Goal: Task Accomplishment & Management: Manage account settings

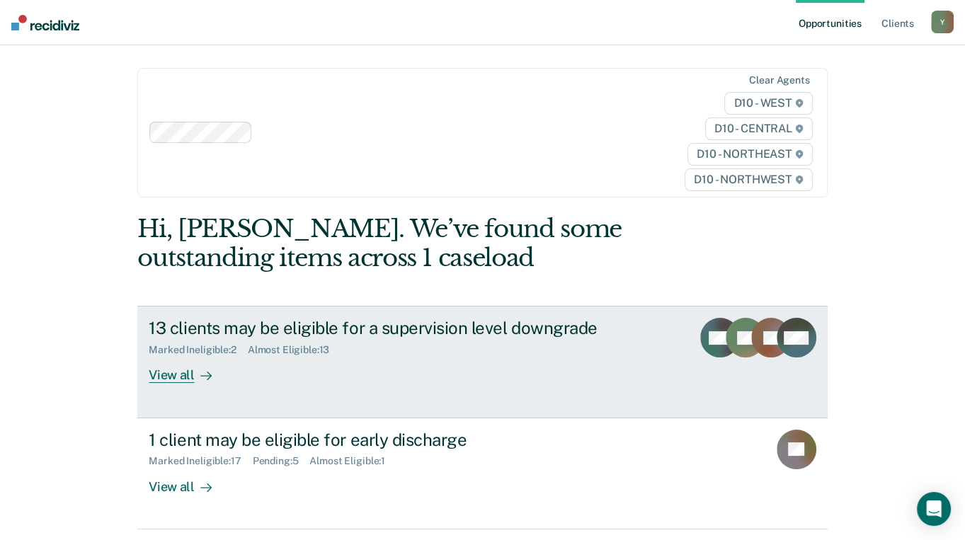
click at [181, 356] on div "View all" at bounding box center [188, 370] width 79 height 28
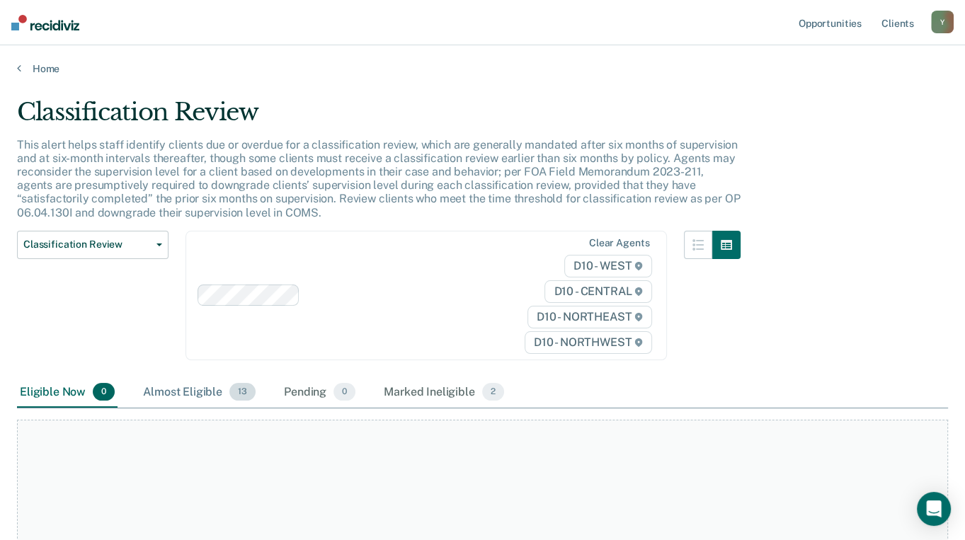
click at [202, 389] on div "Almost Eligible 13" at bounding box center [199, 392] width 118 height 31
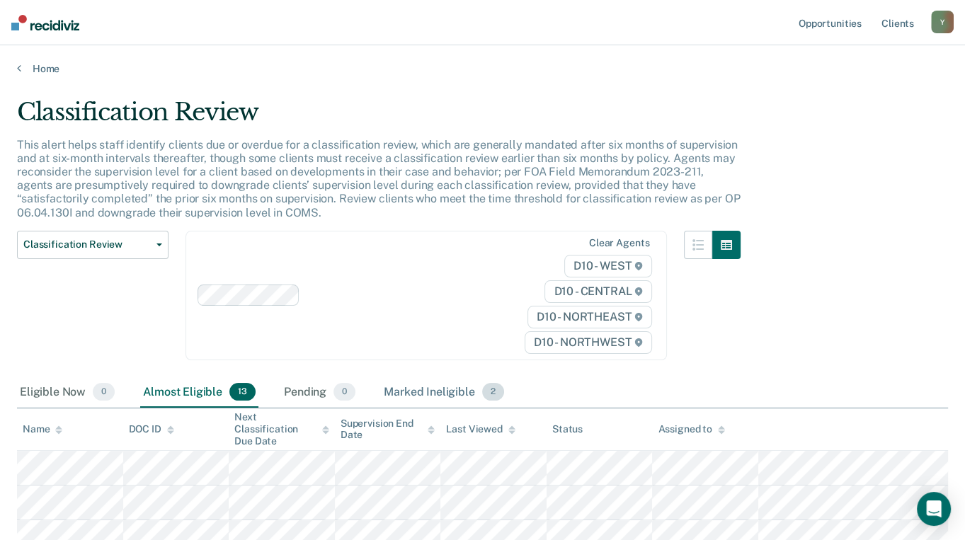
click at [389, 387] on div "Marked Ineligible 2" at bounding box center [444, 392] width 126 height 31
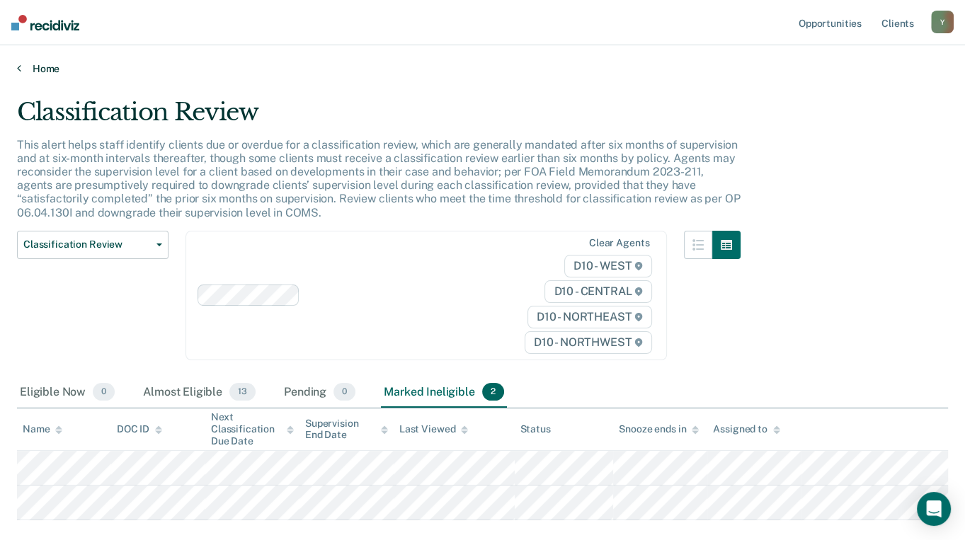
click at [19, 66] on icon at bounding box center [19, 67] width 4 height 11
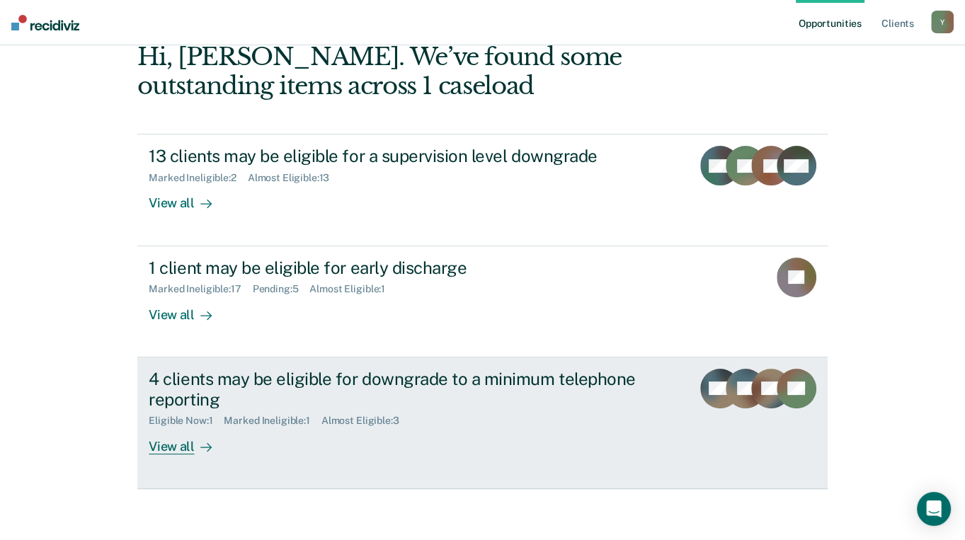
scroll to position [181, 0]
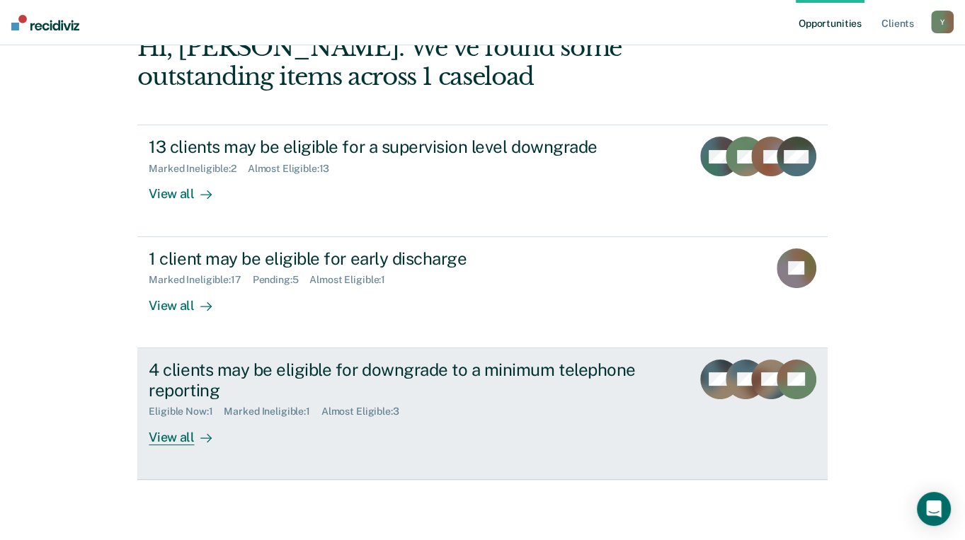
click at [178, 418] on div "View all" at bounding box center [188, 432] width 79 height 28
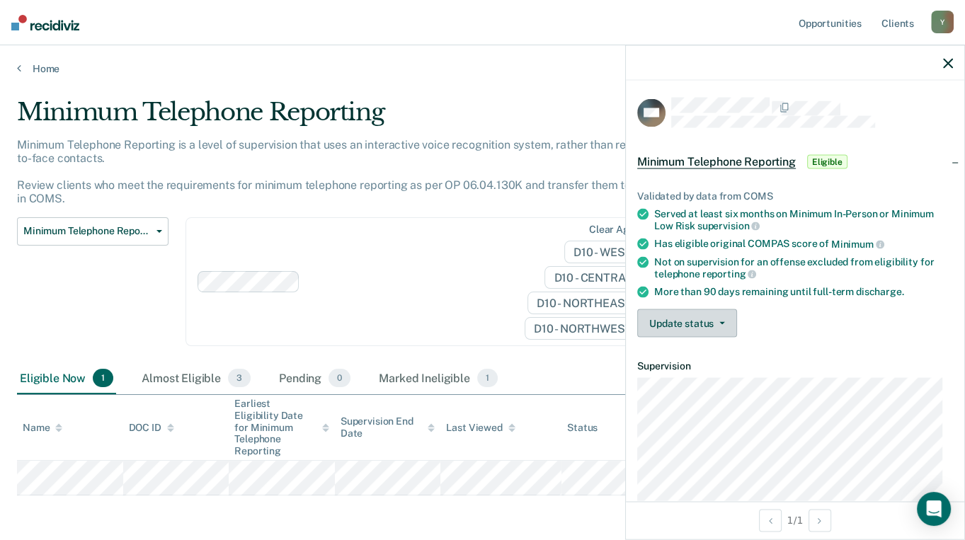
click at [715, 326] on button "Update status" at bounding box center [687, 323] width 100 height 28
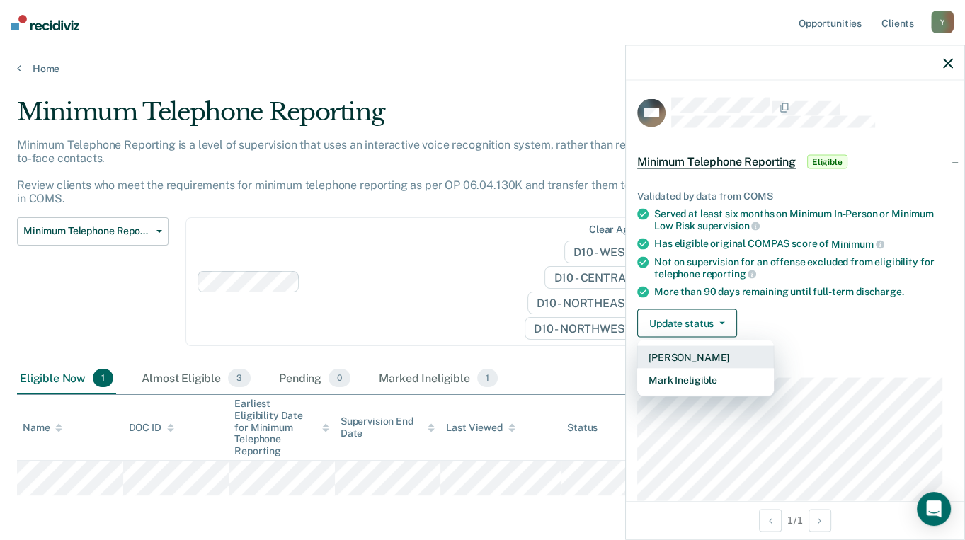
click at [700, 358] on button "Mark Pending" at bounding box center [705, 357] width 137 height 23
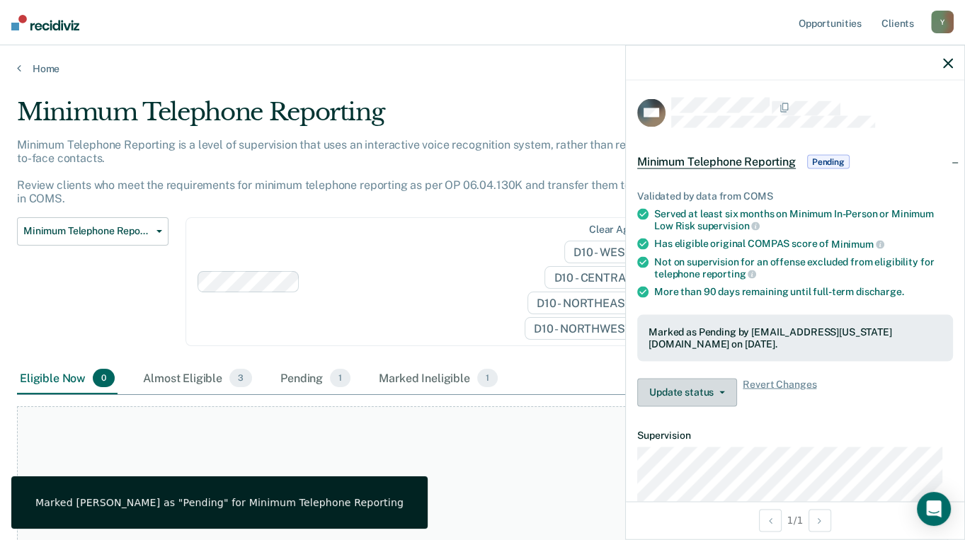
scroll to position [212, 0]
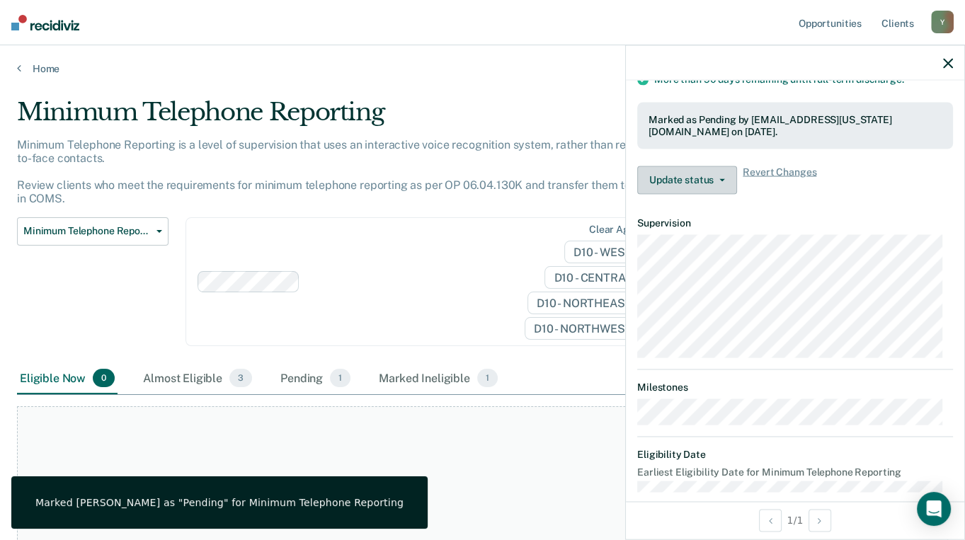
click at [713, 180] on button "Update status" at bounding box center [687, 180] width 100 height 28
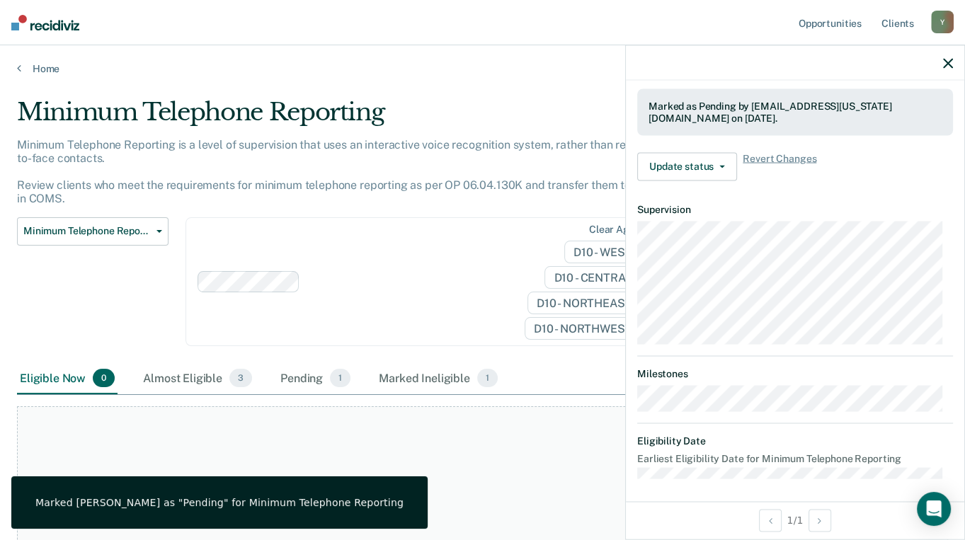
scroll to position [229, 0]
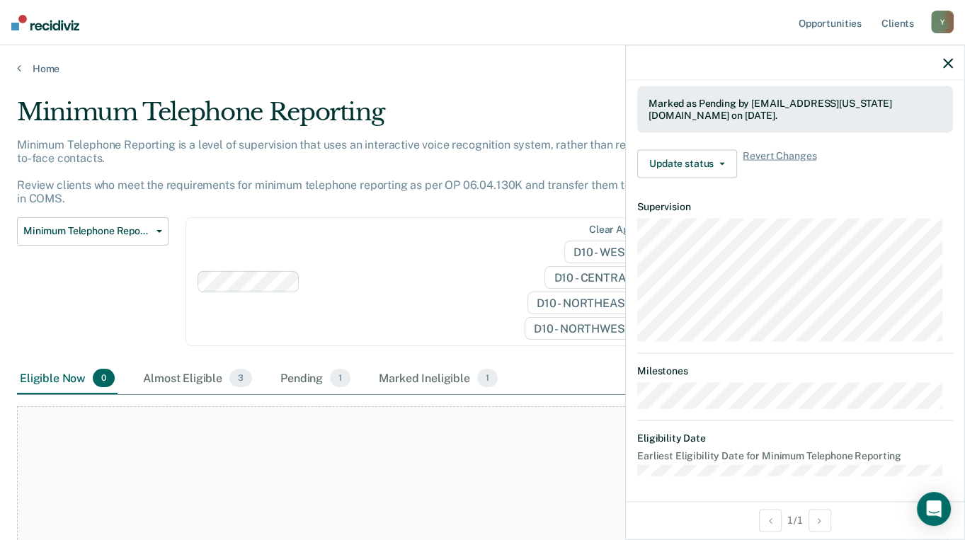
click at [940, 67] on div at bounding box center [795, 62] width 338 height 35
click at [947, 64] on icon "button" at bounding box center [948, 63] width 10 height 10
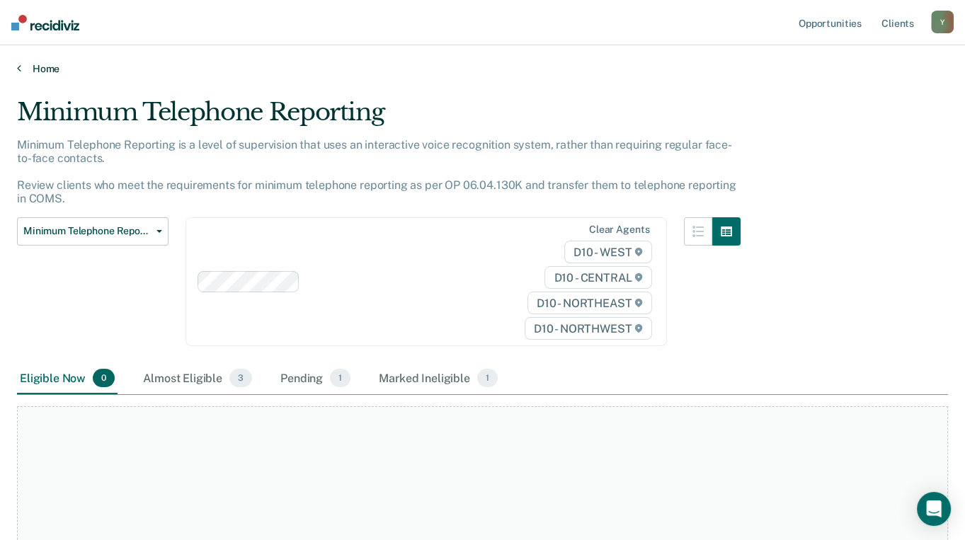
click at [23, 67] on link "Home" at bounding box center [482, 68] width 931 height 13
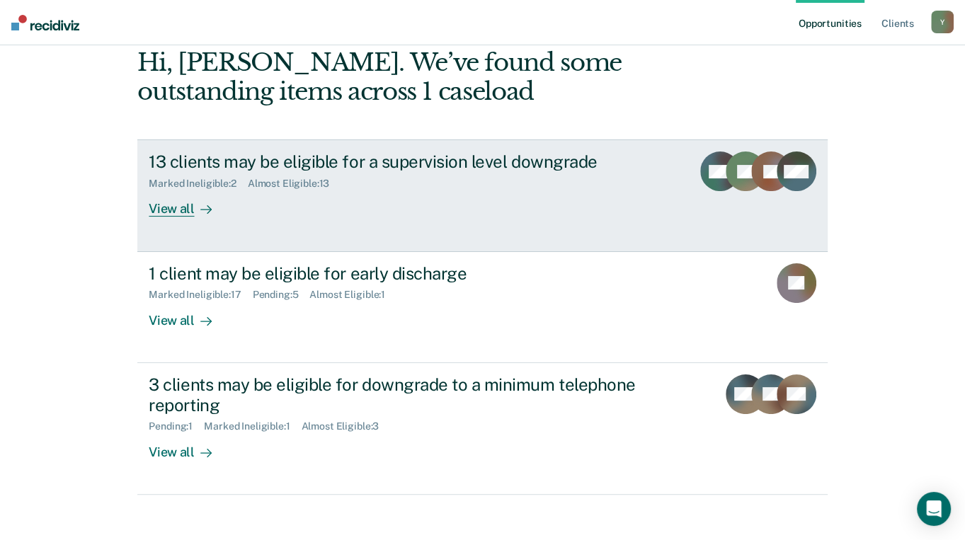
scroll to position [181, 0]
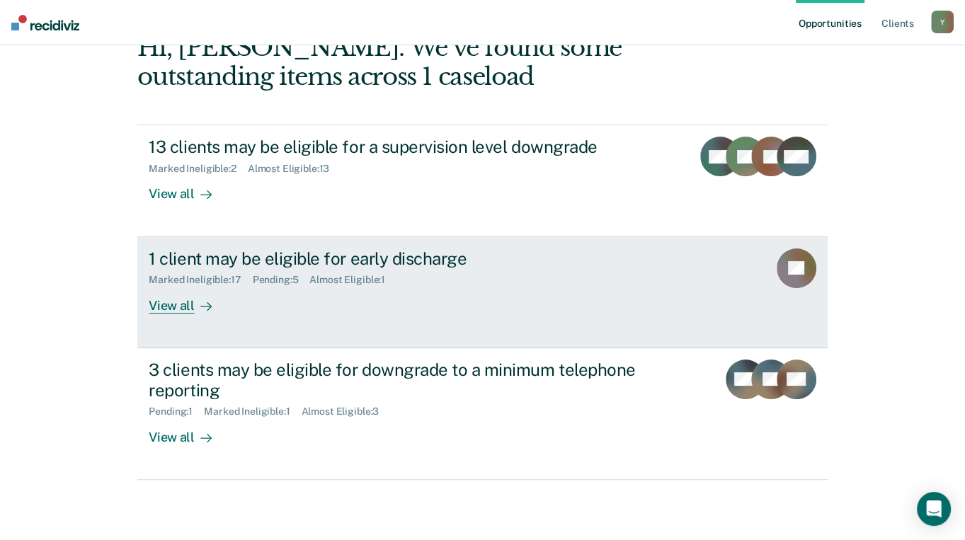
click at [175, 286] on div "View all" at bounding box center [188, 300] width 79 height 28
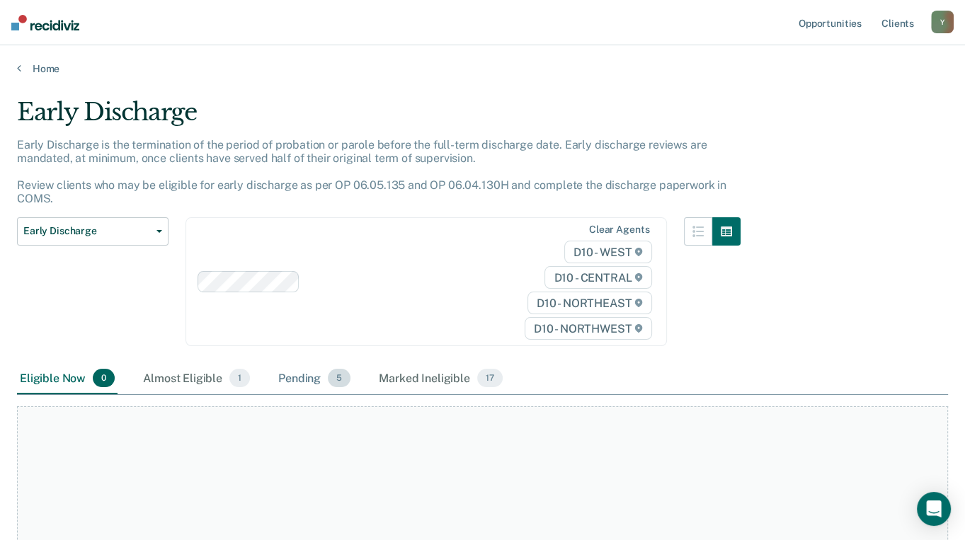
click at [296, 375] on div "Pending 5" at bounding box center [314, 378] width 78 height 31
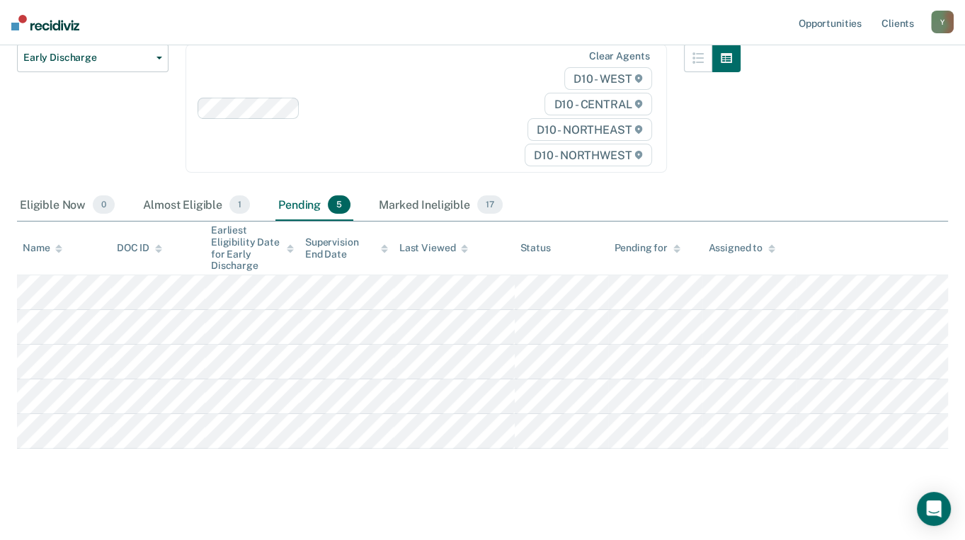
scroll to position [182, 0]
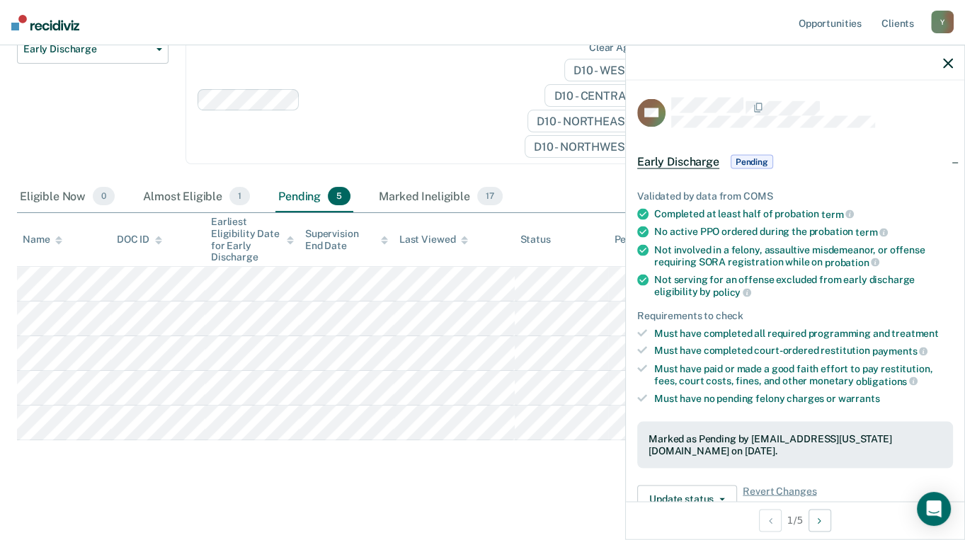
click at [263, 490] on main "Early Discharge Early Discharge is the termination of the period of probation o…" at bounding box center [482, 215] width 965 height 645
click at [950, 60] on icon "button" at bounding box center [948, 63] width 10 height 10
click at [280, 465] on div "Early Discharge Early Discharge is the termination of the period of probation o…" at bounding box center [482, 199] width 931 height 566
click at [945, 57] on button "button" at bounding box center [948, 63] width 10 height 12
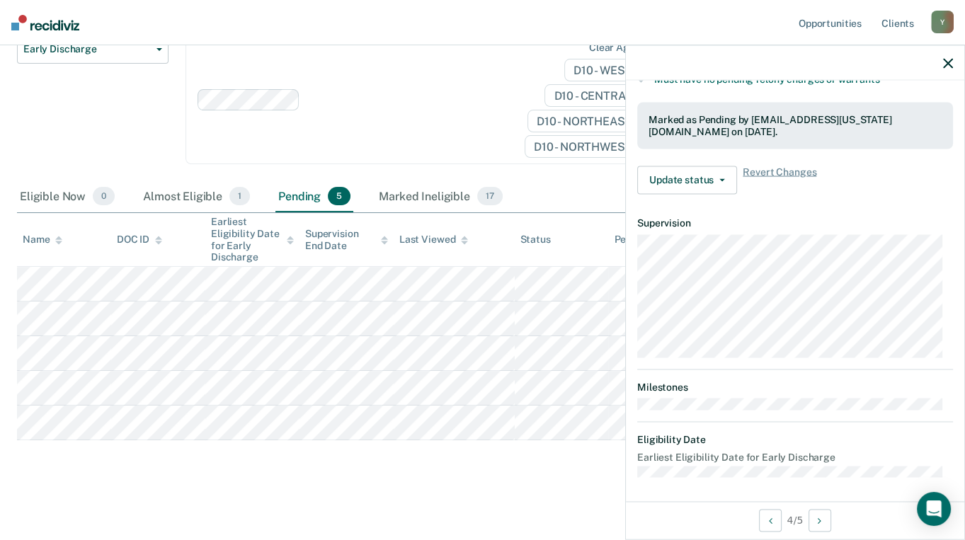
scroll to position [108, 0]
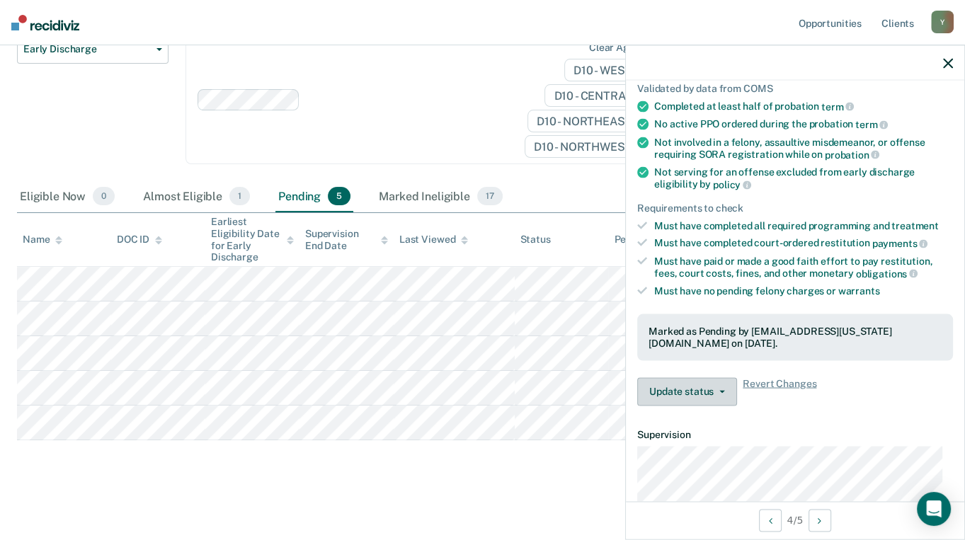
click at [705, 388] on button "Update status" at bounding box center [687, 391] width 100 height 28
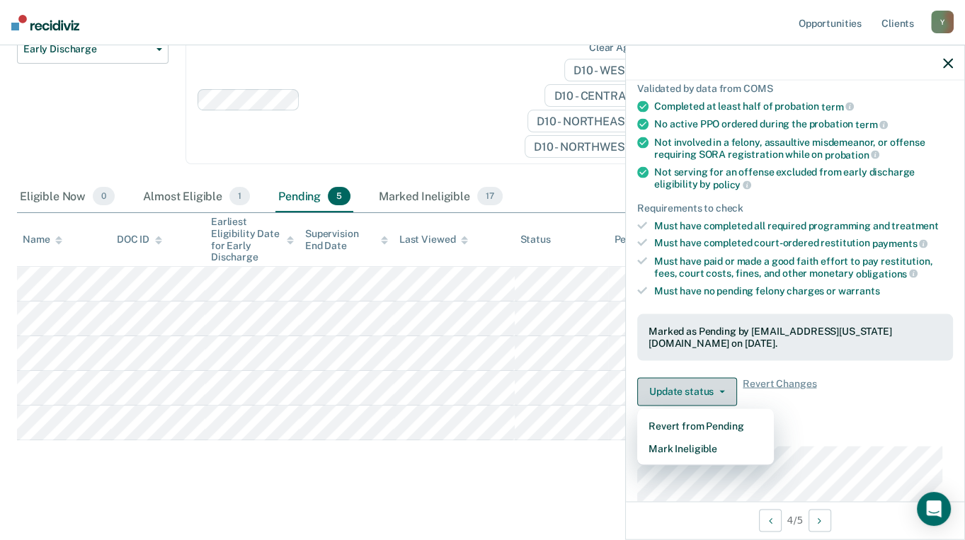
click at [704, 391] on button "Update status" at bounding box center [687, 391] width 100 height 28
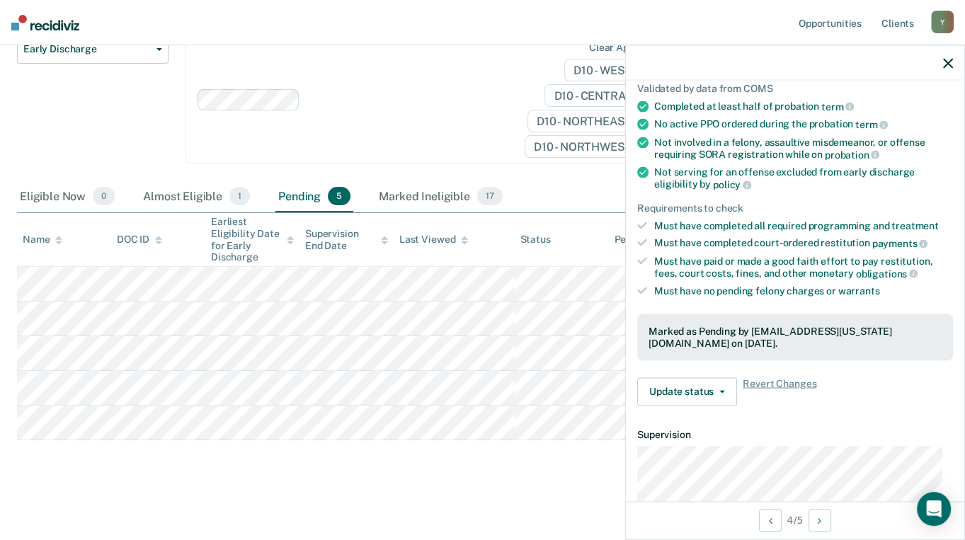
click at [389, 452] on div "Early Discharge Early Discharge is the termination of the period of probation o…" at bounding box center [482, 199] width 931 height 566
click at [506, 458] on div "Early Discharge Early Discharge is the termination of the period of probation o…" at bounding box center [482, 199] width 931 height 566
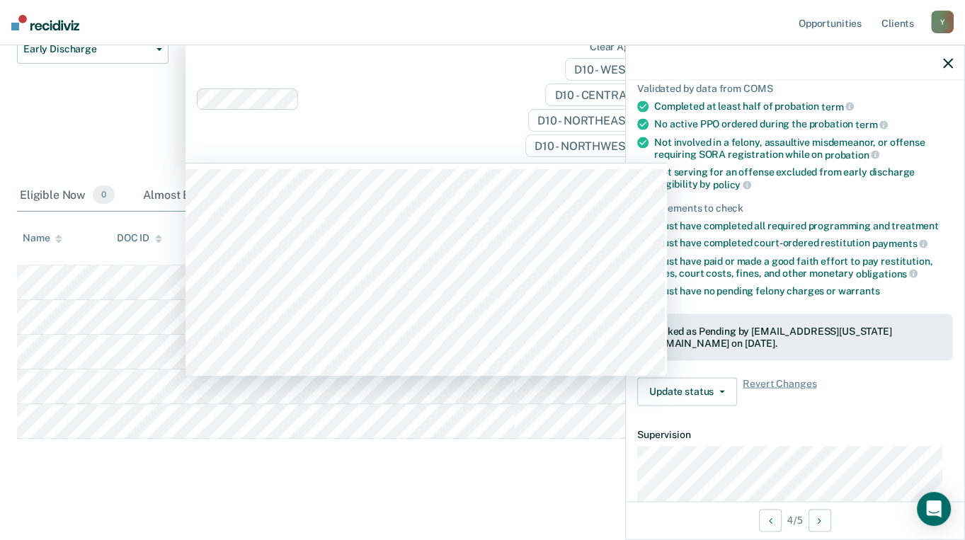
click at [409, 139] on div "Clear agents D10 - WEST D10 - CENTRAL D10 - NORTHEAST D10 - NORTHWEST" at bounding box center [427, 99] width 482 height 128
click at [152, 142] on div "Early Discharge Classification Review Early Discharge Minimum Telephone Reporti…" at bounding box center [93, 108] width 152 height 145
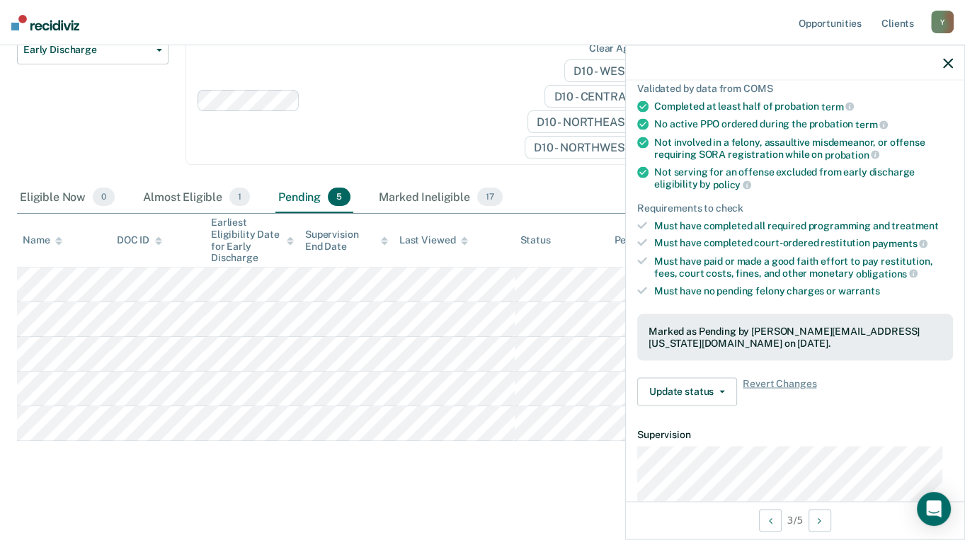
click at [310, 461] on div "Early Discharge Early Discharge is the termination of the period of probation o…" at bounding box center [482, 199] width 931 height 566
click at [946, 60] on icon "button" at bounding box center [948, 63] width 10 height 10
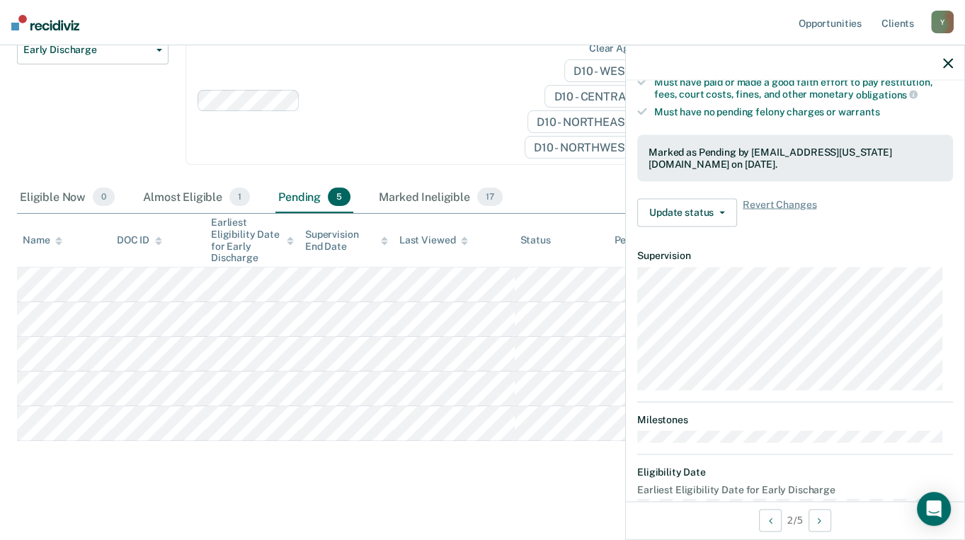
scroll to position [319, 0]
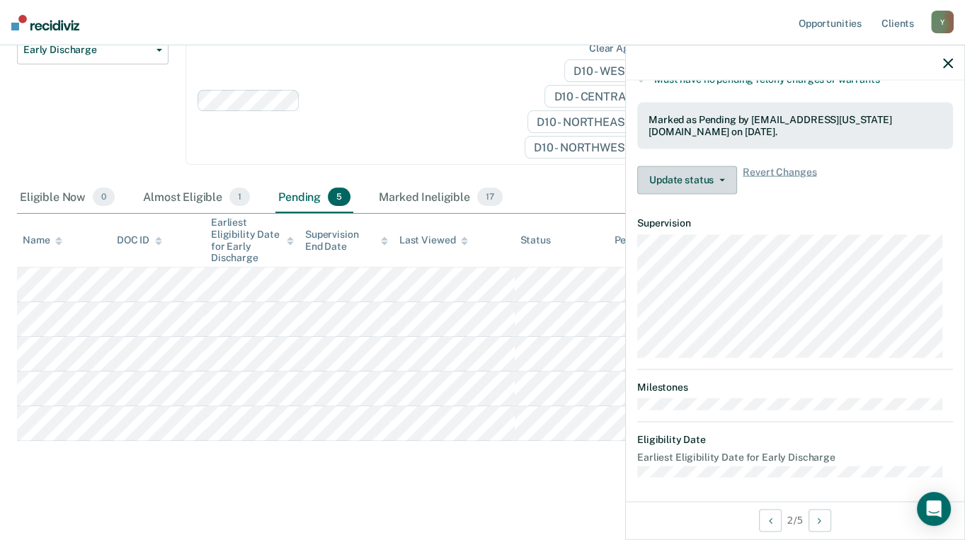
click at [707, 179] on button "Update status" at bounding box center [687, 180] width 100 height 28
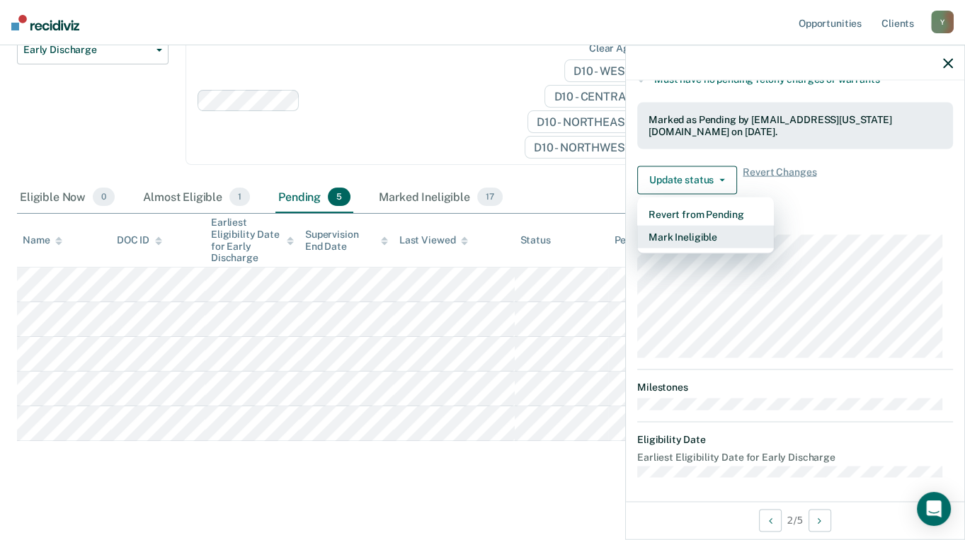
click at [702, 234] on button "Mark Ineligible" at bounding box center [705, 236] width 137 height 23
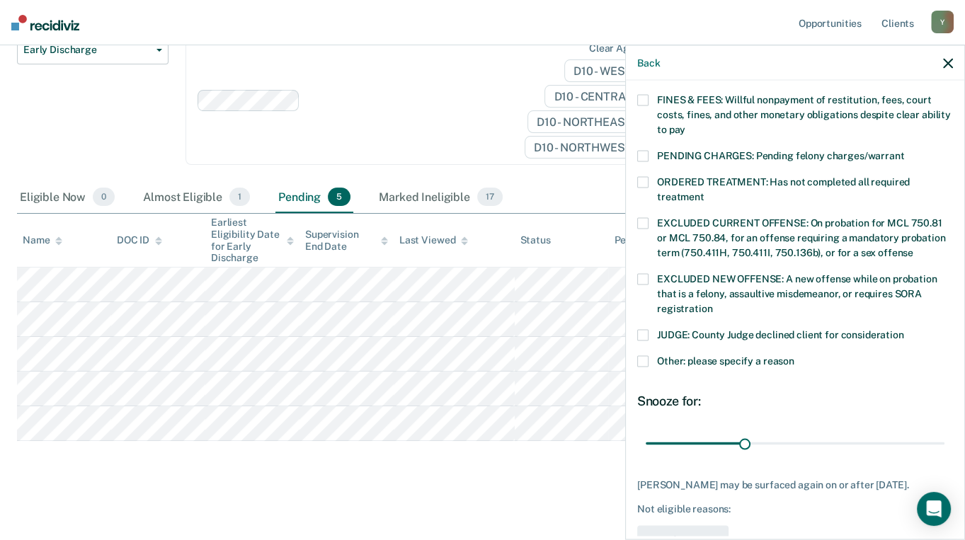
scroll to position [425, 0]
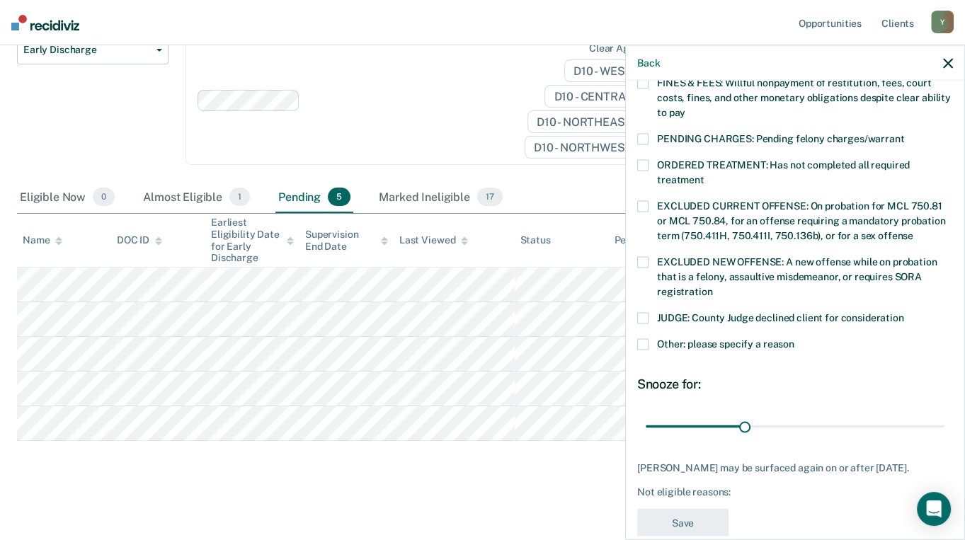
click at [639, 339] on span at bounding box center [642, 344] width 11 height 11
click at [794, 339] on input "Other: please specify a reason" at bounding box center [794, 339] width 0 height 0
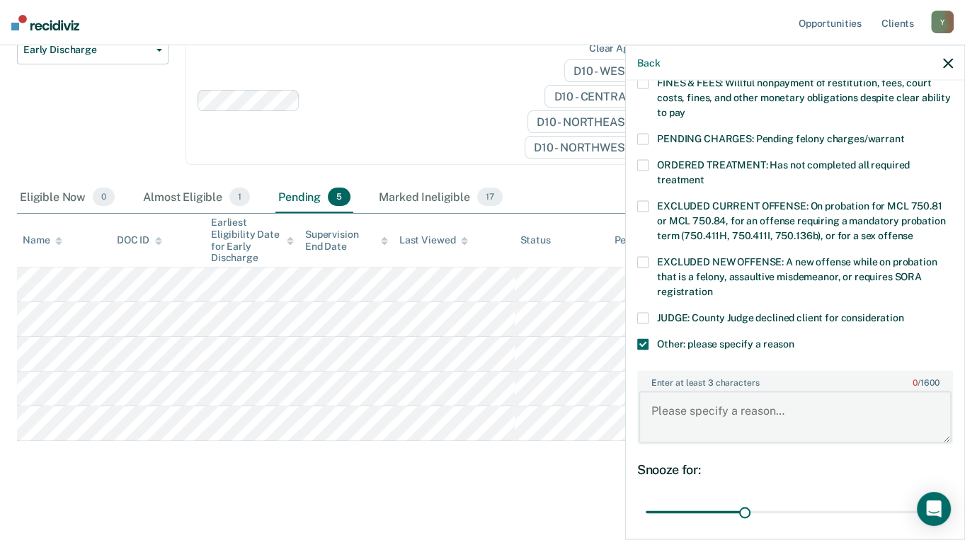
click at [713, 394] on textarea "Enter at least 3 characters 0 / 1600" at bounding box center [795, 417] width 313 height 52
type textarea "h"
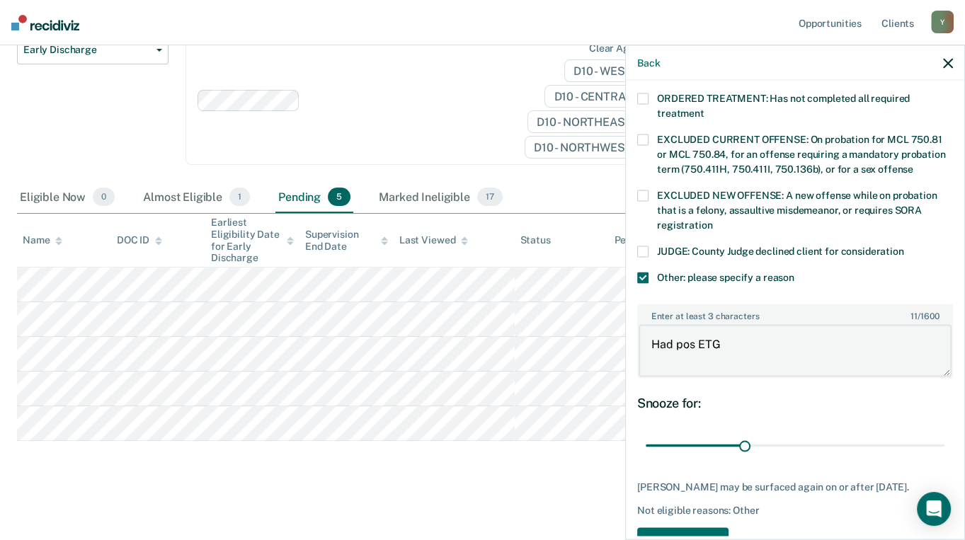
scroll to position [519, 0]
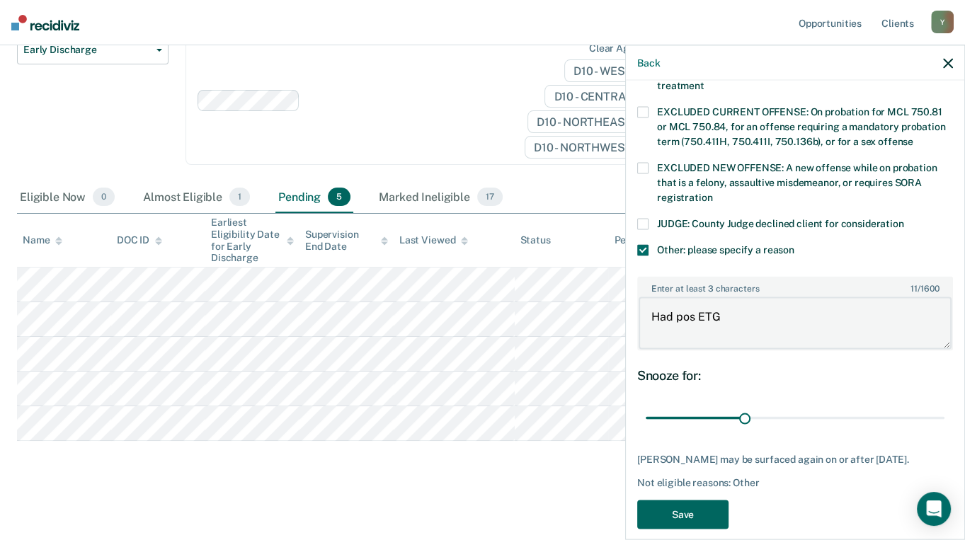
type textarea "Had pos ETG"
click at [667, 508] on button "Save" at bounding box center [682, 515] width 91 height 29
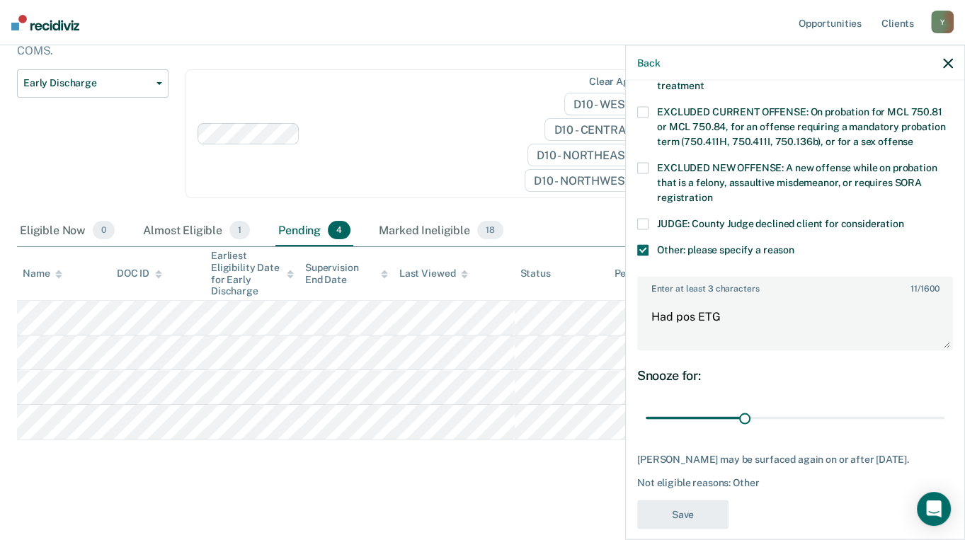
scroll to position [378, 0]
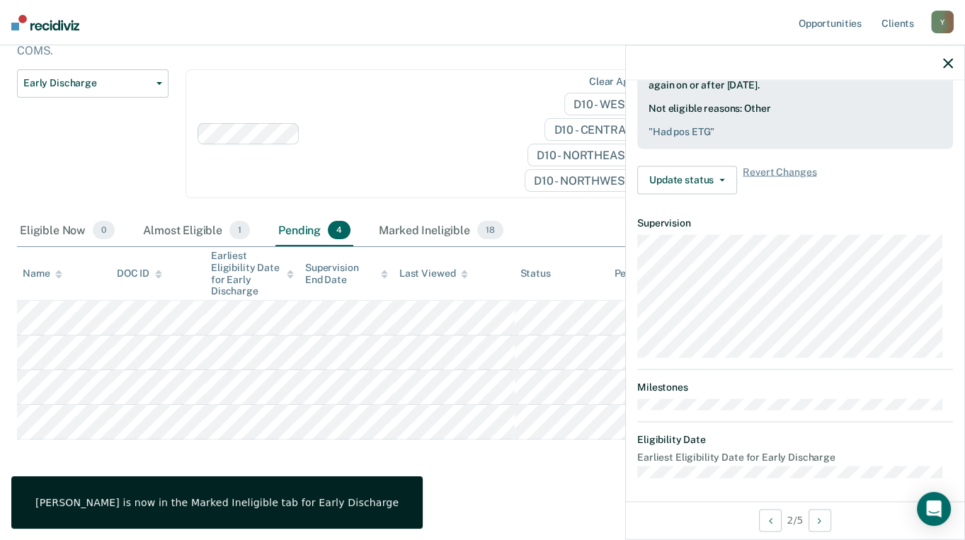
click at [537, 456] on div "Early Discharge Early Discharge is the termination of the period of probation o…" at bounding box center [482, 215] width 931 height 531
click at [359, 121] on div "Clear agents D10 - WEST D10 - CENTRAL D10 - NORTHEAST D10 - NORTHWEST" at bounding box center [427, 134] width 482 height 130
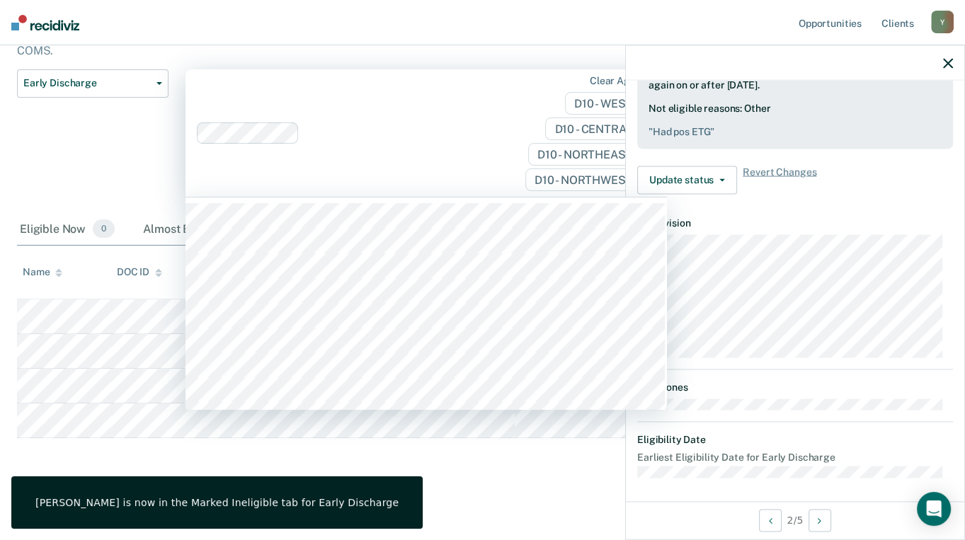
scroll to position [147, 0]
click at [155, 132] on div "Early Discharge Classification Review Early Discharge Minimum Telephone Reporti…" at bounding box center [93, 143] width 152 height 145
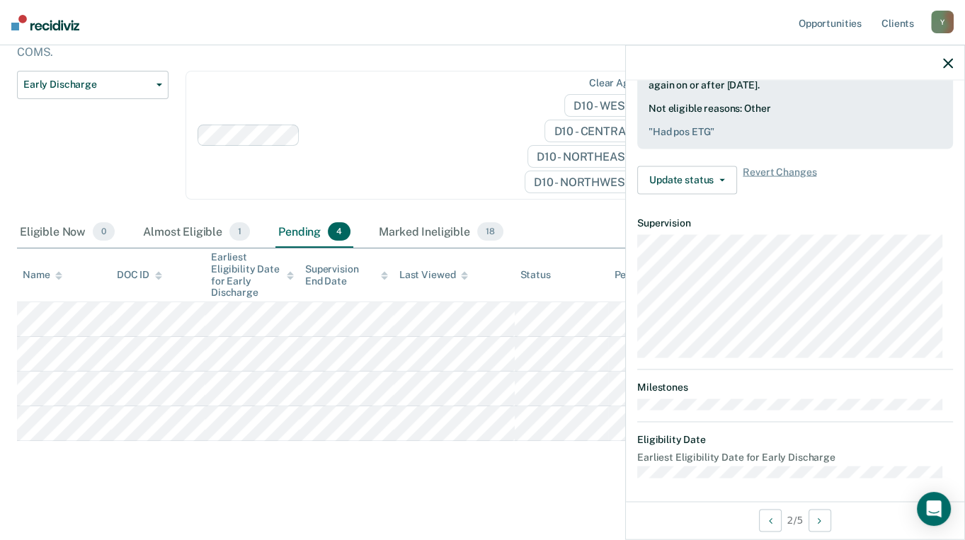
click at [431, 129] on div at bounding box center [411, 135] width 210 height 16
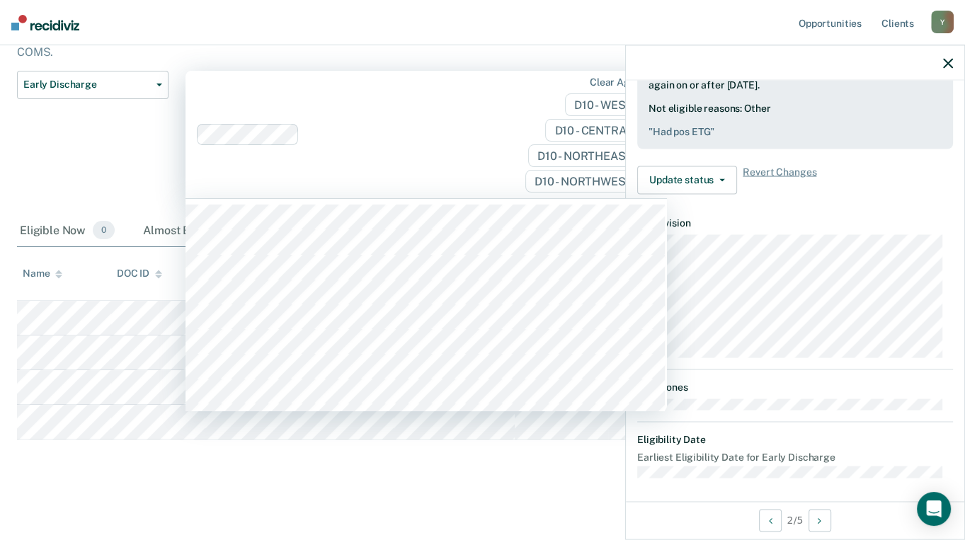
click at [89, 136] on div "Early Discharge Classification Review Early Discharge Minimum Telephone Reporti…" at bounding box center [93, 143] width 152 height 145
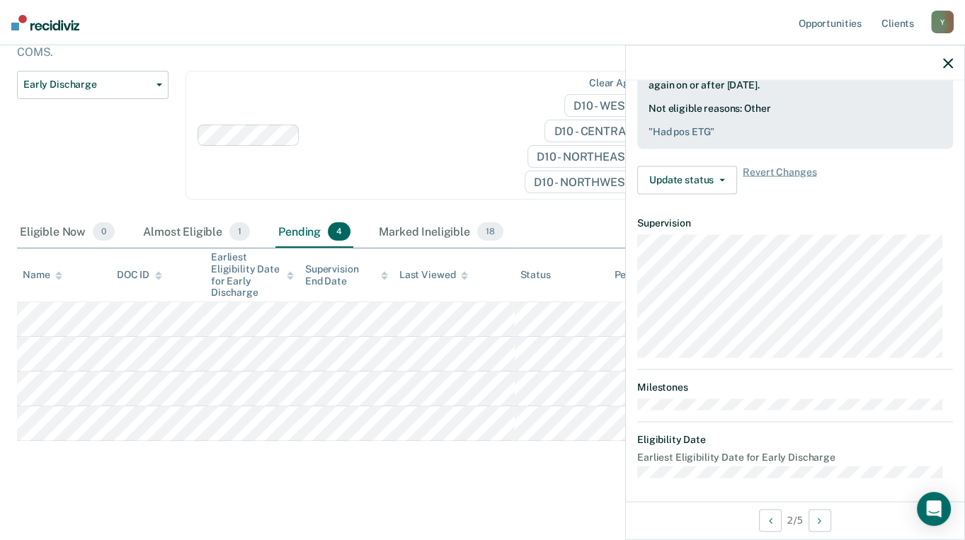
click at [946, 65] on icon "button" at bounding box center [948, 63] width 10 height 10
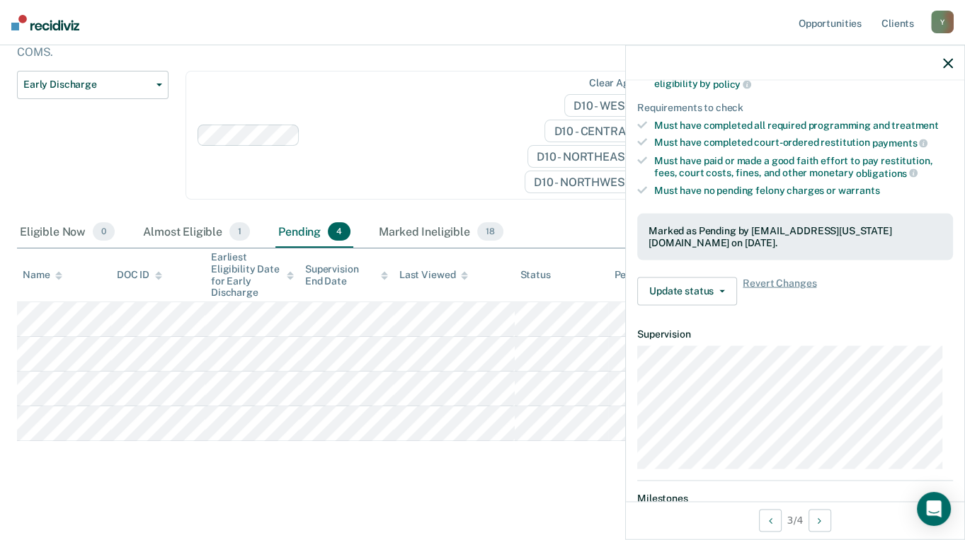
scroll to position [212, 0]
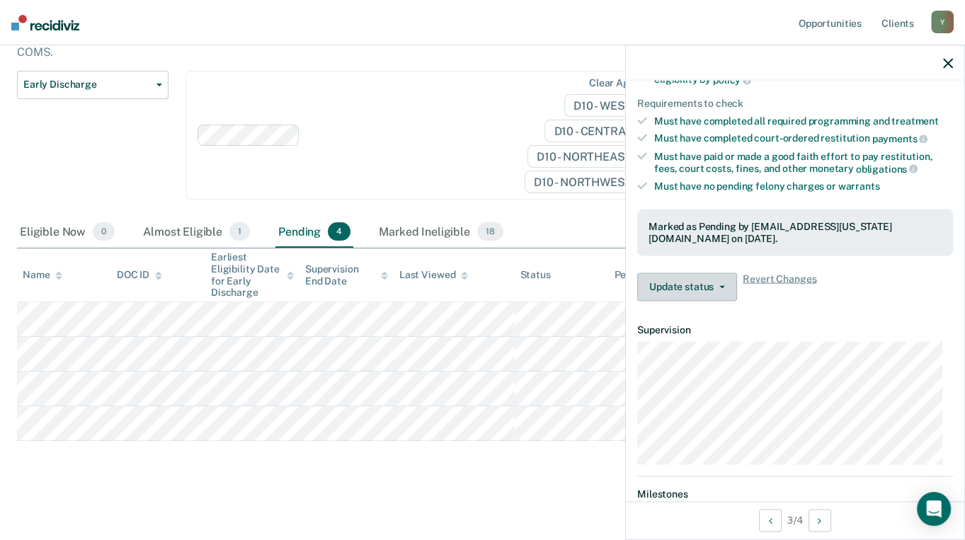
click at [693, 287] on button "Update status" at bounding box center [687, 287] width 100 height 28
click at [950, 62] on icon "button" at bounding box center [948, 63] width 10 height 10
click at [714, 280] on button "Update status" at bounding box center [687, 287] width 100 height 28
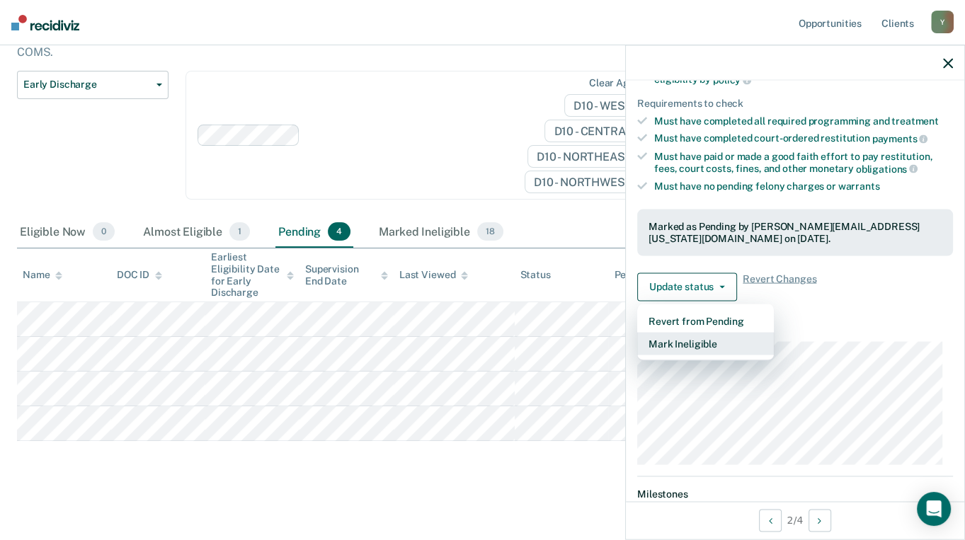
click at [705, 335] on button "Mark Ineligible" at bounding box center [705, 343] width 137 height 23
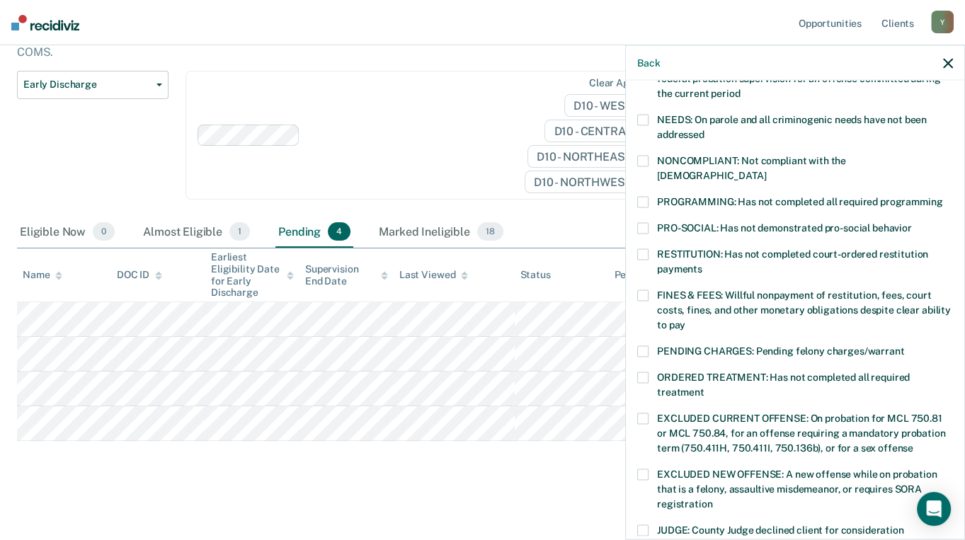
click at [650, 290] on label "FINES & FEES: Willful nonpayment of restitution, fees, court costs, fines, and …" at bounding box center [795, 312] width 316 height 45
click at [685, 320] on input "FINES & FEES: Willful nonpayment of restitution, fees, court costs, fines, and …" at bounding box center [685, 320] width 0 height 0
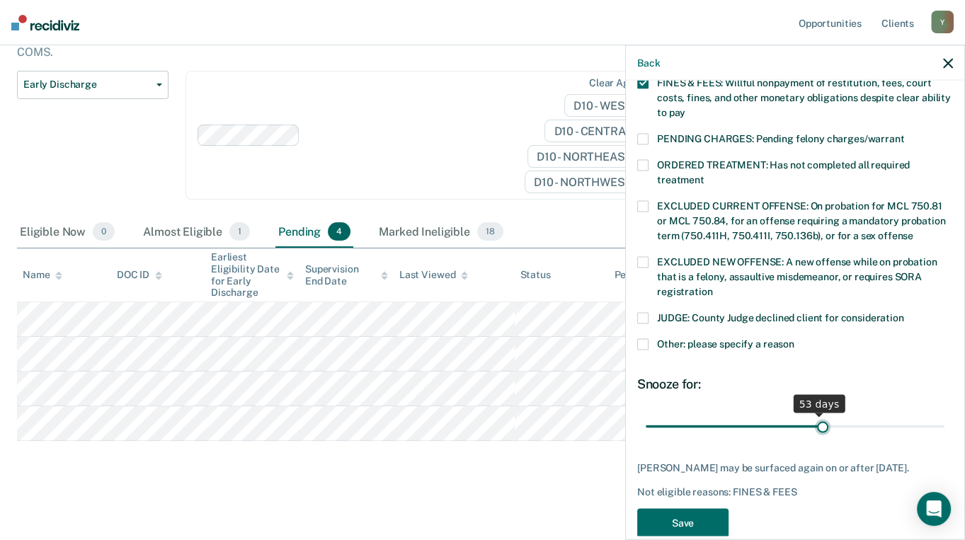
drag, startPoint x: 741, startPoint y: 411, endPoint x: 815, endPoint y: 404, distance: 74.6
click at [815, 414] on input "range" at bounding box center [795, 426] width 299 height 25
drag, startPoint x: 815, startPoint y: 404, endPoint x: 835, endPoint y: 404, distance: 19.8
type input "60"
click at [835, 414] on input "range" at bounding box center [795, 426] width 299 height 25
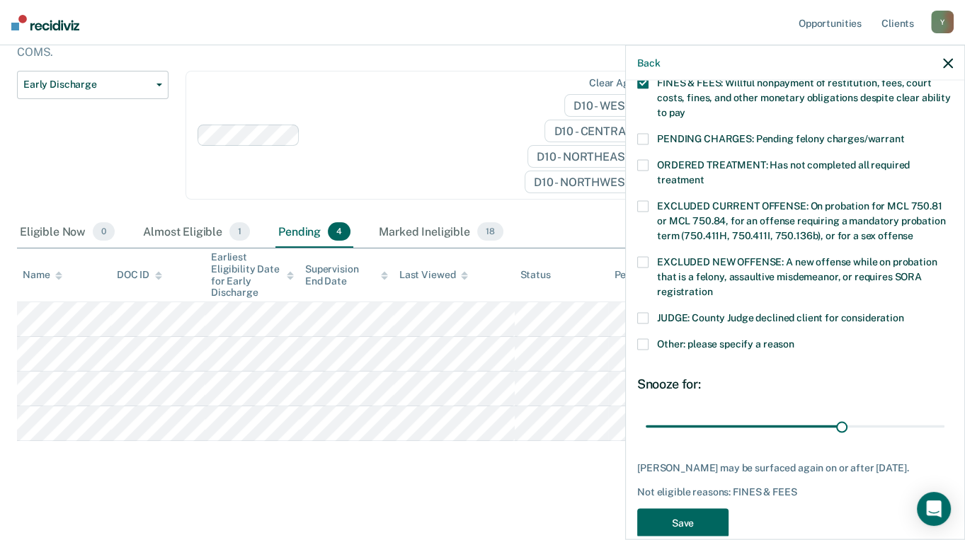
click at [673, 509] on button "Save" at bounding box center [682, 523] width 91 height 29
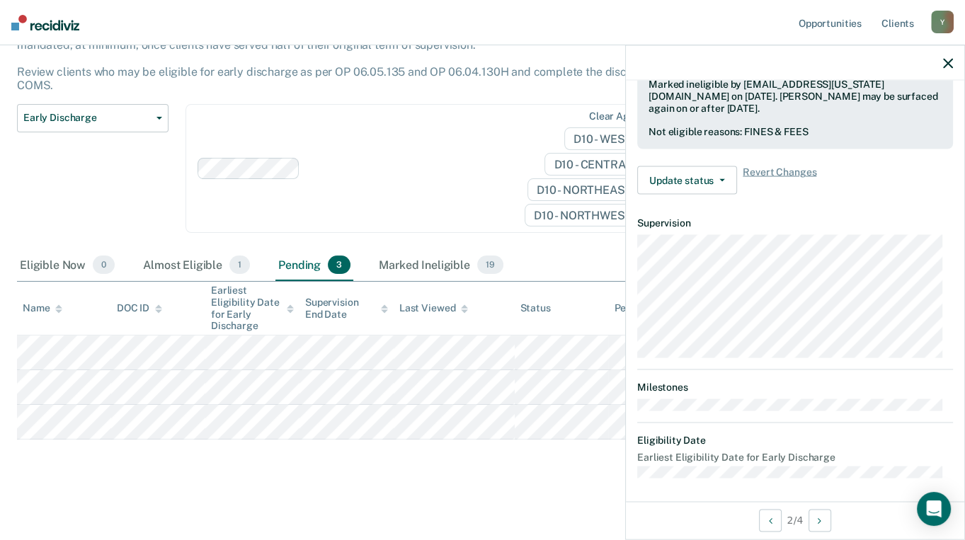
scroll to position [319, 0]
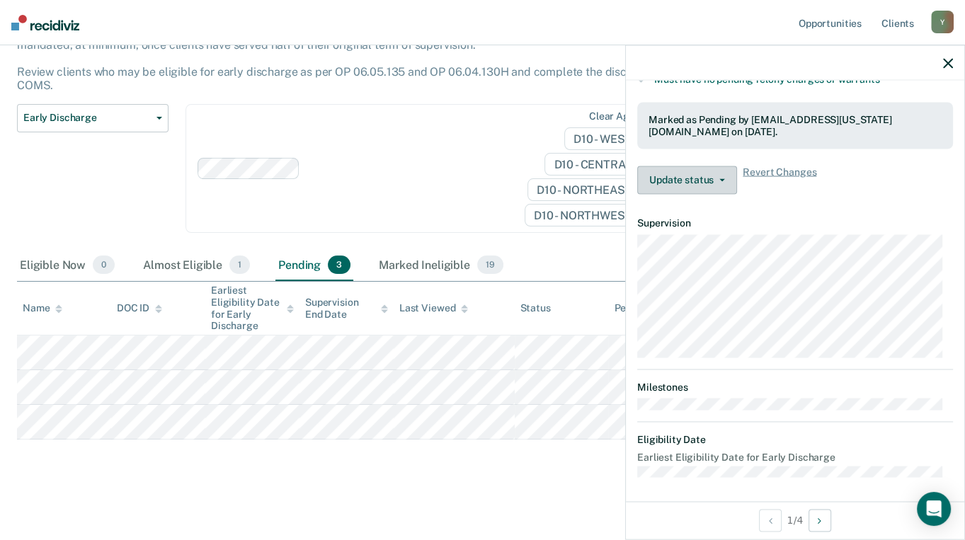
click at [659, 169] on button "Update status" at bounding box center [687, 180] width 100 height 28
click at [697, 182] on button "Update status" at bounding box center [687, 180] width 100 height 28
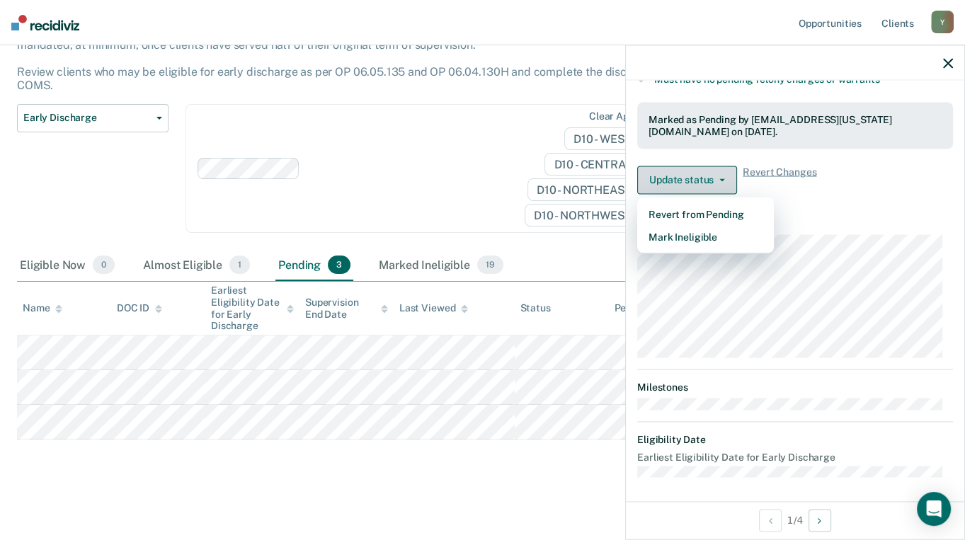
click at [697, 182] on button "Update status" at bounding box center [687, 180] width 100 height 28
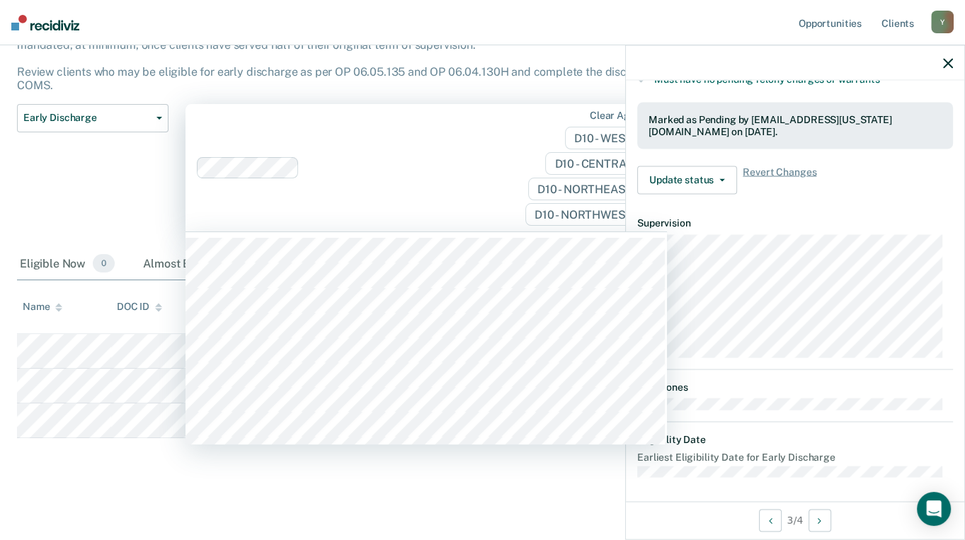
click at [505, 130] on div "Clear agents D10 - WEST D10 - CENTRAL D10 - NORTHEAST D10 - NORTHWEST" at bounding box center [427, 168] width 482 height 128
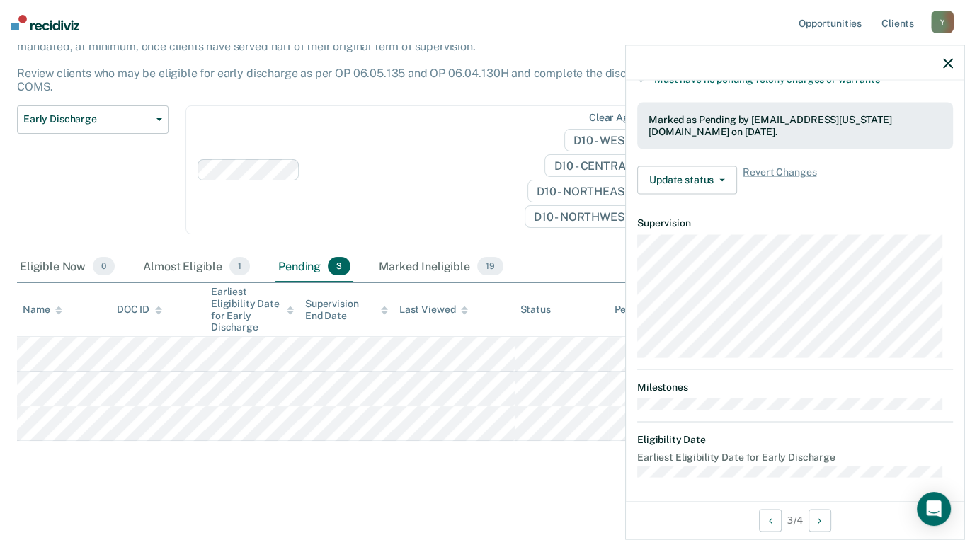
click at [948, 64] on icon "button" at bounding box center [948, 63] width 10 height 10
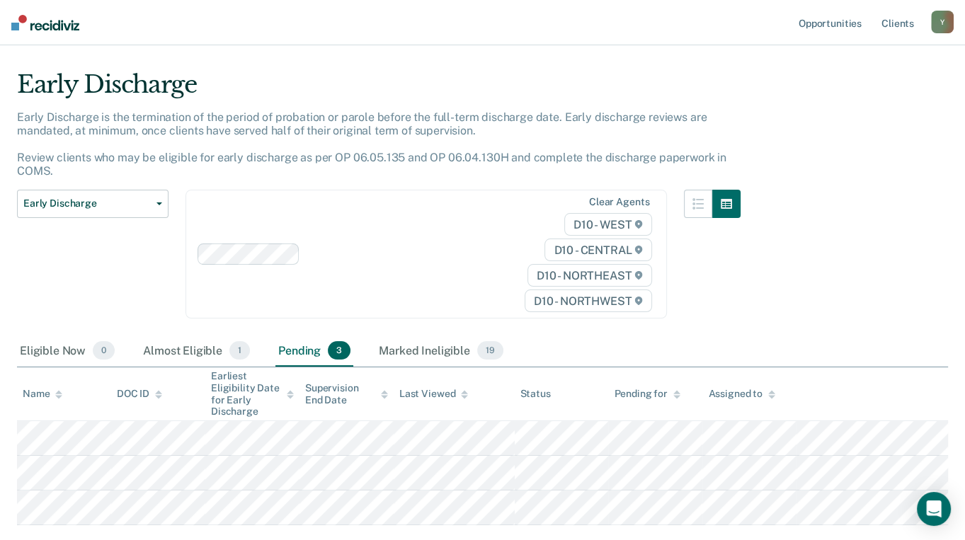
scroll to position [0, 0]
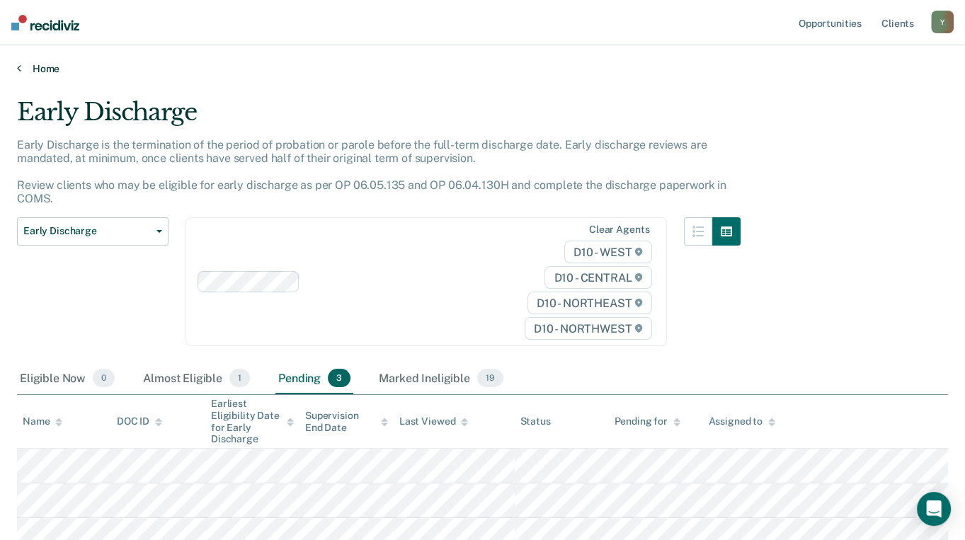
click at [21, 64] on link "Home" at bounding box center [482, 68] width 931 height 13
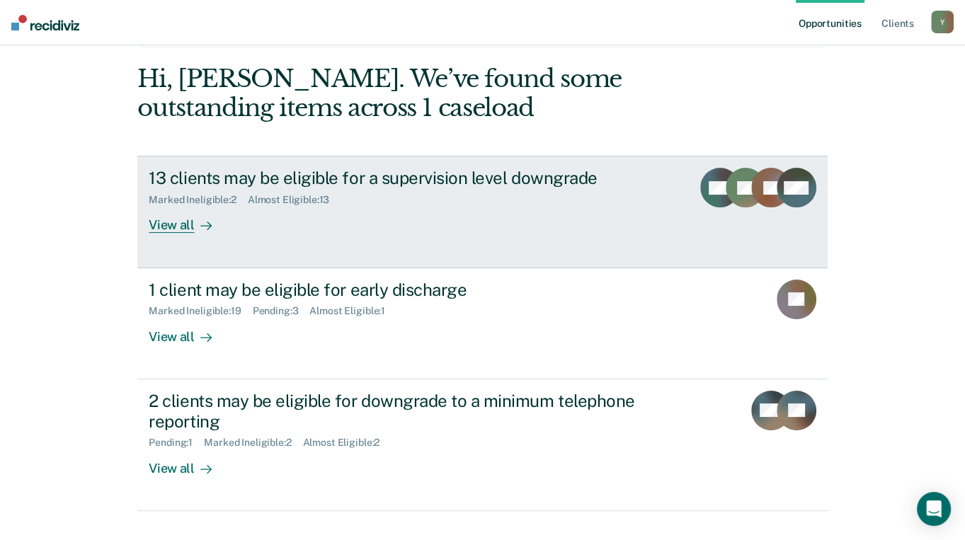
scroll to position [181, 0]
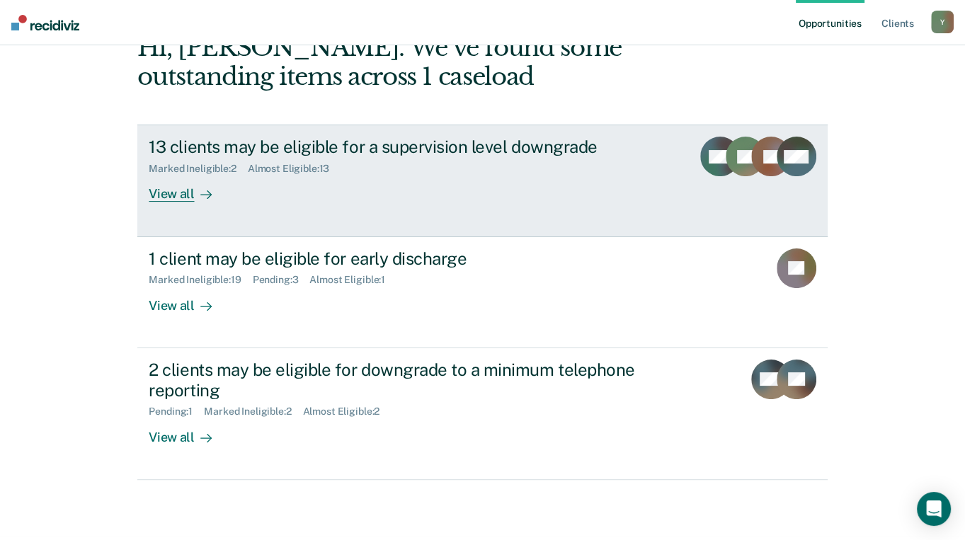
click at [179, 175] on div "View all" at bounding box center [188, 189] width 79 height 28
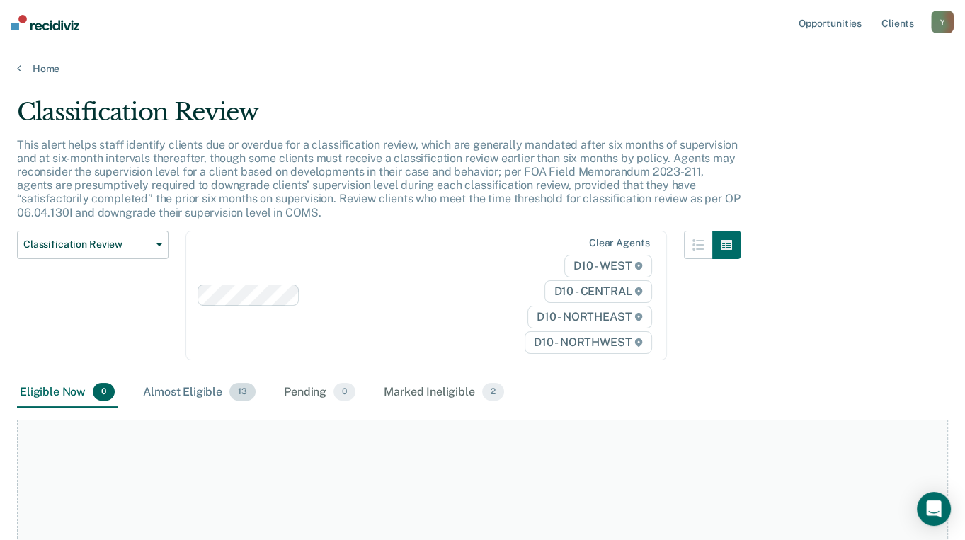
click at [194, 391] on div "Almost Eligible 13" at bounding box center [199, 392] width 118 height 31
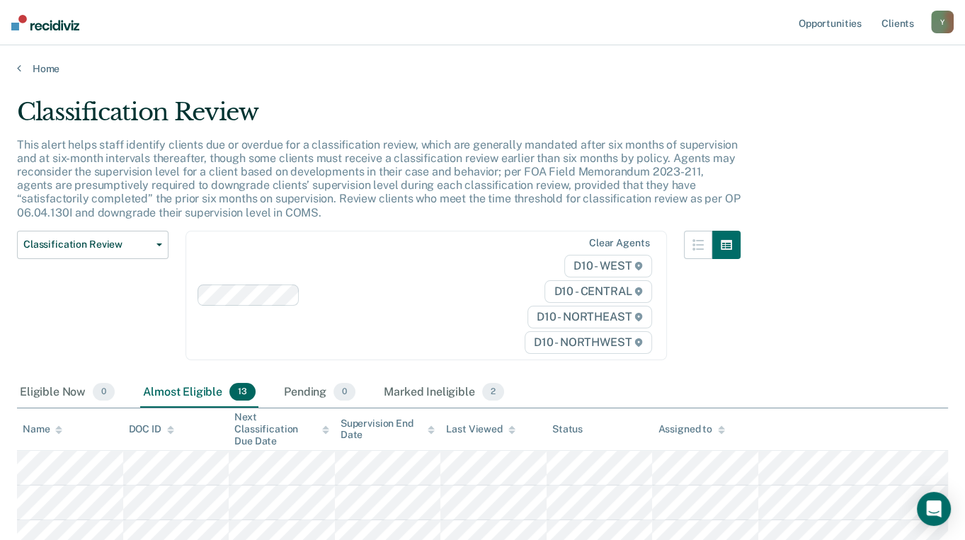
click at [16, 64] on div "Home" at bounding box center [482, 60] width 965 height 30
click at [20, 67] on icon at bounding box center [19, 67] width 4 height 11
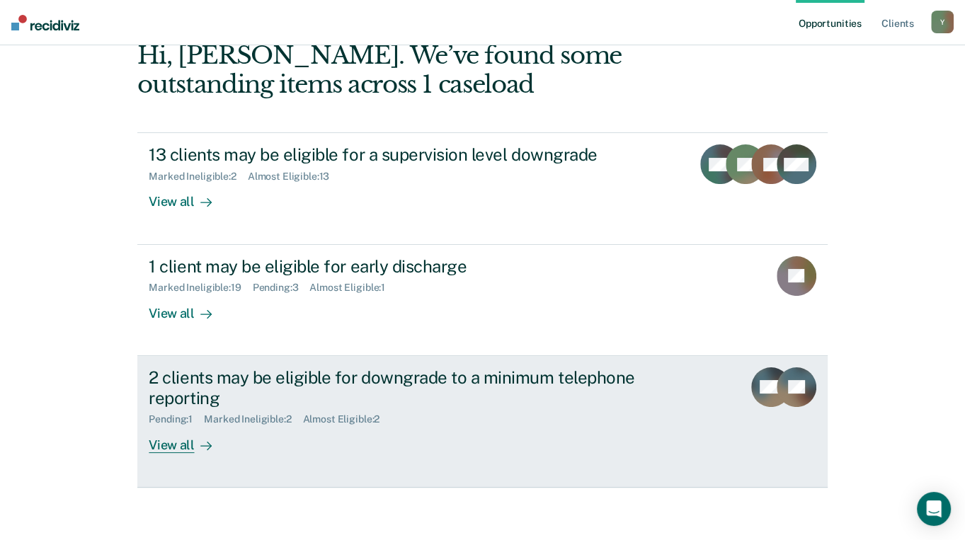
scroll to position [181, 0]
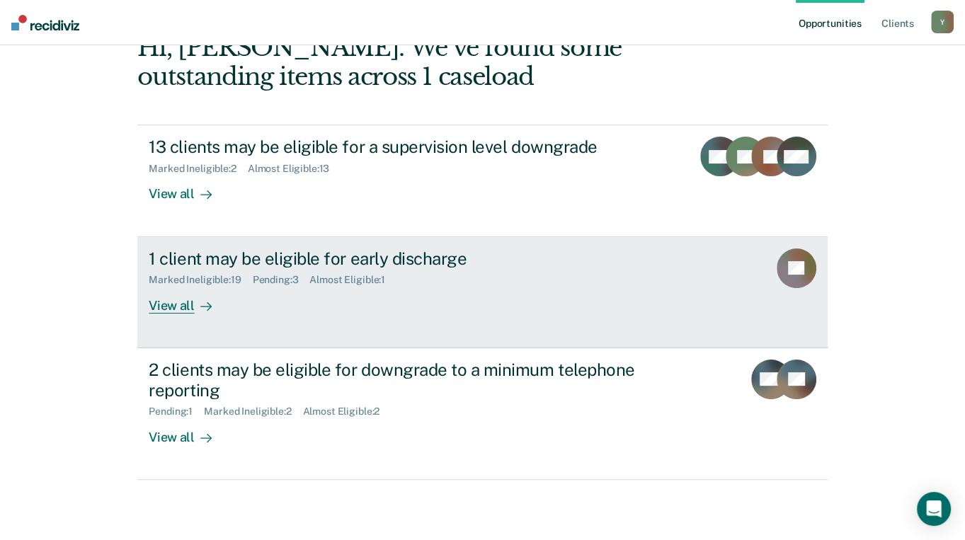
click at [180, 286] on div "View all" at bounding box center [188, 300] width 79 height 28
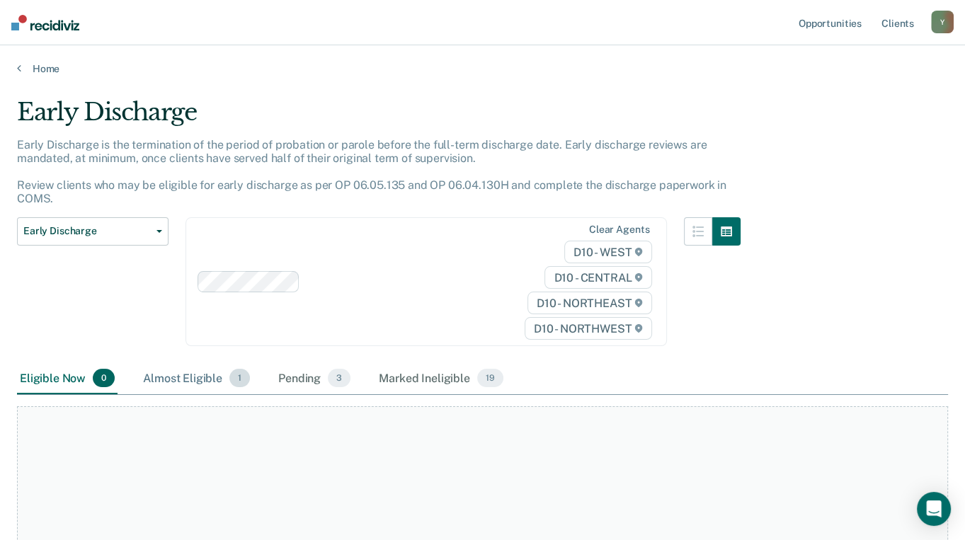
click at [202, 380] on div "Almost Eligible 1" at bounding box center [196, 378] width 113 height 31
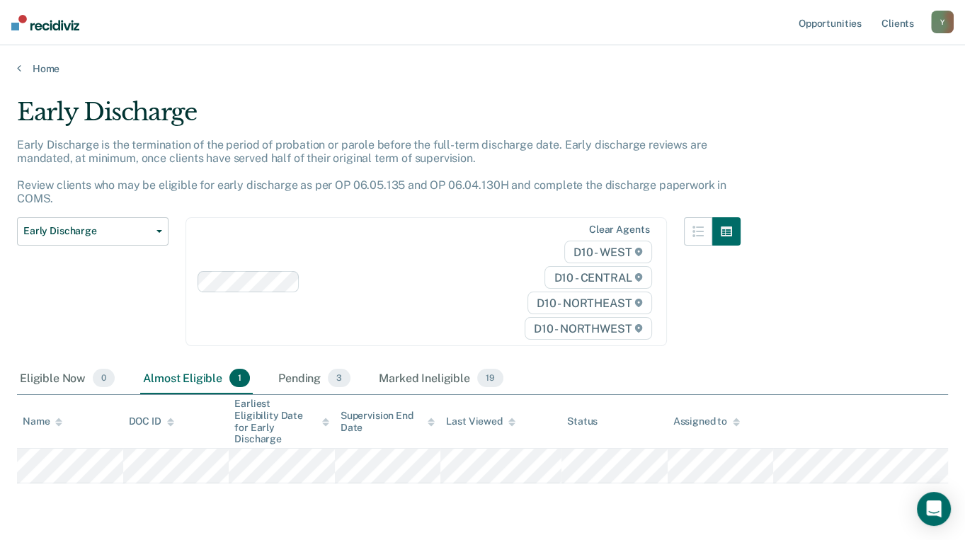
scroll to position [32, 0]
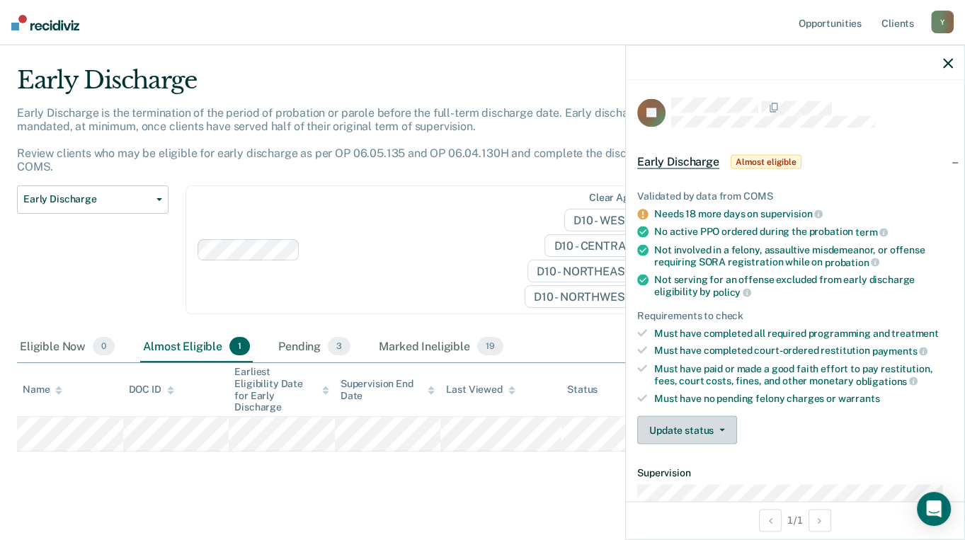
click at [701, 425] on button "Update status" at bounding box center [687, 430] width 100 height 28
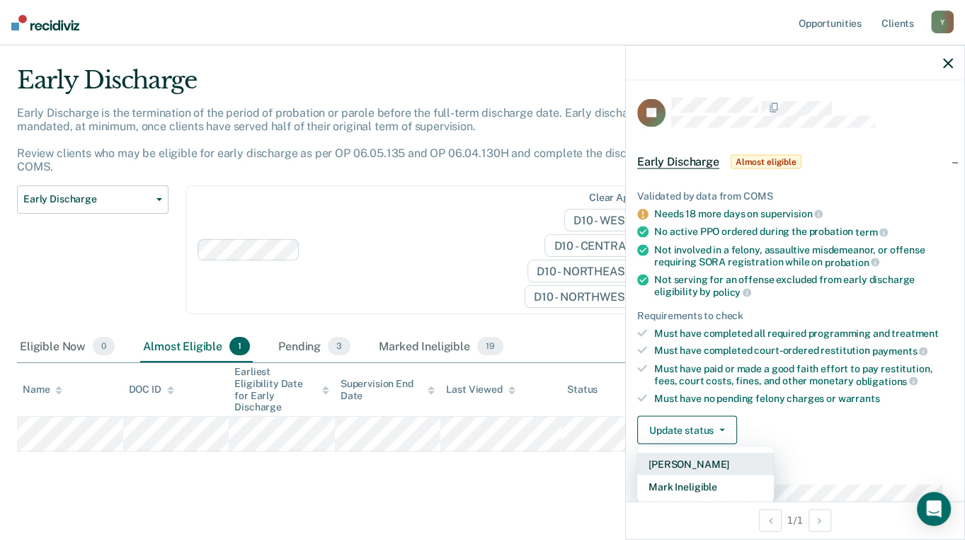
click at [697, 457] on button "Mark Pending" at bounding box center [705, 464] width 137 height 23
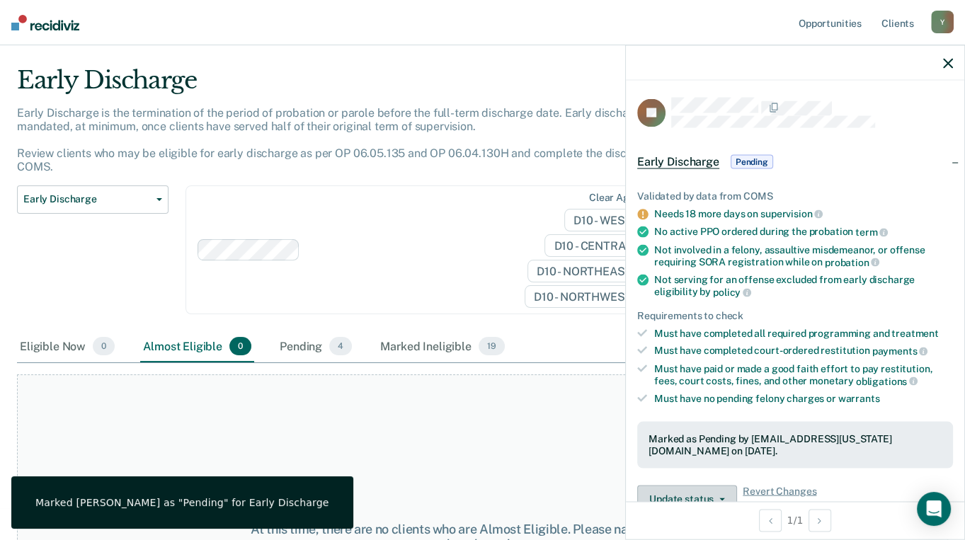
scroll to position [212, 0]
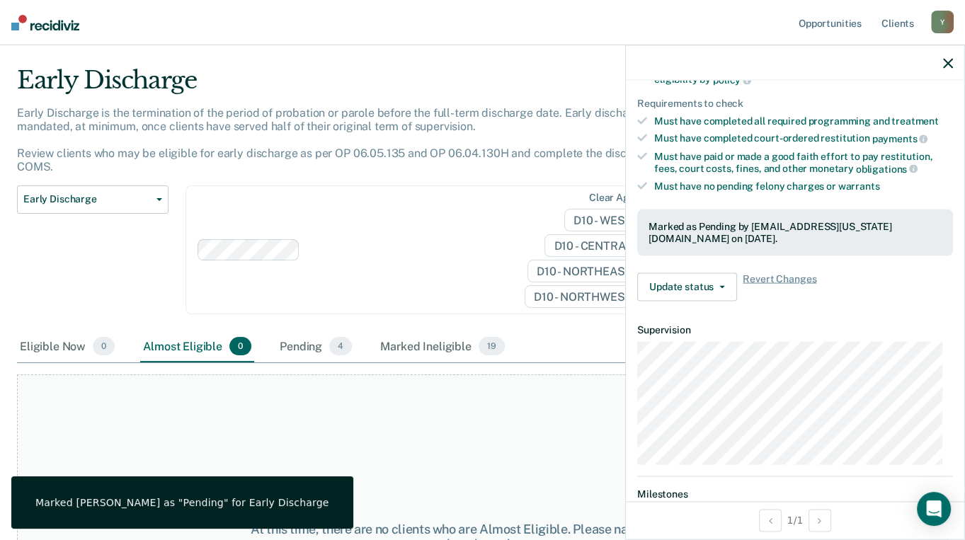
click at [531, 401] on div "At this time, there are no clients who are Almost Eligible. Please navigate to …" at bounding box center [482, 537] width 931 height 325
click at [351, 180] on div "Early Discharge is the termination of the period of probation or parole before …" at bounding box center [379, 145] width 724 height 79
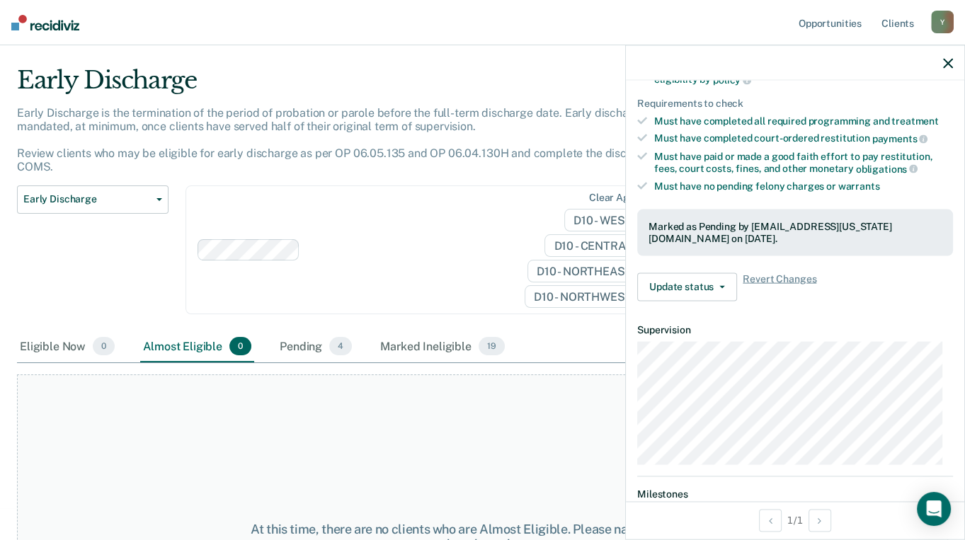
click at [947, 66] on icon "button" at bounding box center [948, 63] width 10 height 10
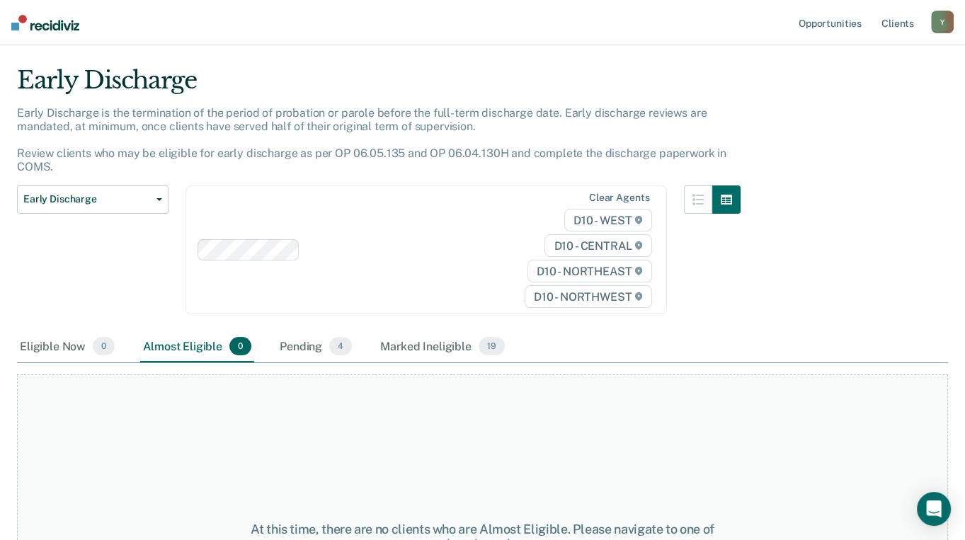
click at [169, 348] on div "Almost Eligible 0" at bounding box center [197, 346] width 114 height 31
click at [287, 346] on div "Pending 4" at bounding box center [316, 346] width 78 height 31
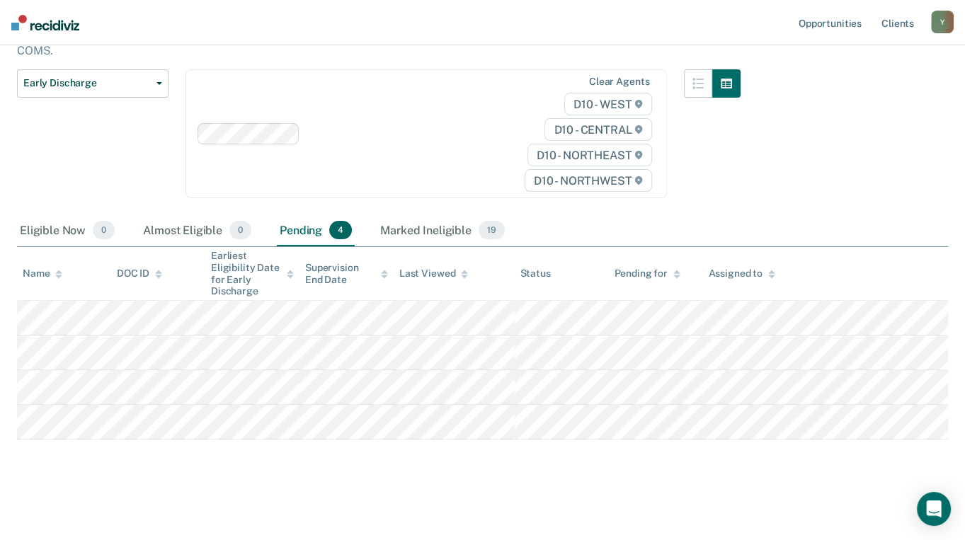
scroll to position [0, 0]
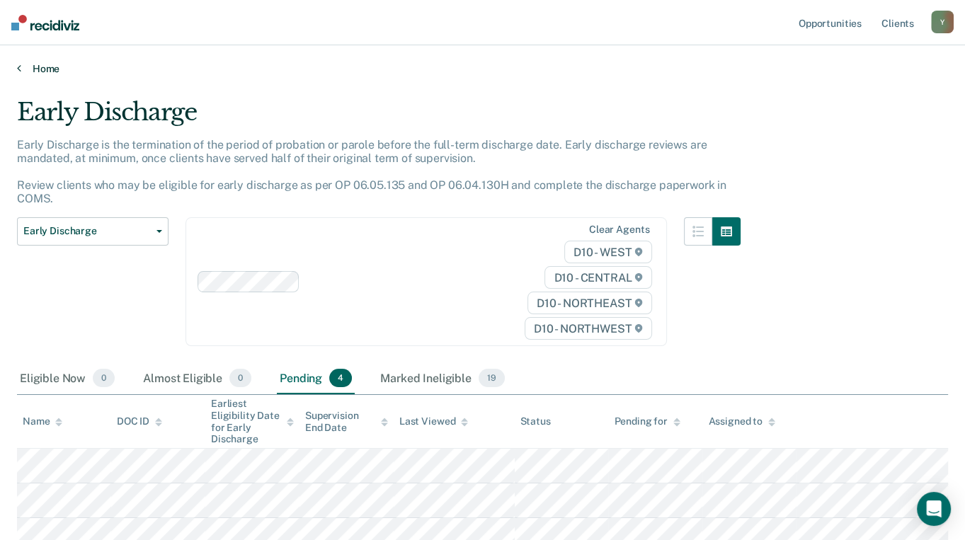
click at [18, 67] on icon at bounding box center [19, 67] width 4 height 11
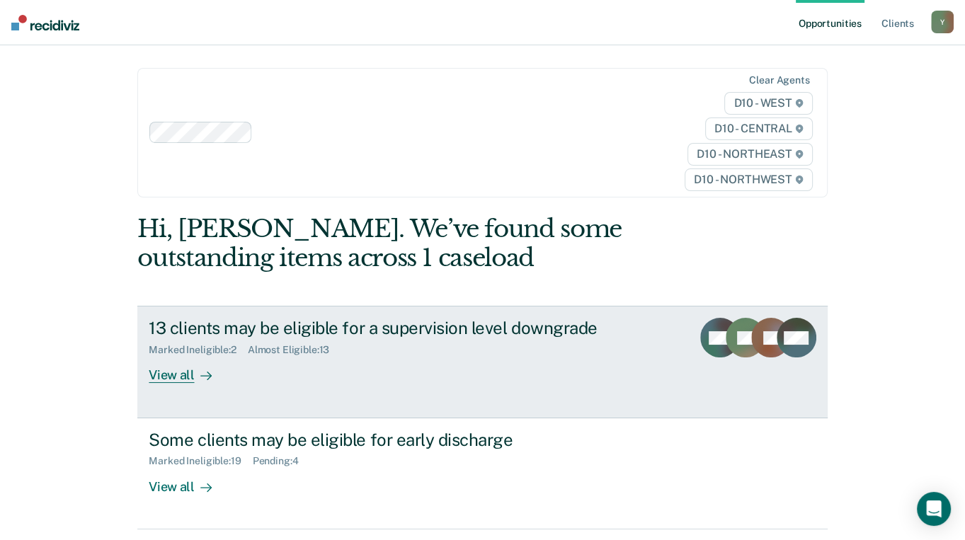
scroll to position [181, 0]
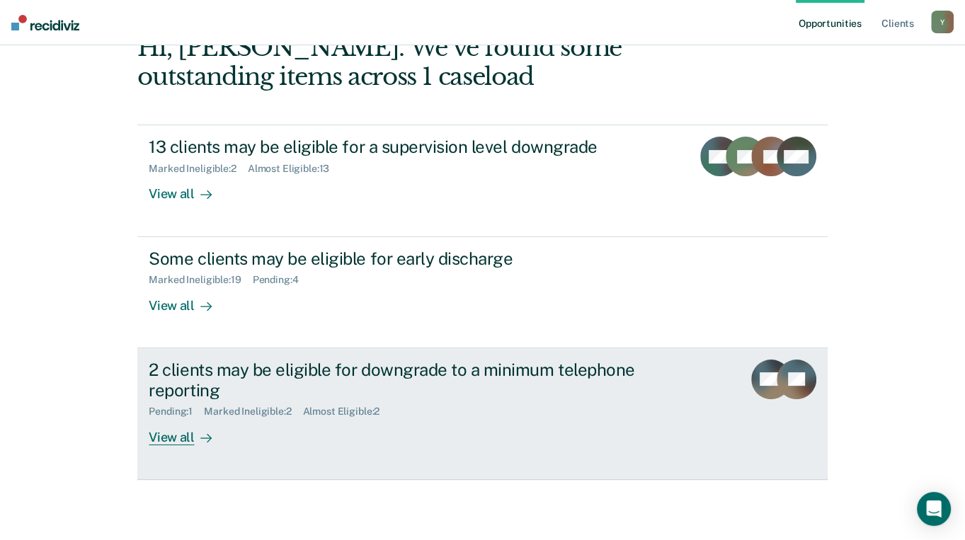
click at [171, 418] on div "View all" at bounding box center [188, 432] width 79 height 28
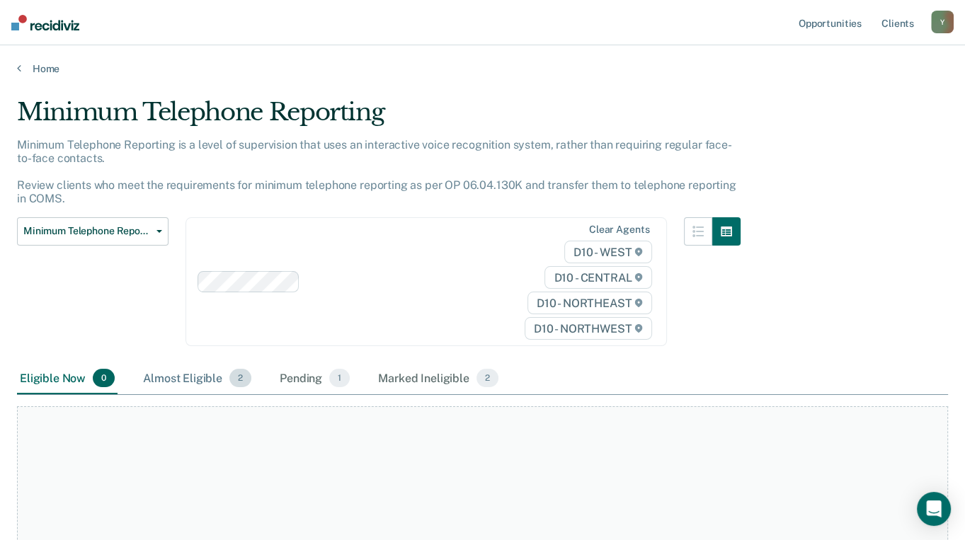
click at [202, 375] on div "Almost Eligible 2" at bounding box center [197, 378] width 114 height 31
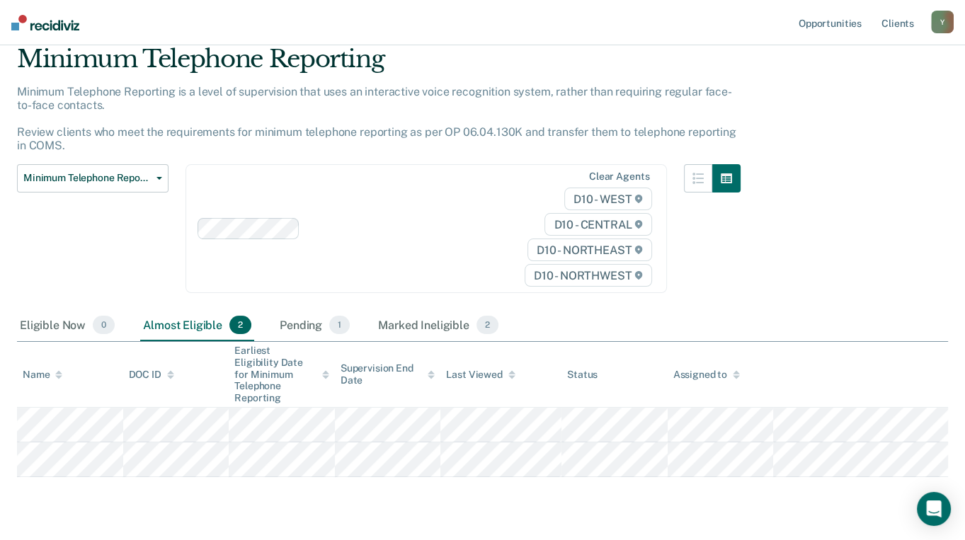
scroll to position [78, 0]
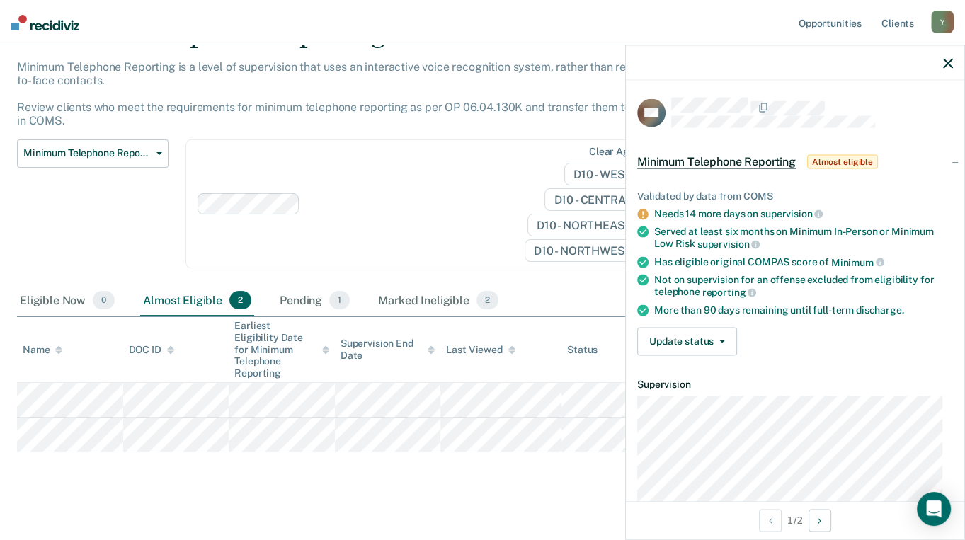
click at [385, 206] on div at bounding box center [411, 203] width 210 height 16
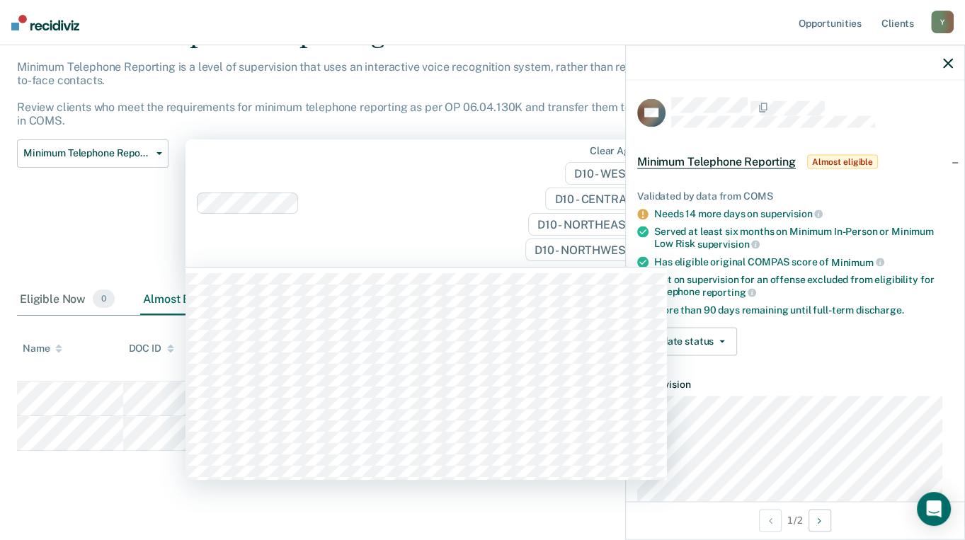
click at [419, 216] on div "Clear agents D10 - WEST D10 - CENTRAL D10 - NORTHEAST D10 - NORTHWEST" at bounding box center [427, 203] width 482 height 128
click at [138, 215] on div "Minimum Telephone Reporting Classification Review Early Discharge Minimum Telep…" at bounding box center [93, 212] width 152 height 145
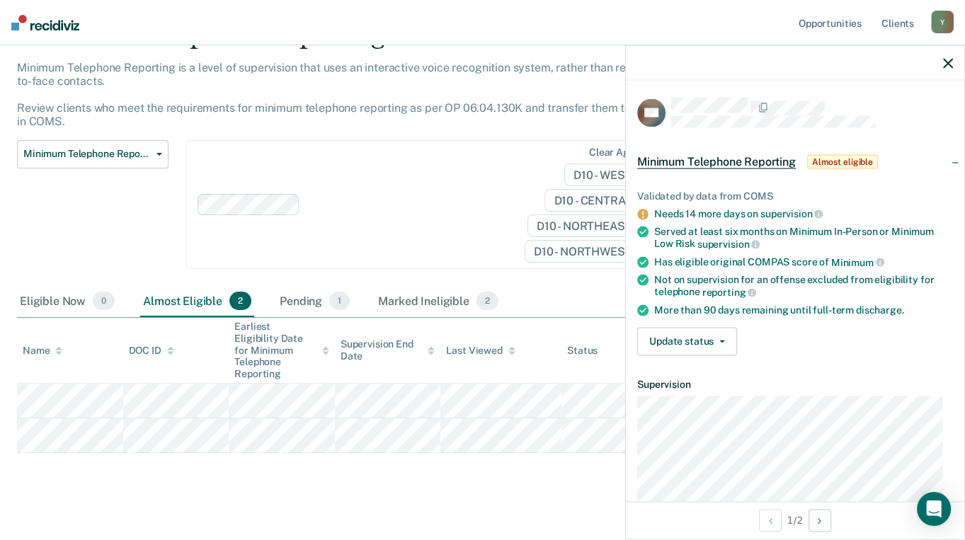
click at [284, 300] on div "Pending 1" at bounding box center [315, 301] width 76 height 31
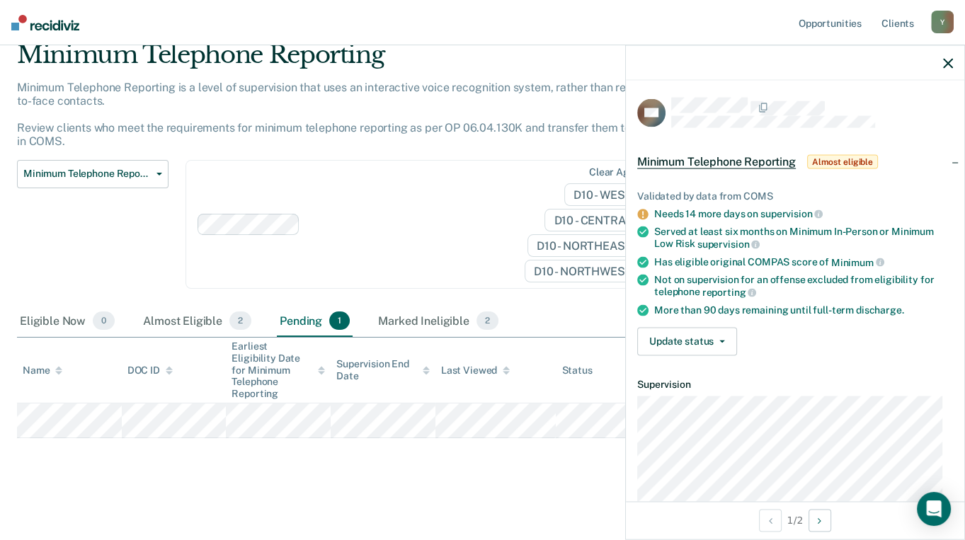
scroll to position [55, 0]
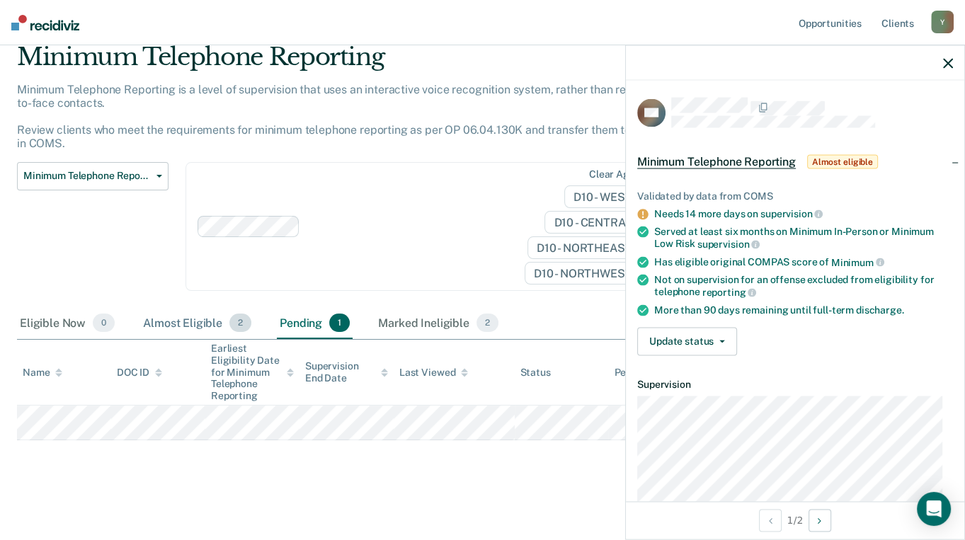
click at [165, 322] on div "Almost Eligible 2" at bounding box center [197, 323] width 114 height 31
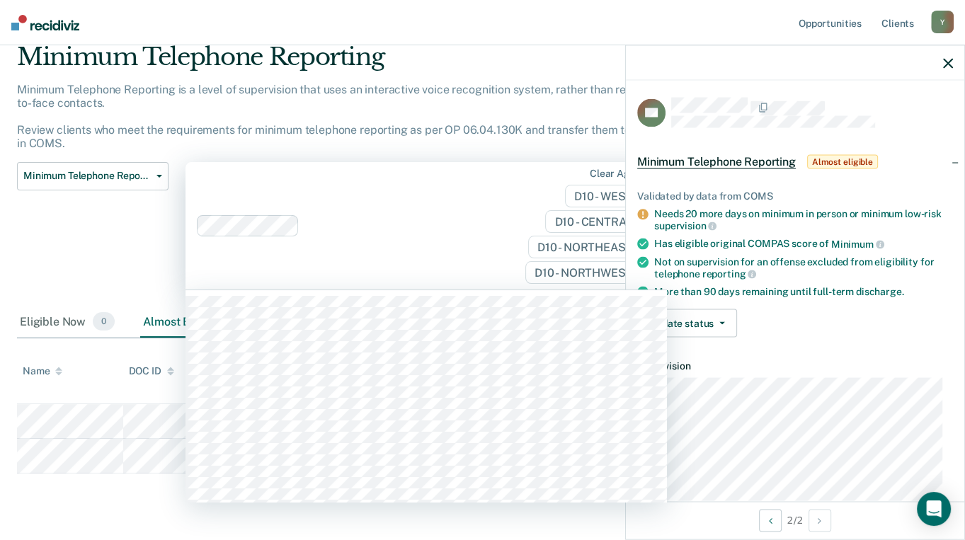
click at [338, 168] on div "Clear agents D10 - WEST D10 - CENTRAL D10 - NORTHEAST D10 - NORTHWEST" at bounding box center [427, 226] width 482 height 128
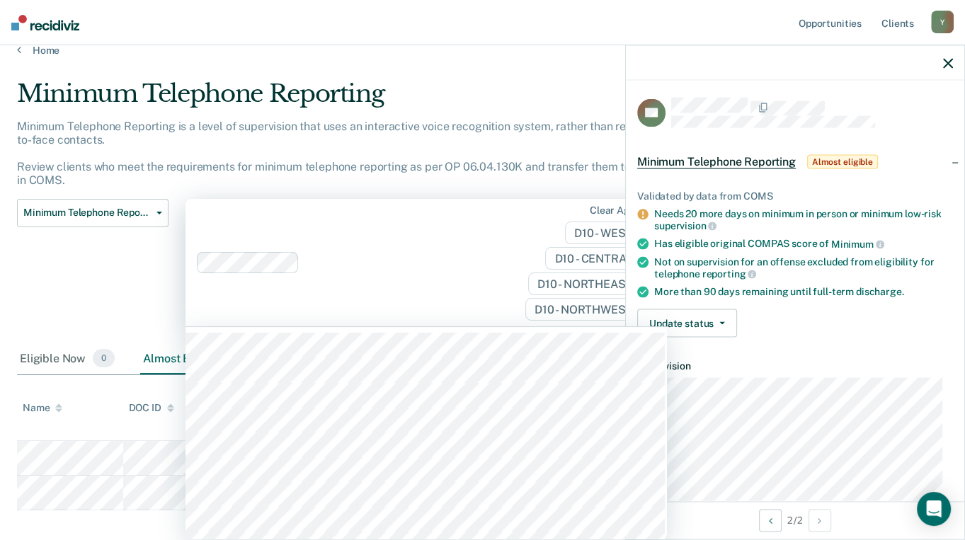
scroll to position [0, 0]
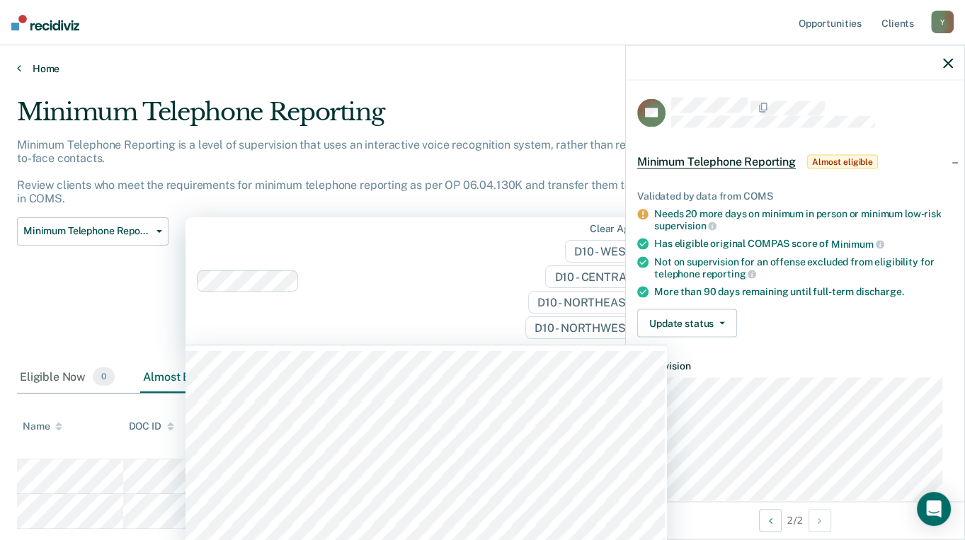
click at [17, 64] on icon at bounding box center [19, 67] width 4 height 11
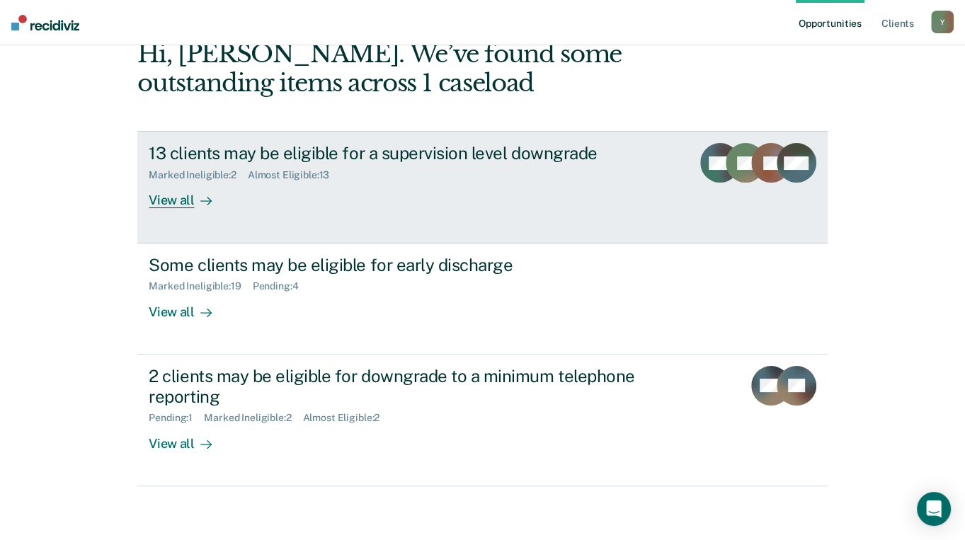
scroll to position [181, 0]
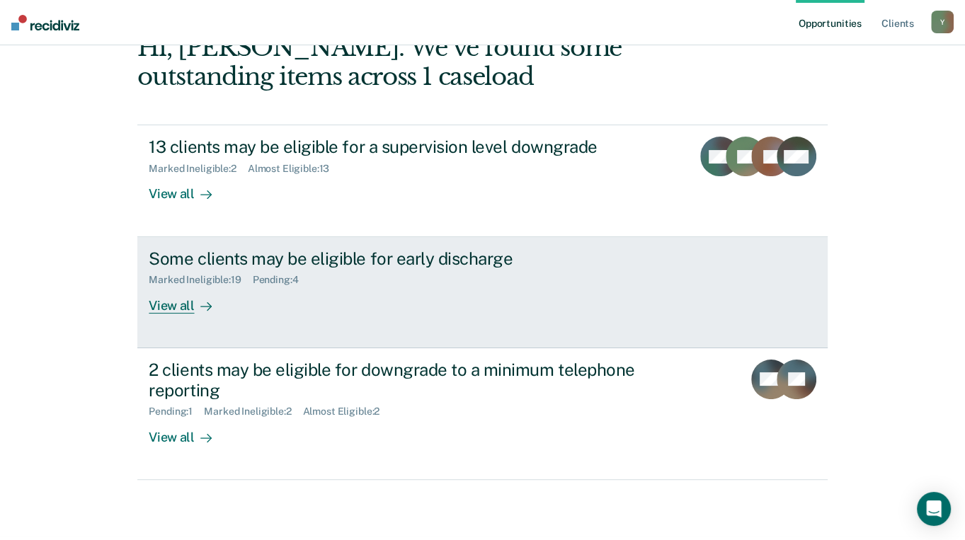
click at [174, 286] on div "View all" at bounding box center [188, 300] width 79 height 28
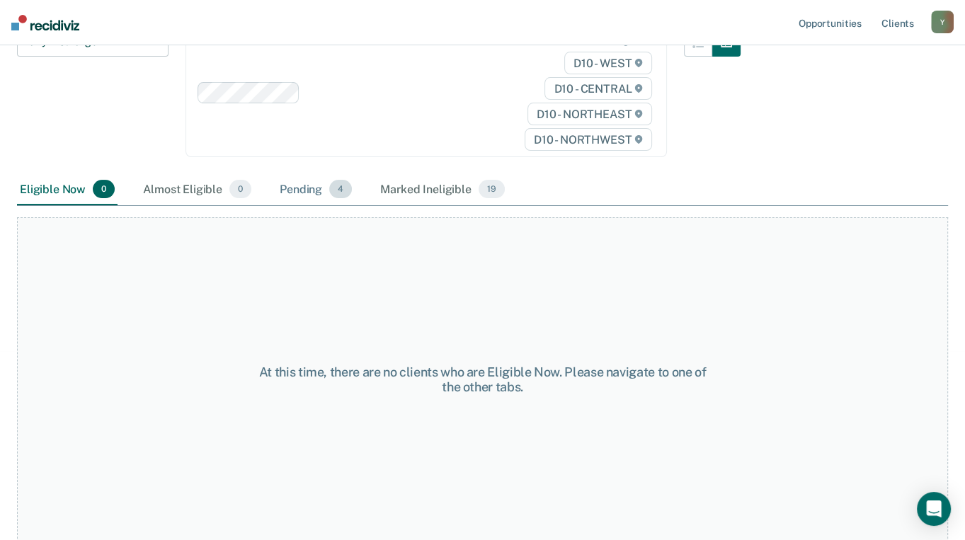
click at [313, 190] on div "Pending 4" at bounding box center [316, 189] width 78 height 31
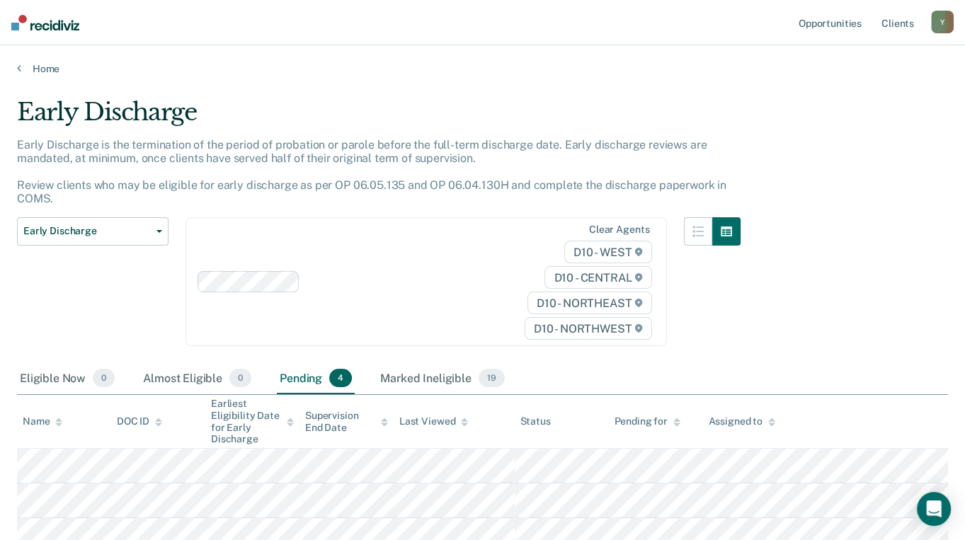
scroll to position [148, 0]
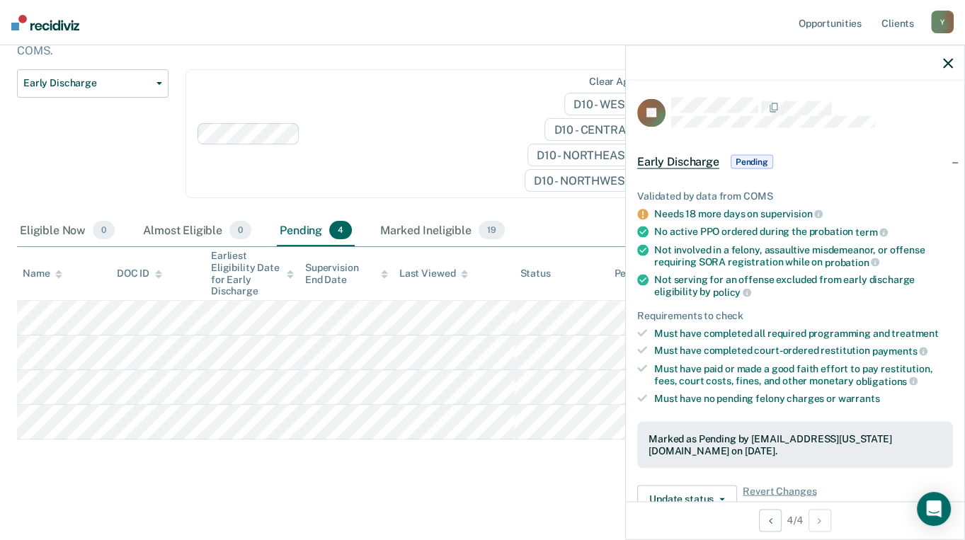
click at [417, 138] on div at bounding box center [411, 133] width 210 height 16
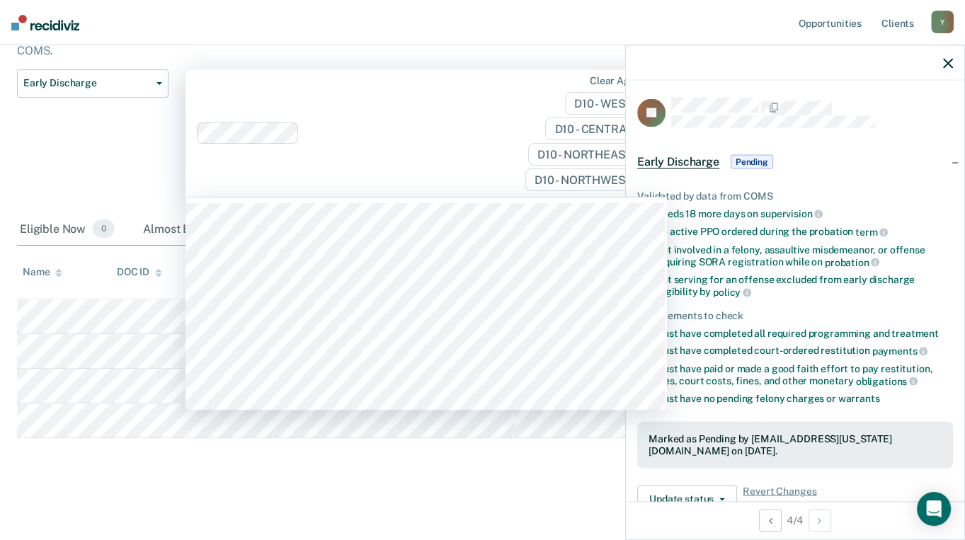
scroll to position [147, 0]
click at [94, 139] on div "Early Discharge Classification Review Early Discharge Minimum Telephone Reporti…" at bounding box center [93, 143] width 152 height 145
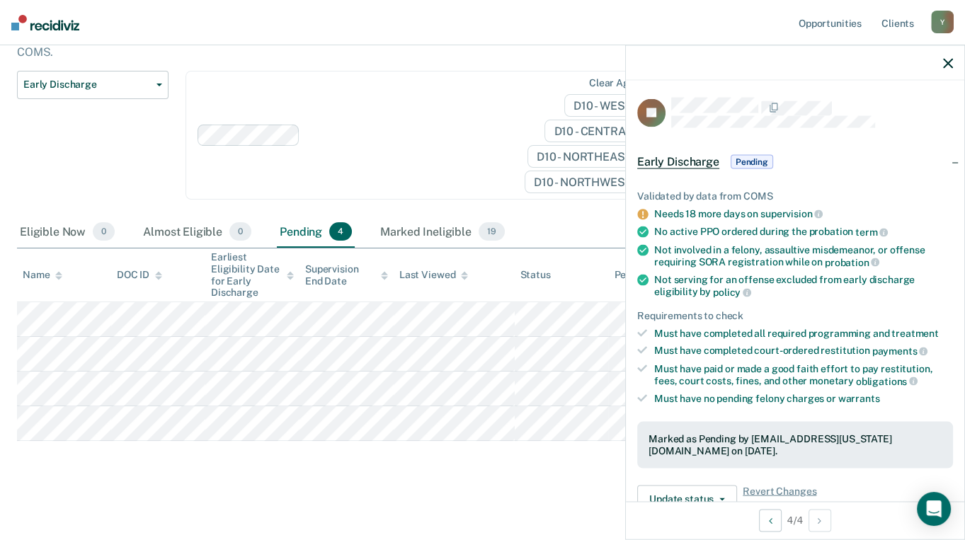
click at [948, 66] on icon "button" at bounding box center [948, 63] width 10 height 10
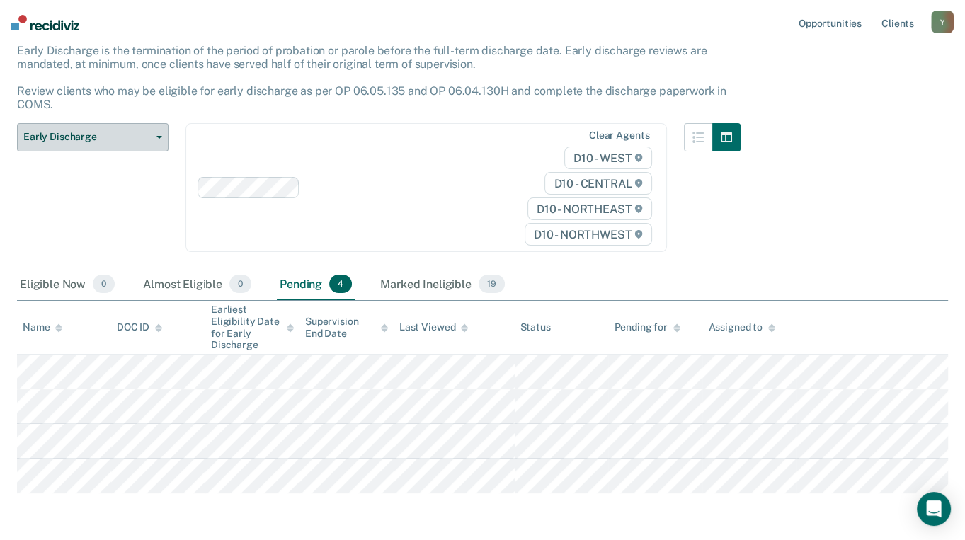
scroll to position [0, 0]
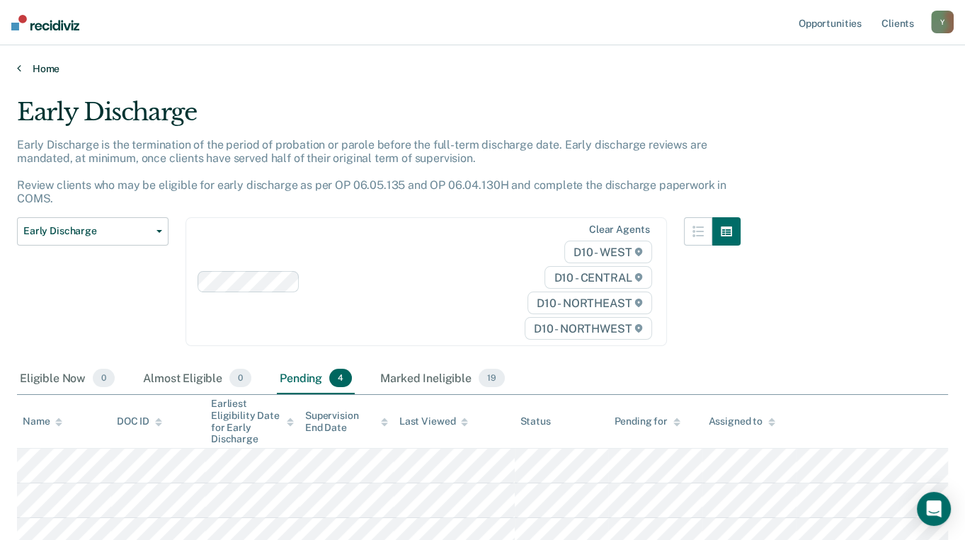
click at [21, 66] on link "Home" at bounding box center [482, 68] width 931 height 13
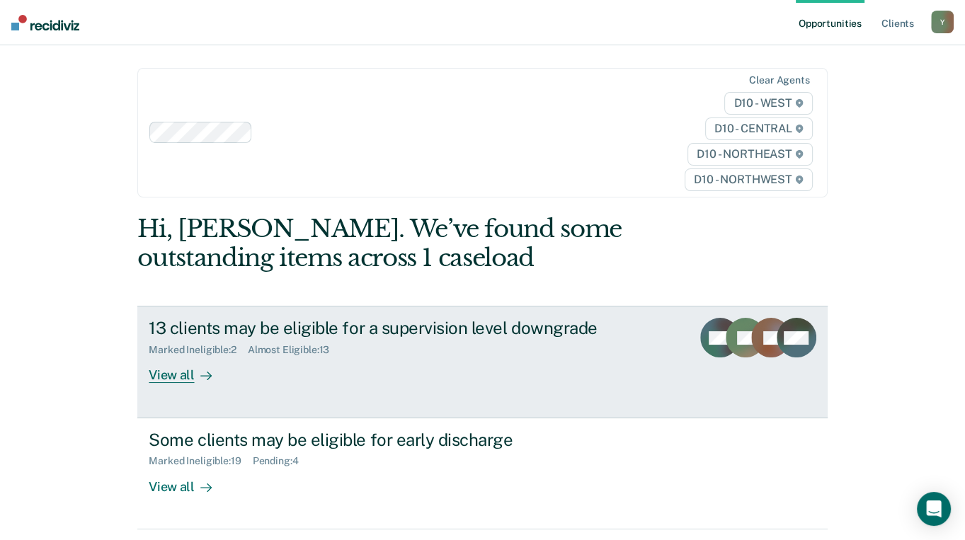
click at [176, 356] on div "View all" at bounding box center [188, 370] width 79 height 28
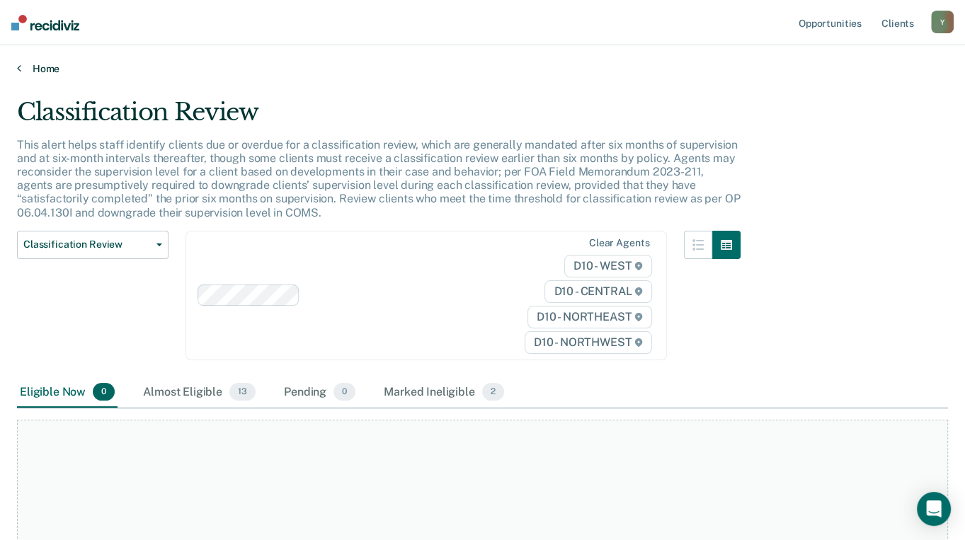
click at [21, 74] on link "Home" at bounding box center [482, 68] width 931 height 13
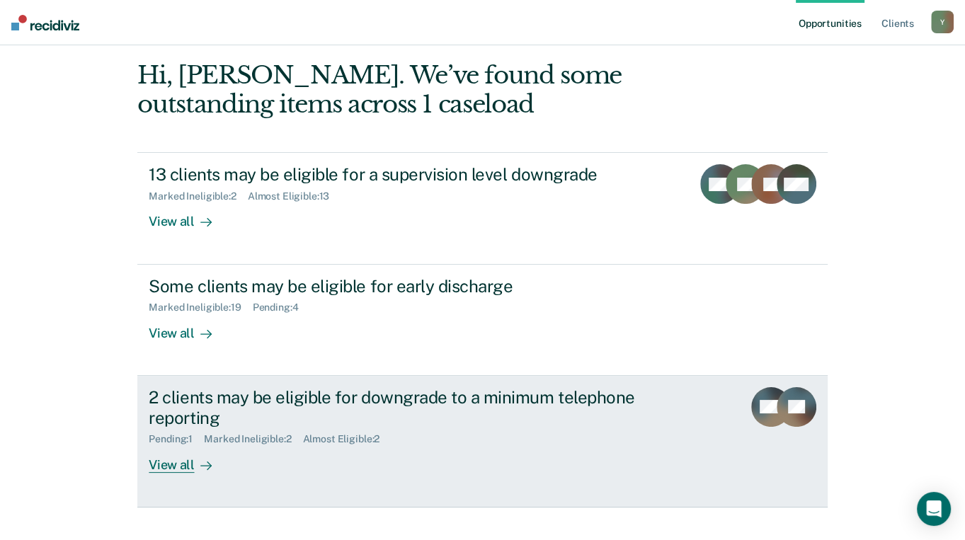
scroll to position [181, 0]
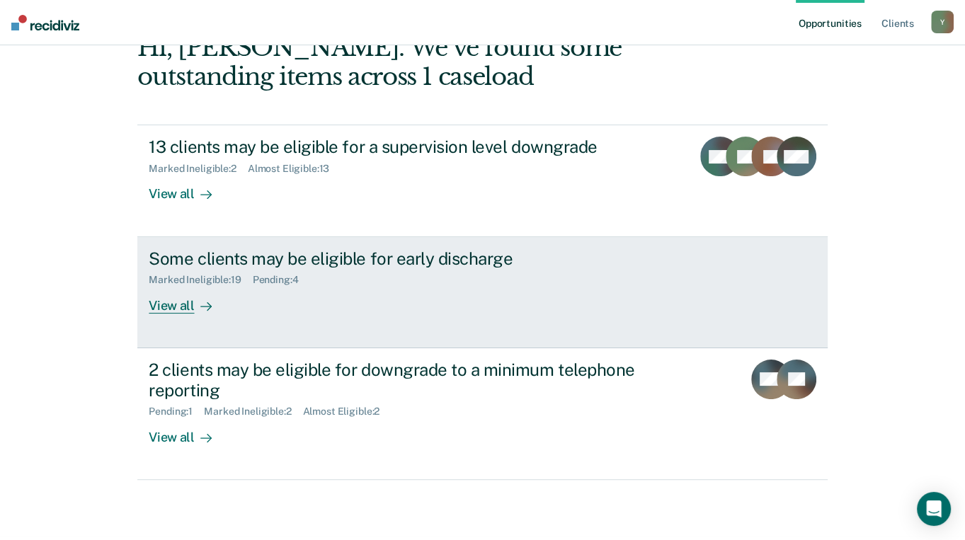
click at [166, 286] on div "View all" at bounding box center [188, 300] width 79 height 28
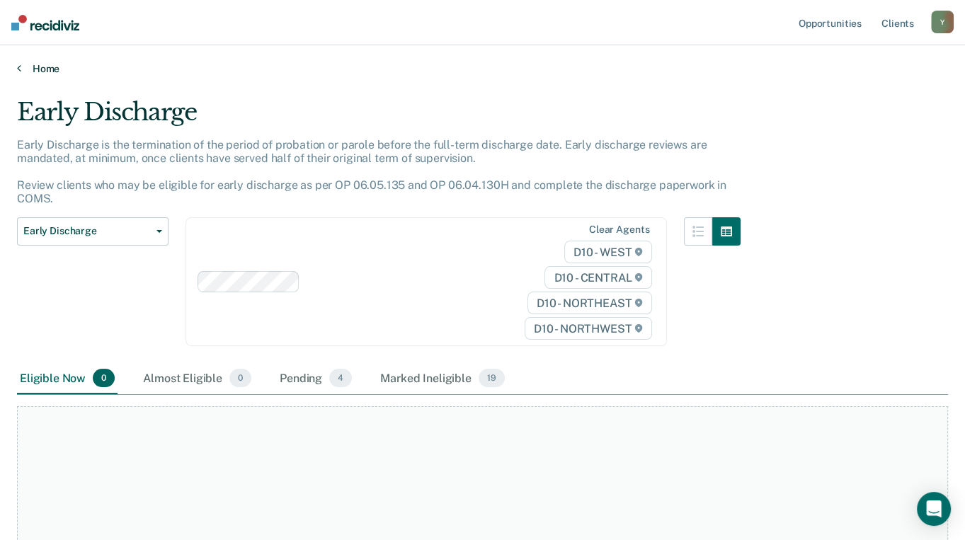
click at [18, 65] on icon at bounding box center [19, 67] width 4 height 11
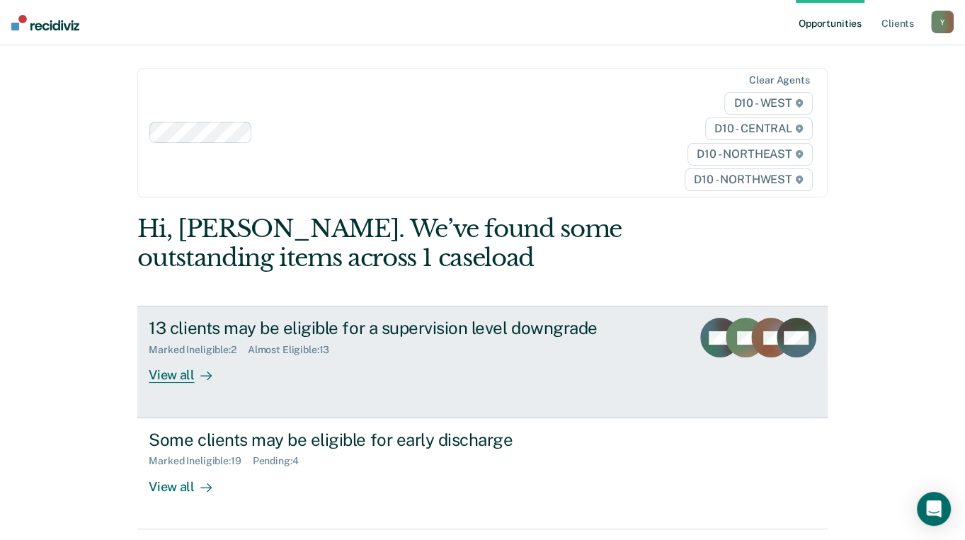
scroll to position [181, 0]
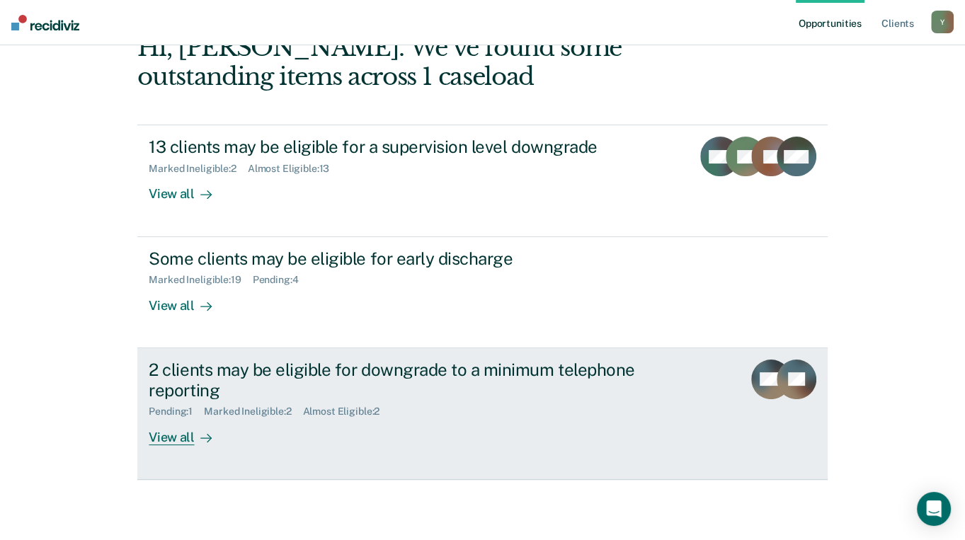
click at [162, 418] on div "View all" at bounding box center [188, 432] width 79 height 28
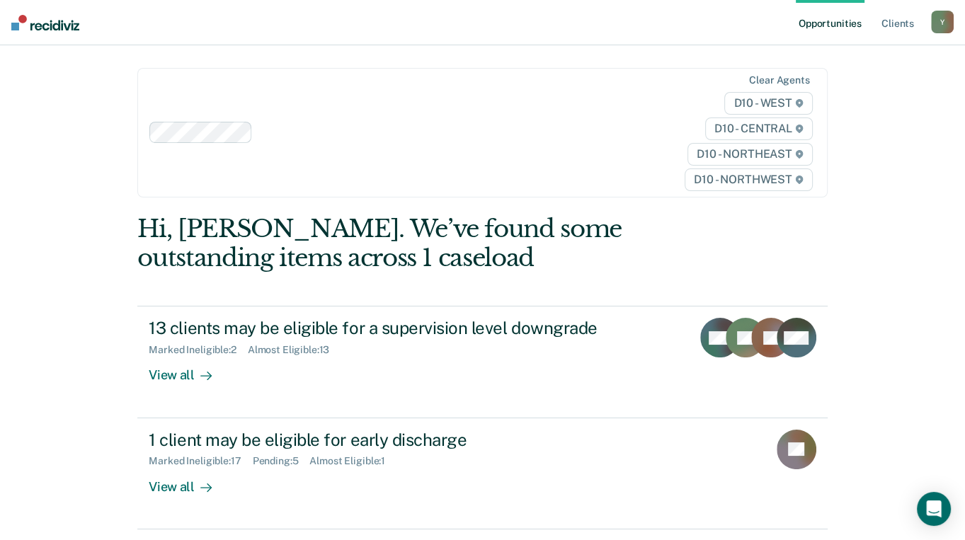
scroll to position [94, 0]
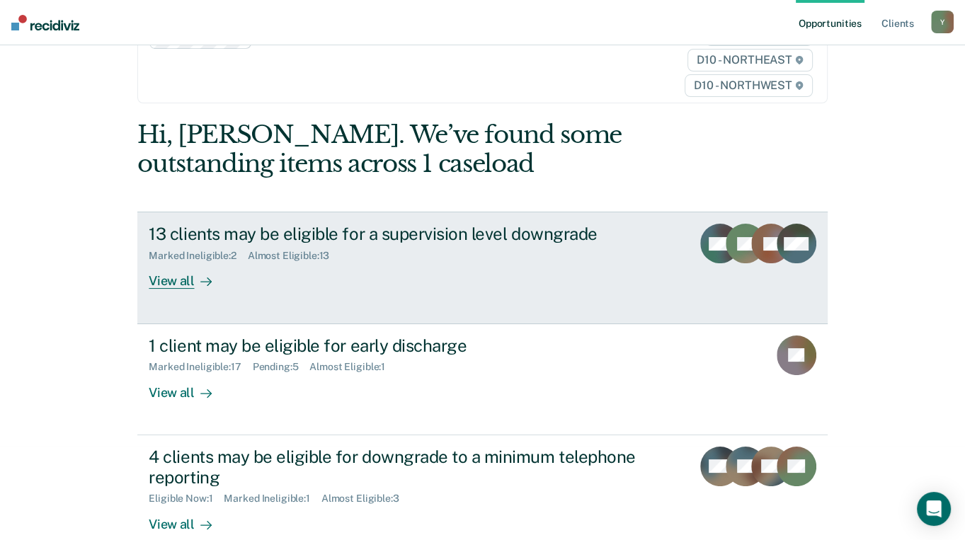
click at [178, 262] on div "View all" at bounding box center [188, 276] width 79 height 28
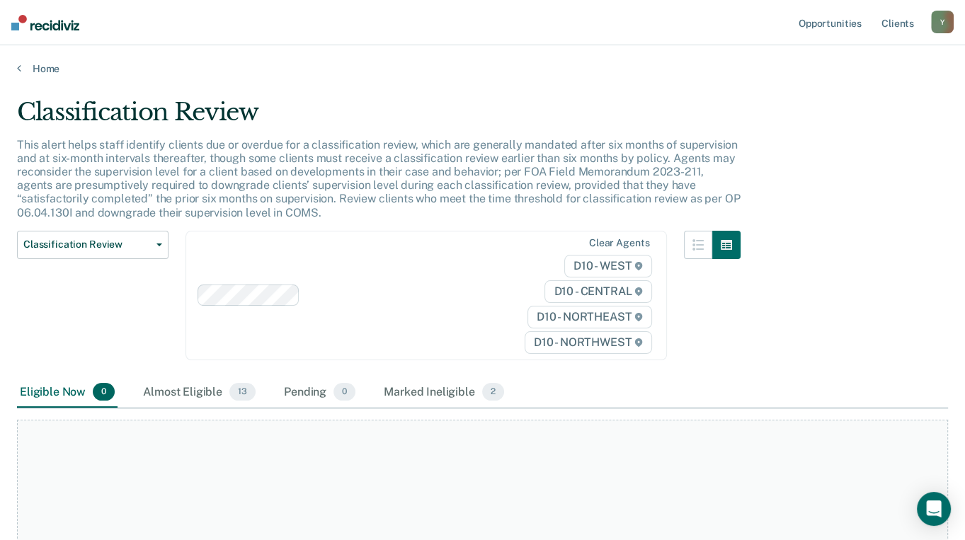
scroll to position [215, 0]
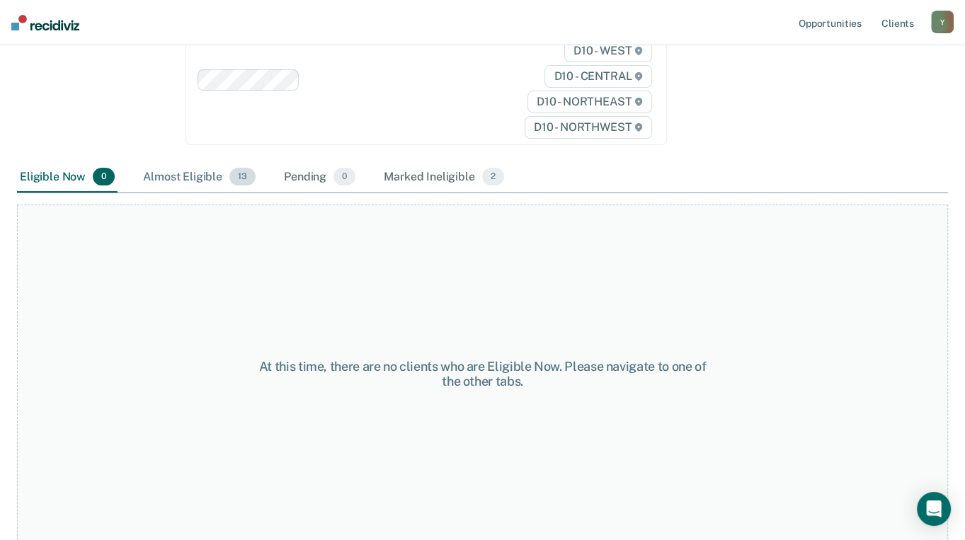
click at [203, 176] on div "Almost Eligible 13" at bounding box center [199, 177] width 118 height 31
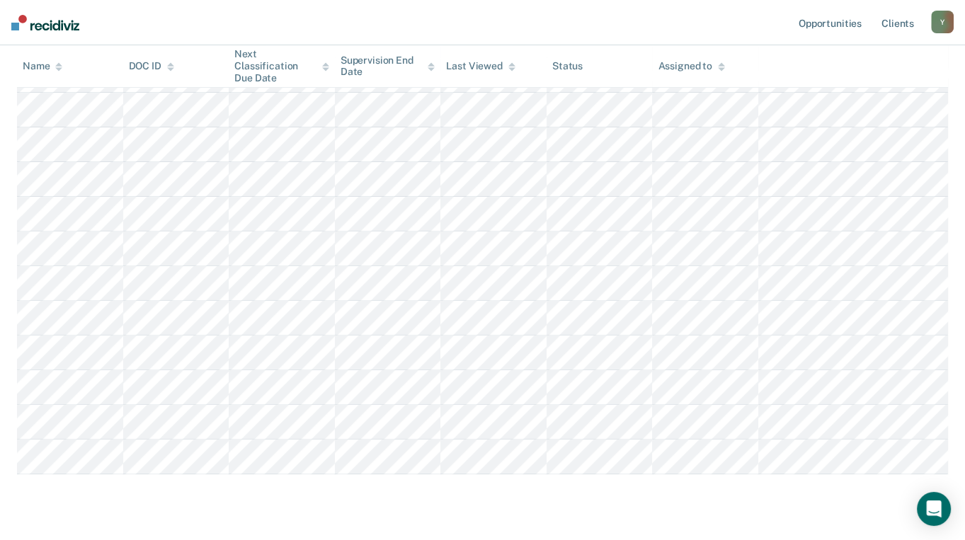
scroll to position [0, 0]
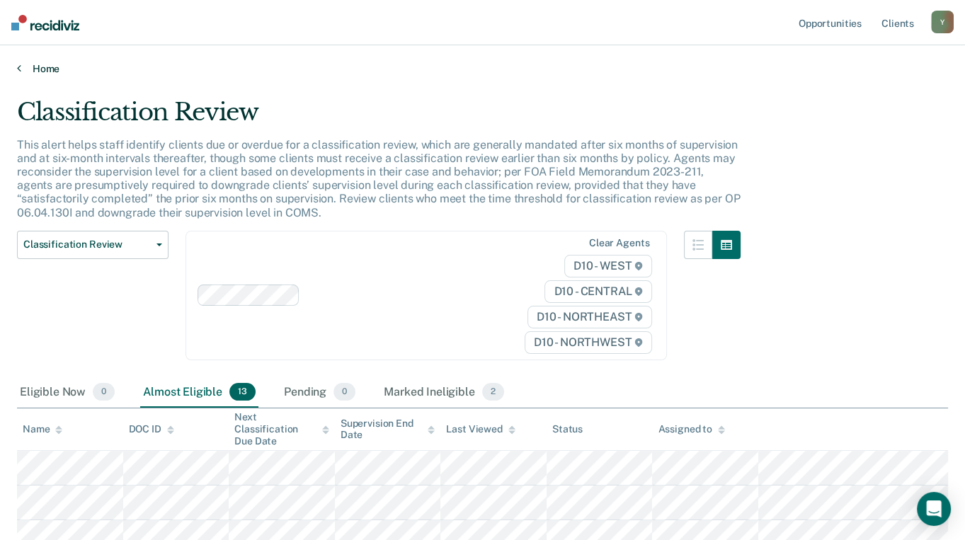
click at [50, 68] on link "Home" at bounding box center [482, 68] width 931 height 13
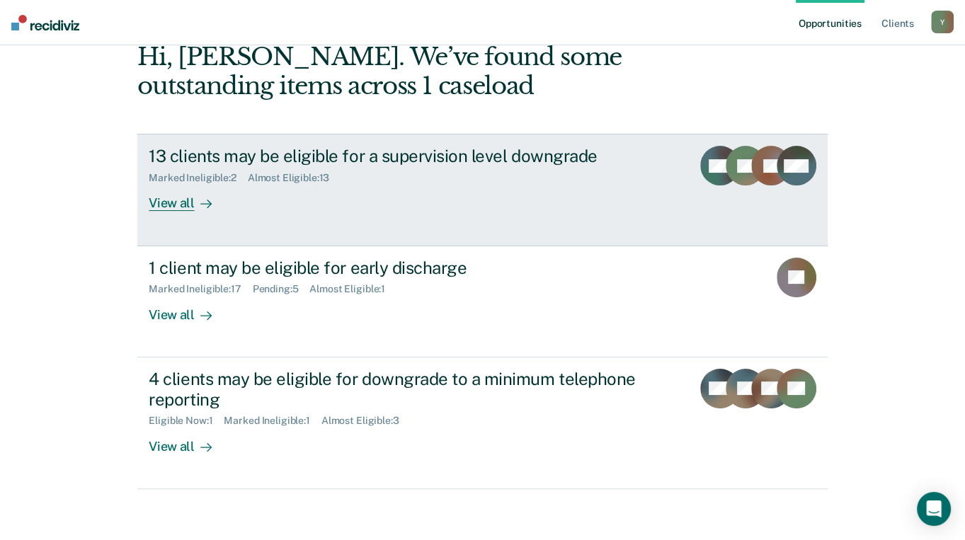
scroll to position [181, 0]
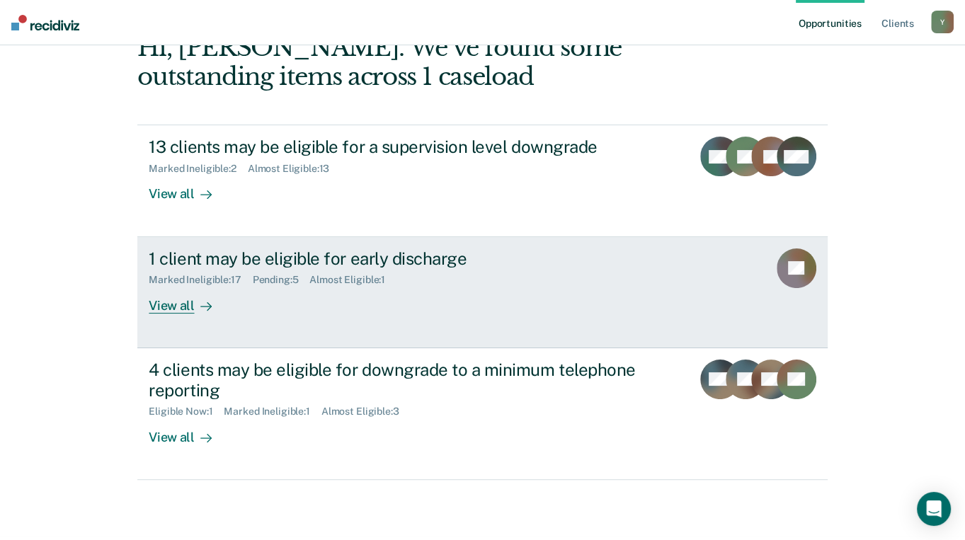
click at [164, 274] on div "Marked Ineligible : 17" at bounding box center [200, 280] width 103 height 12
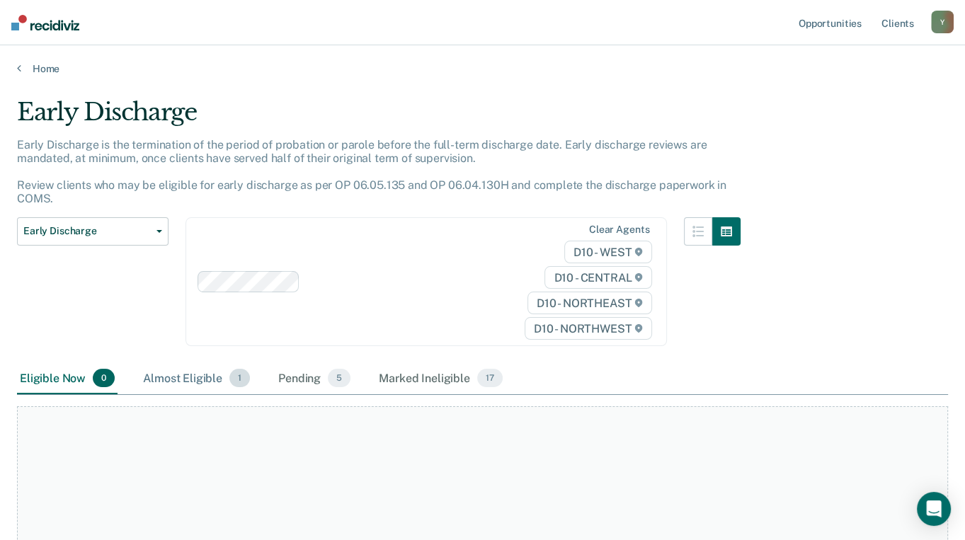
click at [177, 375] on div "Almost Eligible 1" at bounding box center [196, 378] width 113 height 31
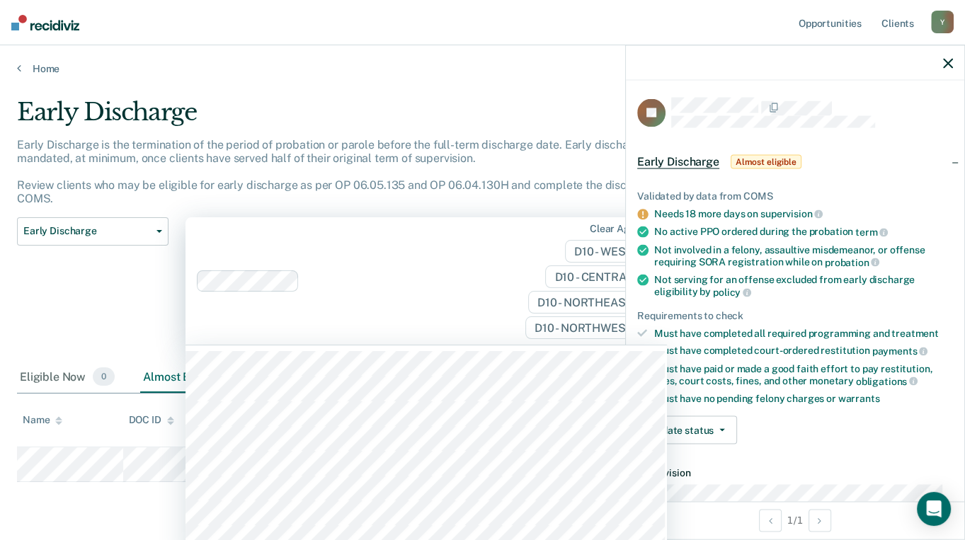
scroll to position [18, 0]
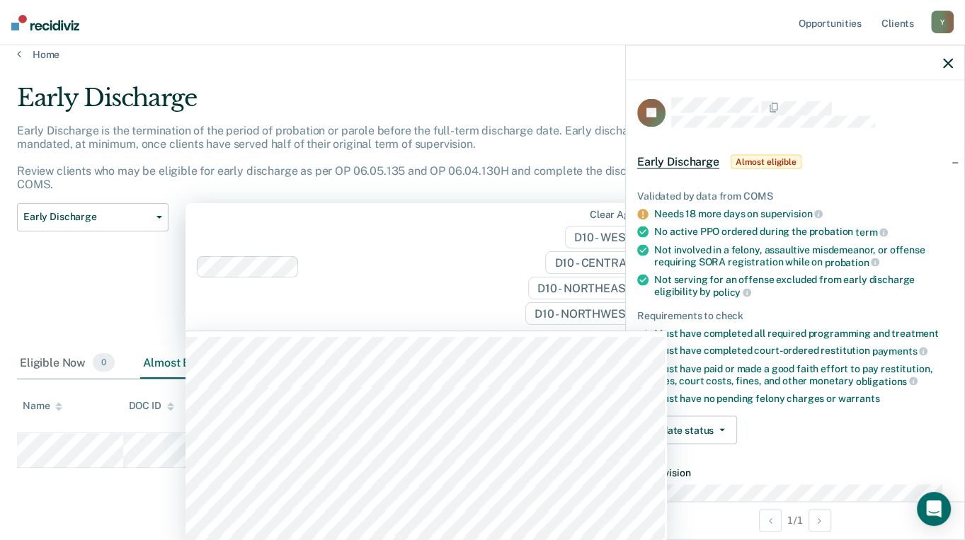
click at [450, 317] on div "Clear agents D10 - WEST D10 - CENTRAL D10 - NORTHEAST D10 - NORTHWEST" at bounding box center [427, 267] width 482 height 128
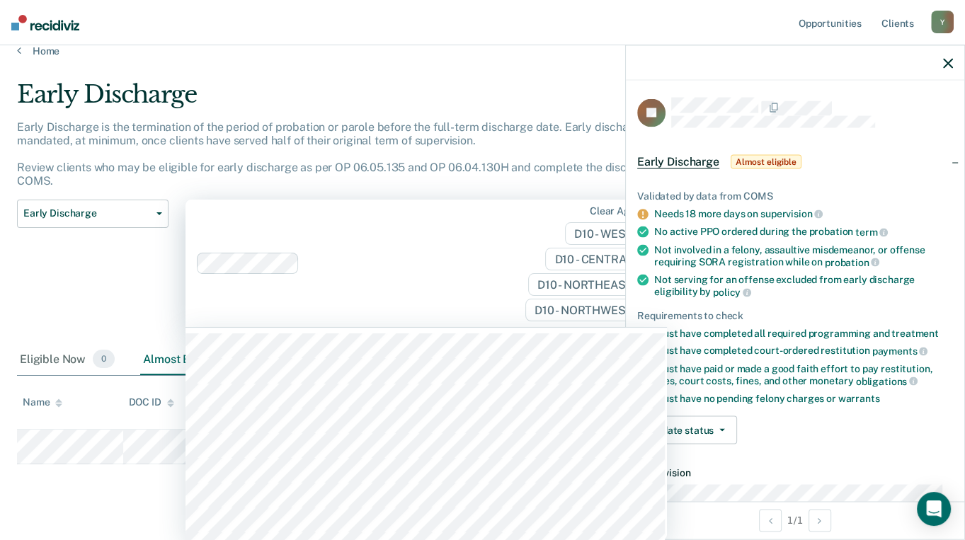
click at [84, 249] on div "Early Discharge Classification Review Early Discharge Minimum Telephone Reporti…" at bounding box center [93, 272] width 152 height 145
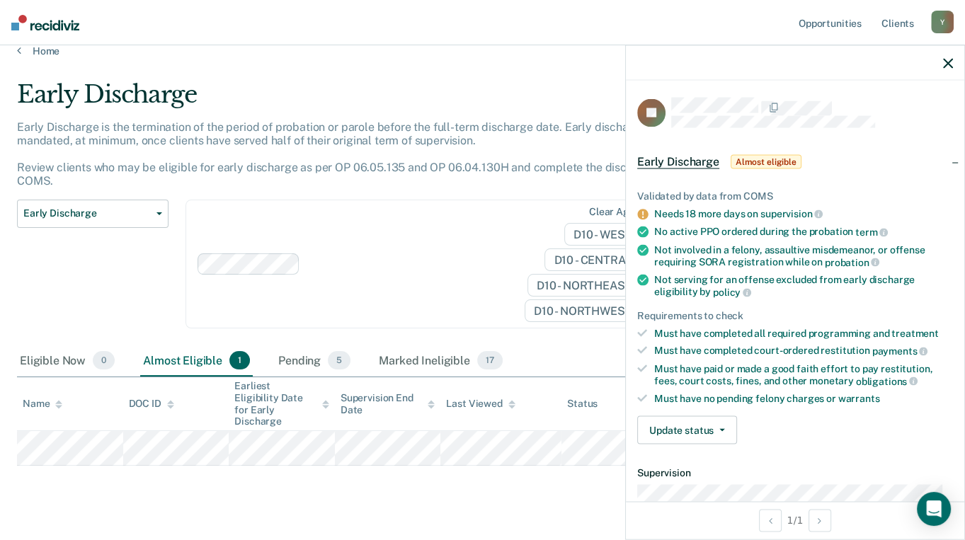
click at [950, 57] on button "button" at bounding box center [948, 63] width 10 height 12
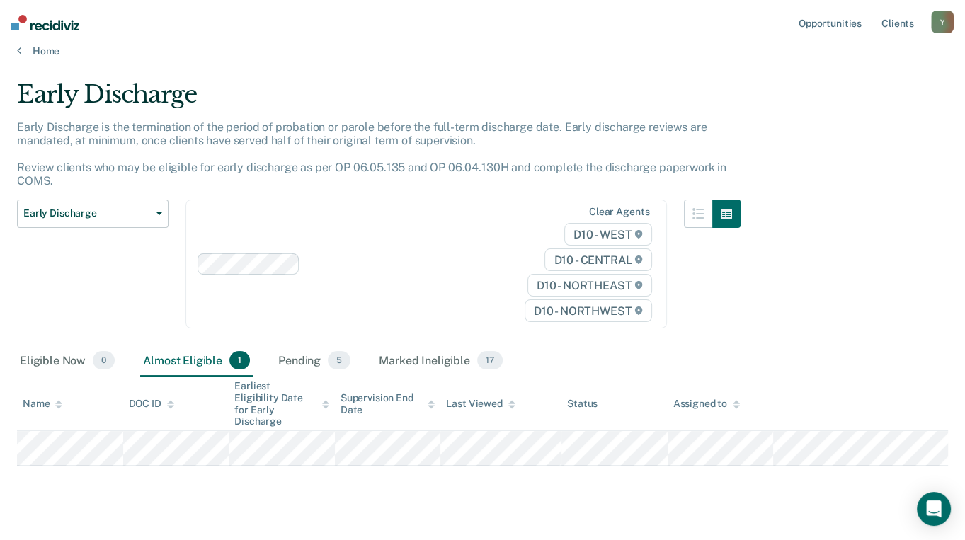
click at [20, 45] on nav "Opportunities Client s YoungD6@michigan.gov Y Profile How it works Log Out" at bounding box center [482, 22] width 965 height 45
click at [45, 50] on link "Home" at bounding box center [482, 51] width 931 height 13
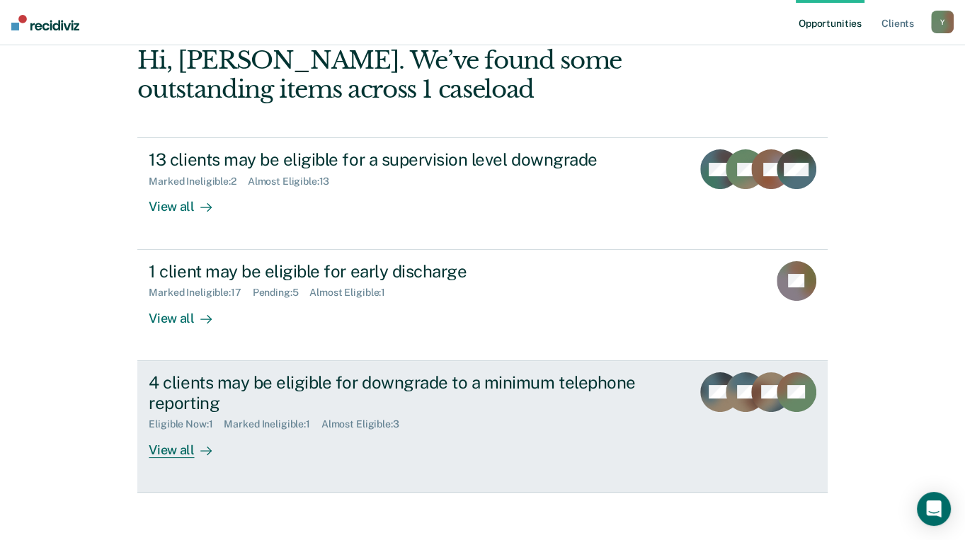
scroll to position [181, 0]
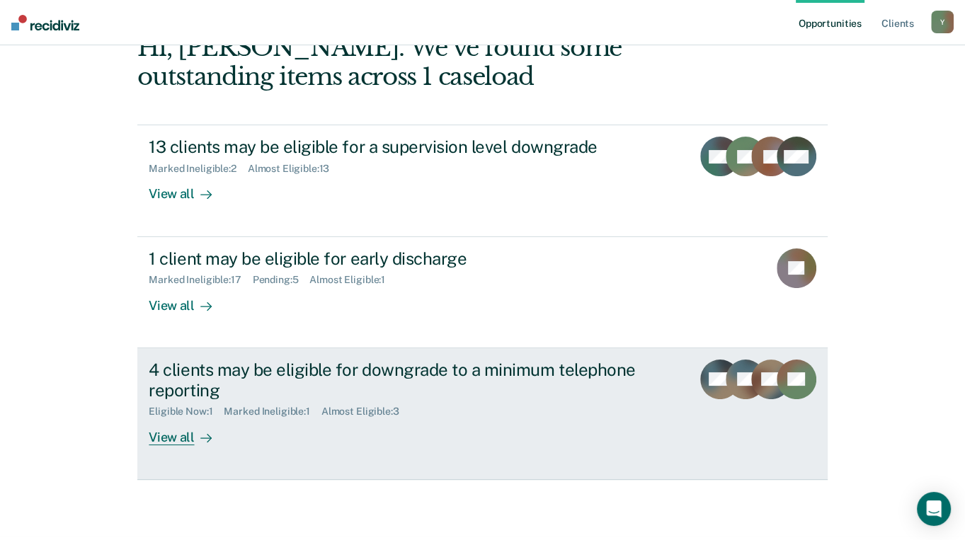
click at [168, 418] on div "View all" at bounding box center [188, 432] width 79 height 28
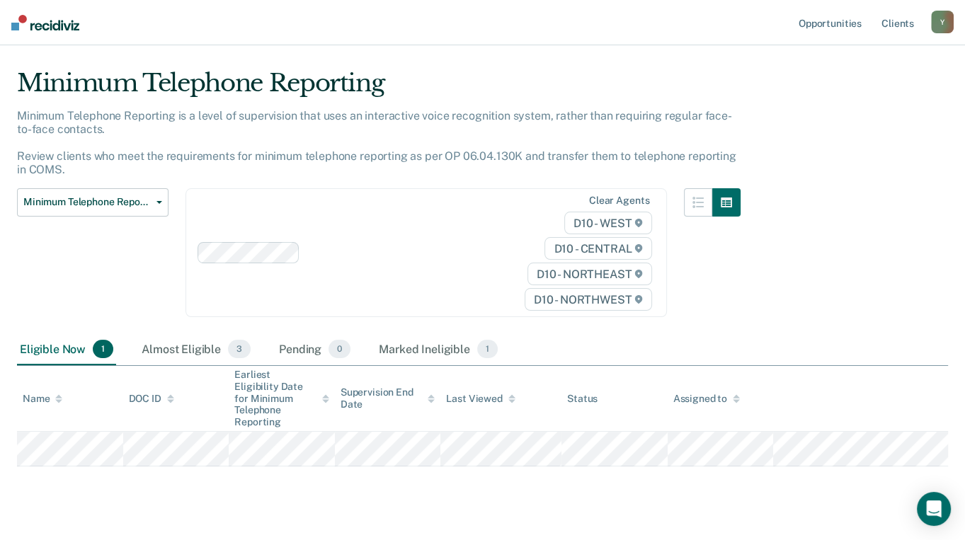
scroll to position [43, 0]
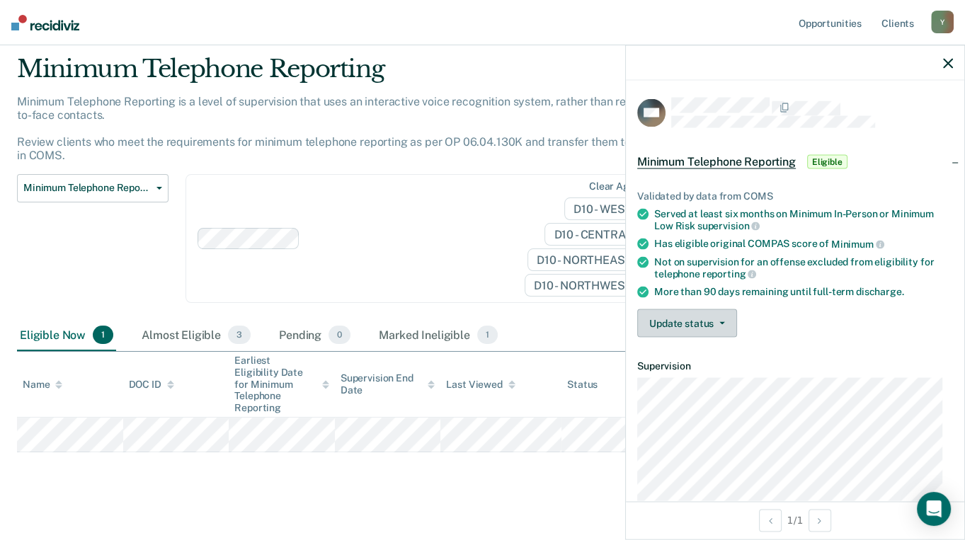
click at [673, 318] on button "Update status" at bounding box center [687, 323] width 100 height 28
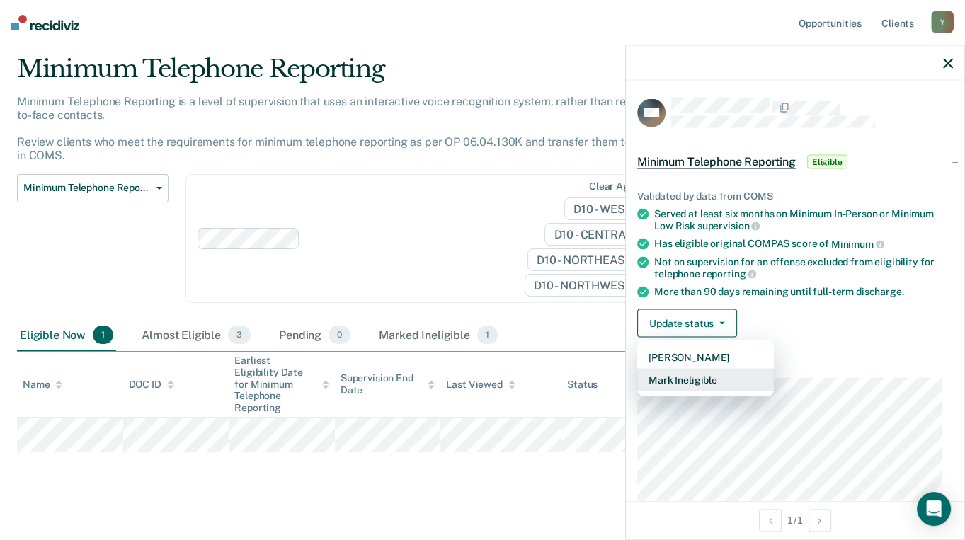
click at [679, 375] on button "Mark Ineligible" at bounding box center [705, 380] width 137 height 23
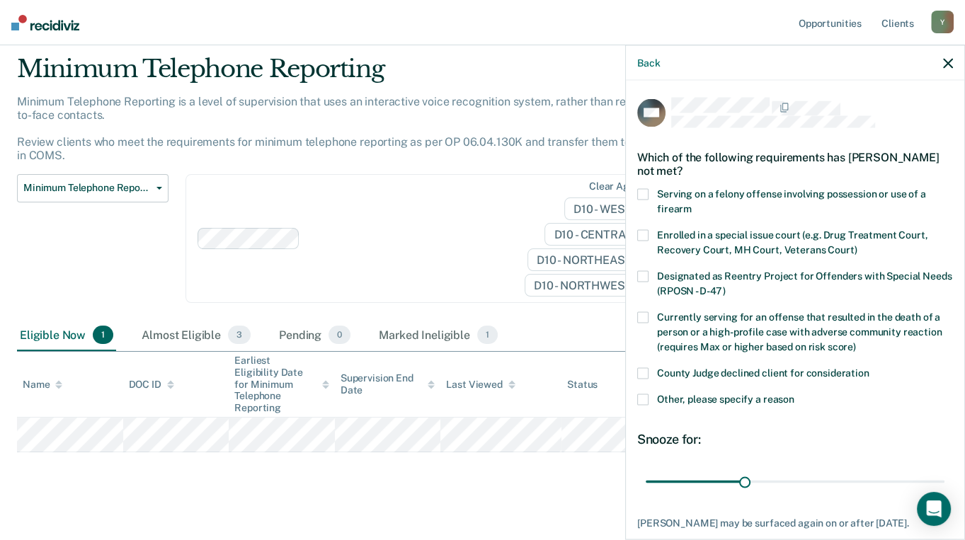
click at [651, 400] on label "Other, please specify a reason" at bounding box center [795, 401] width 316 height 15
click at [794, 394] on input "Other, please specify a reason" at bounding box center [794, 394] width 0 height 0
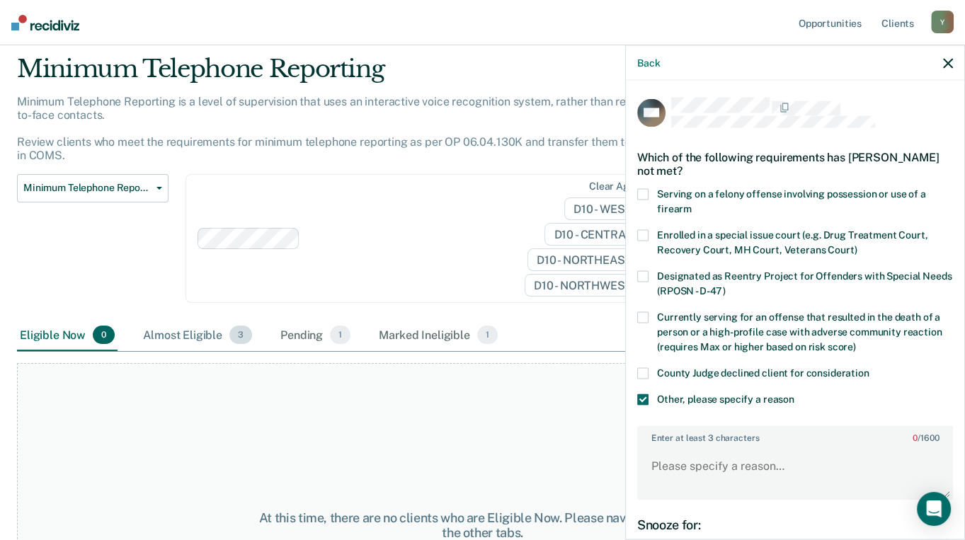
click at [195, 334] on div "Almost Eligible 3" at bounding box center [197, 335] width 115 height 31
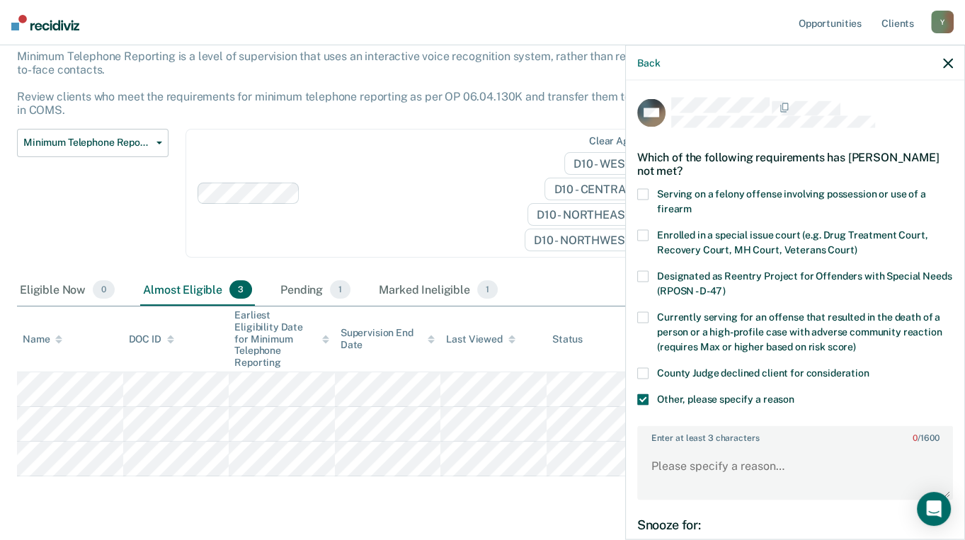
scroll to position [113, 0]
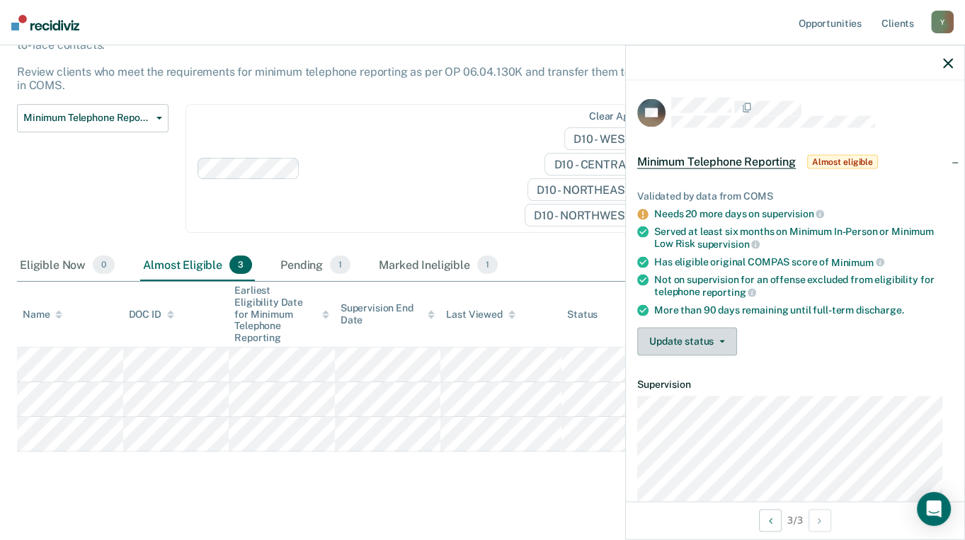
click at [701, 340] on button "Update status" at bounding box center [687, 341] width 100 height 28
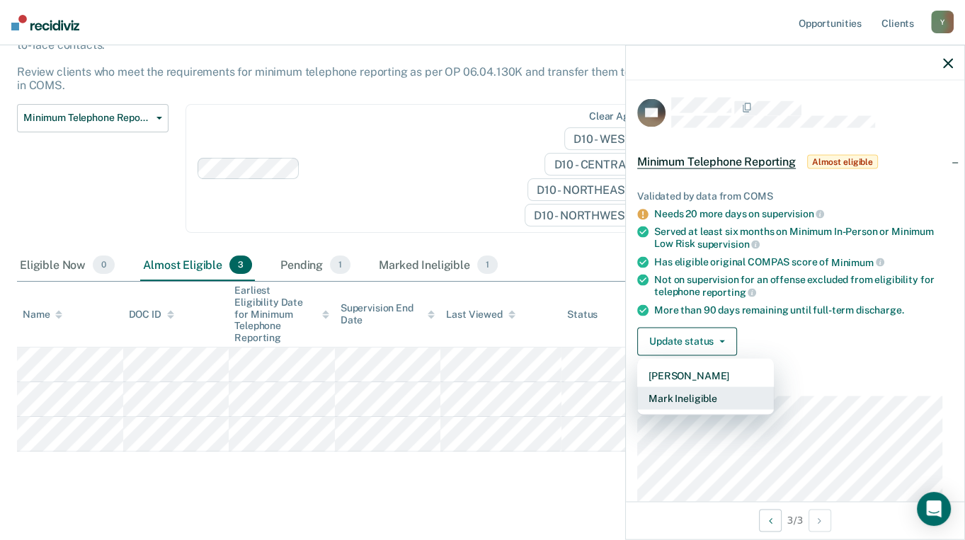
click at [705, 395] on button "Mark Ineligible" at bounding box center [705, 398] width 137 height 23
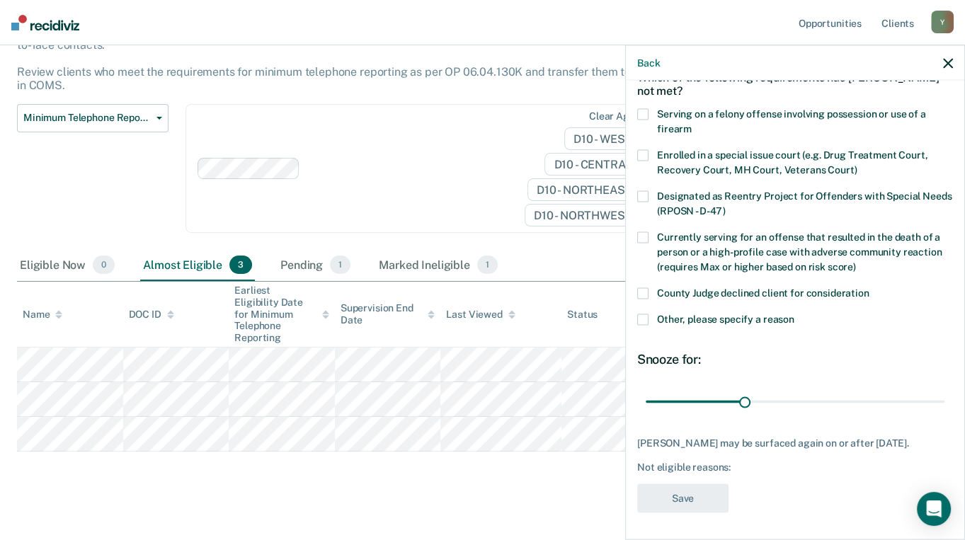
scroll to position [0, 0]
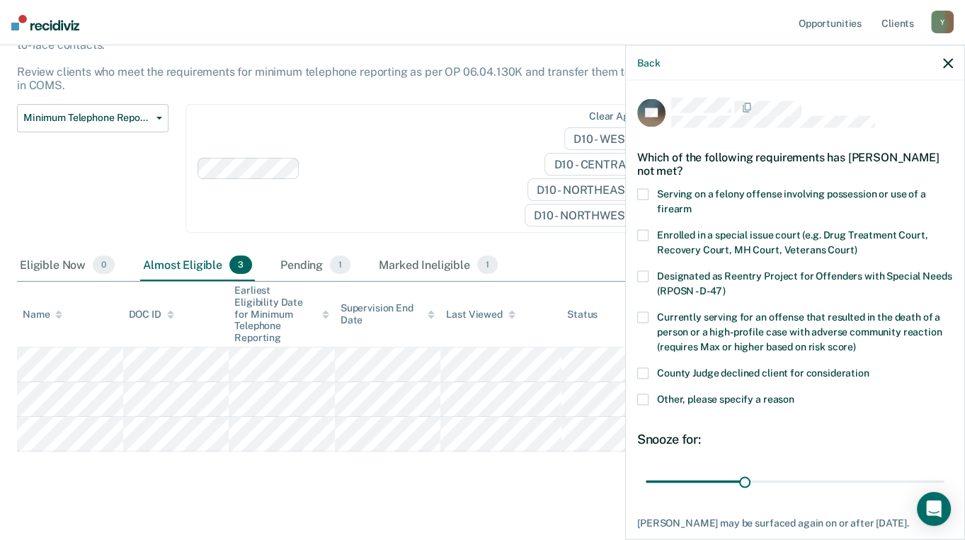
click at [945, 60] on icon "button" at bounding box center [948, 63] width 10 height 10
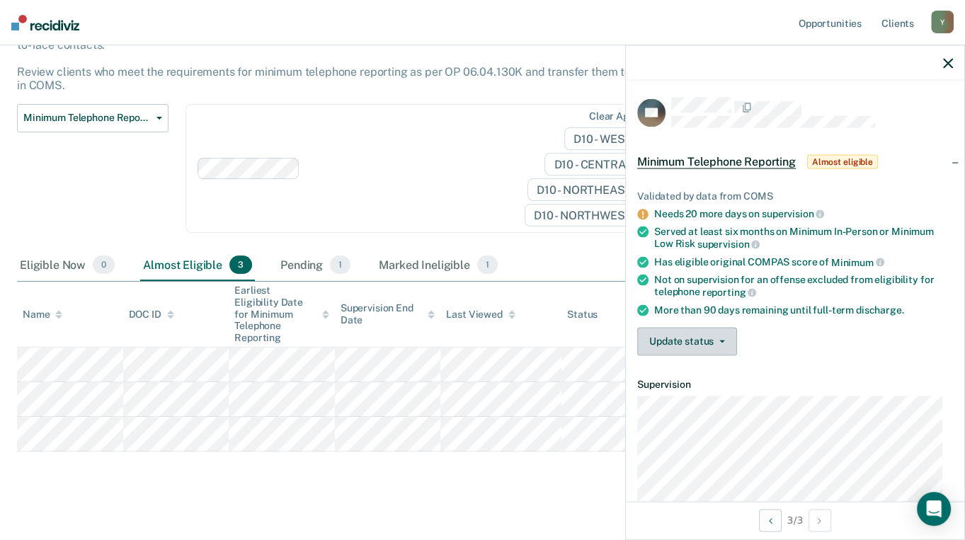
click at [695, 337] on button "Update status" at bounding box center [687, 341] width 100 height 28
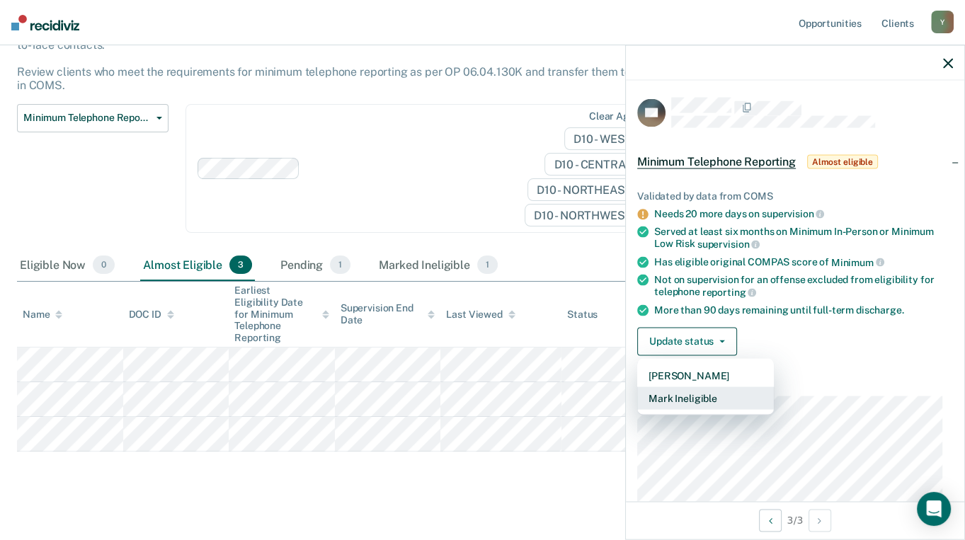
click at [693, 391] on button "Mark Ineligible" at bounding box center [705, 398] width 137 height 23
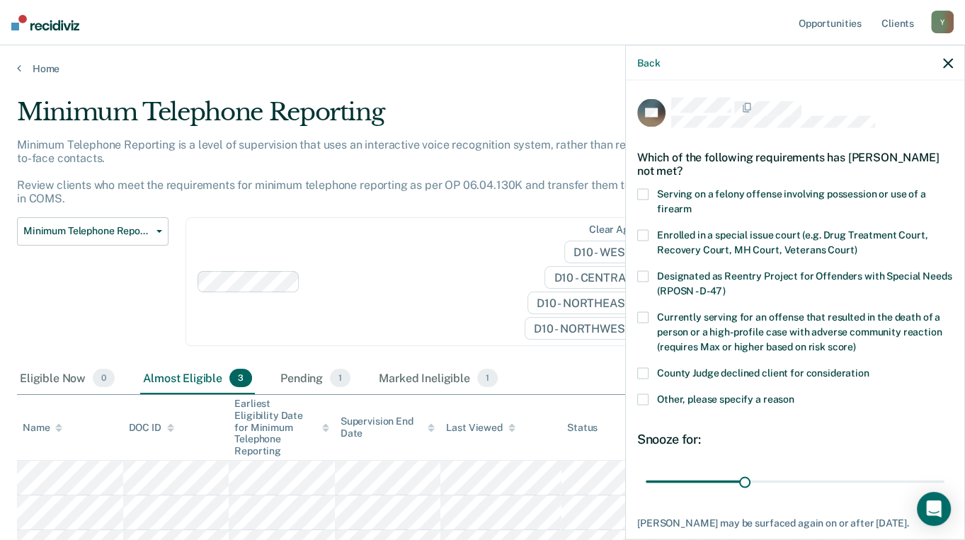
scroll to position [80, 0]
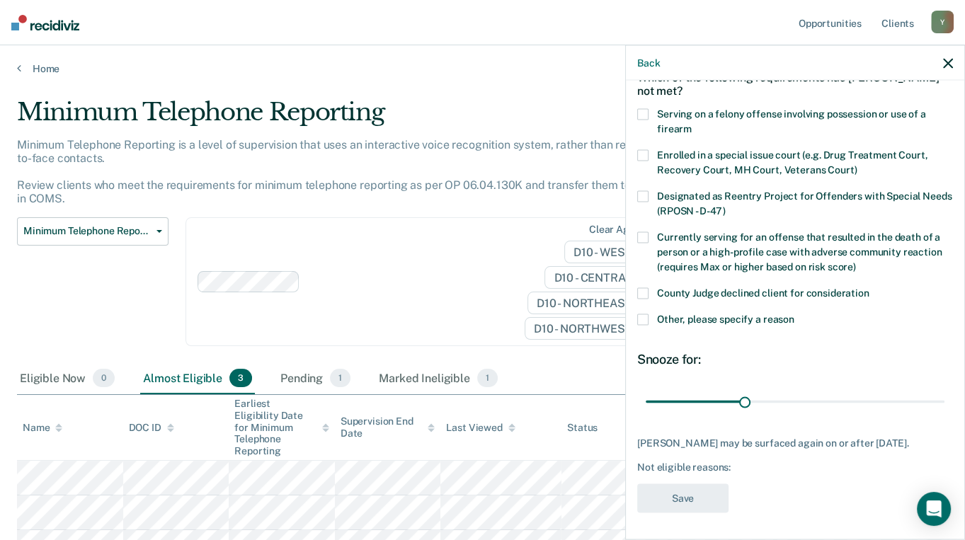
click at [646, 317] on span at bounding box center [642, 319] width 11 height 11
click at [794, 314] on input "Other, please specify a reason" at bounding box center [794, 314] width 0 height 0
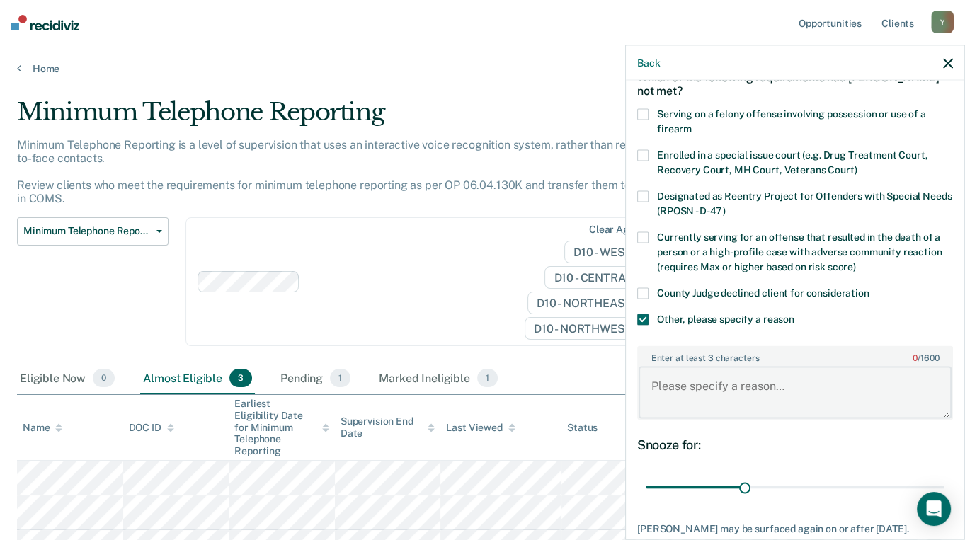
click at [707, 380] on textarea "Enter at least 3 characters 0 / 1600" at bounding box center [795, 392] width 313 height 52
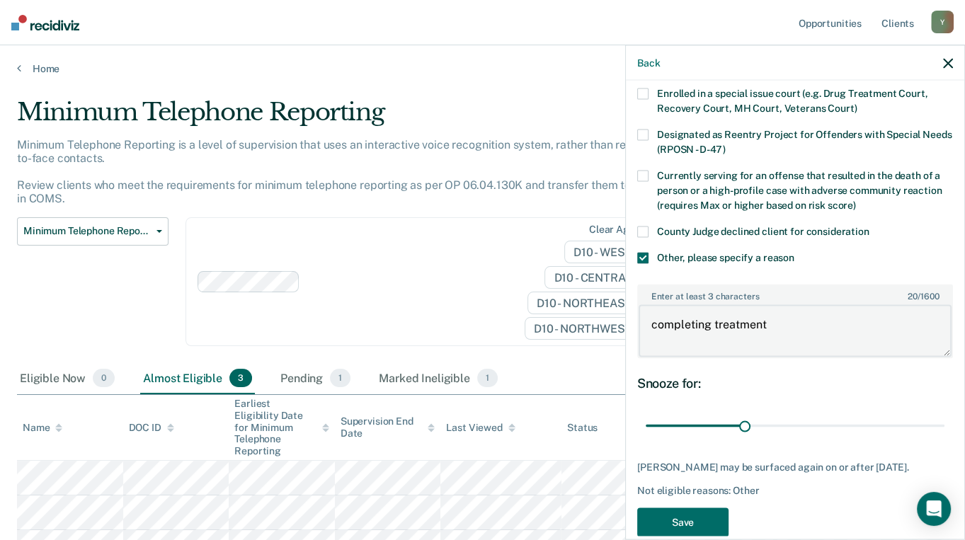
scroll to position [164, 0]
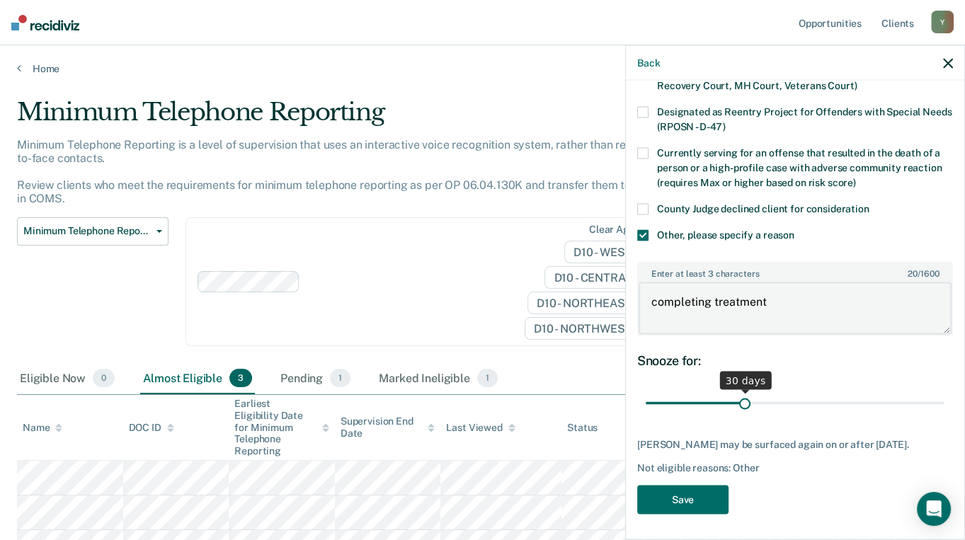
type textarea "completing treatment"
drag, startPoint x: 741, startPoint y: 404, endPoint x: 833, endPoint y: 396, distance: 92.4
type input "60"
click at [833, 396] on input "range" at bounding box center [795, 403] width 299 height 25
click at [705, 493] on button "Save" at bounding box center [682, 500] width 91 height 29
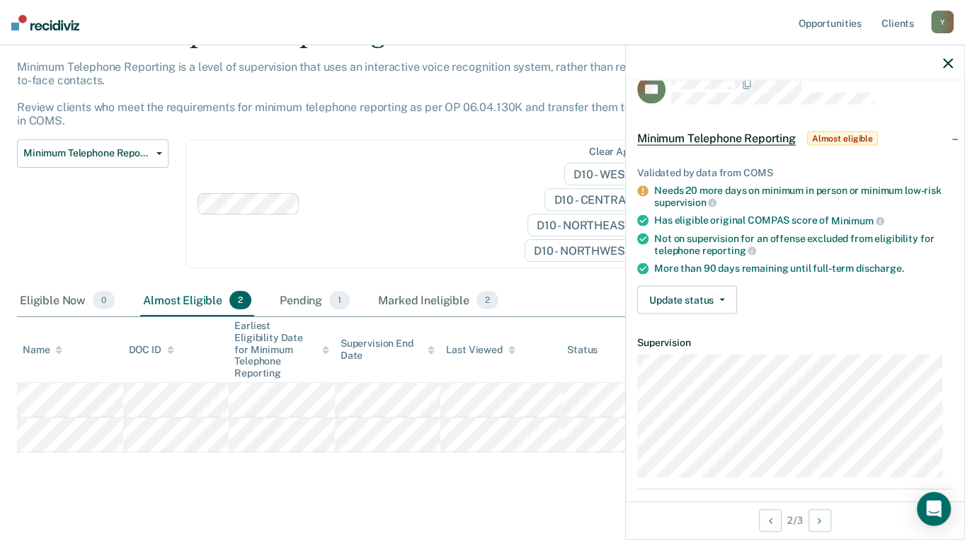
scroll to position [0, 0]
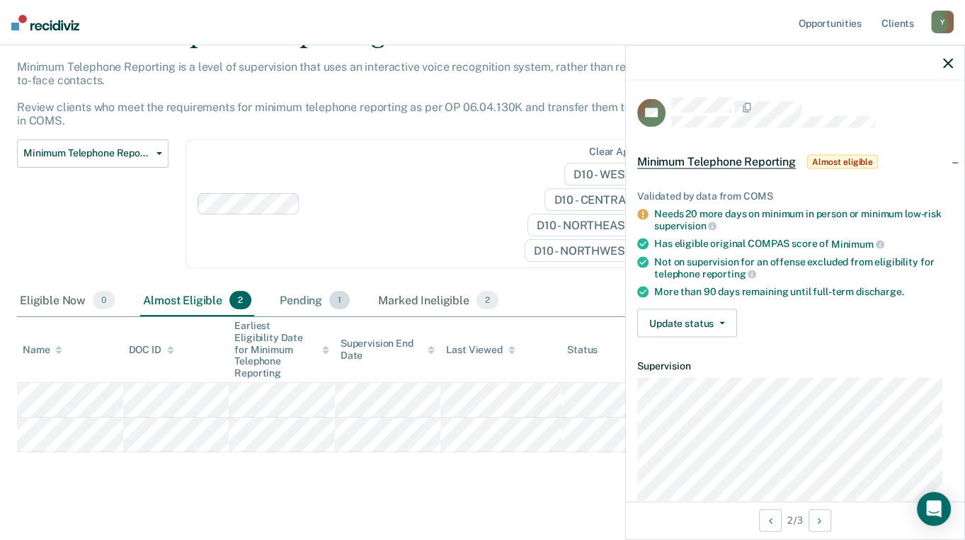
click at [313, 300] on div "Pending 1" at bounding box center [315, 300] width 76 height 31
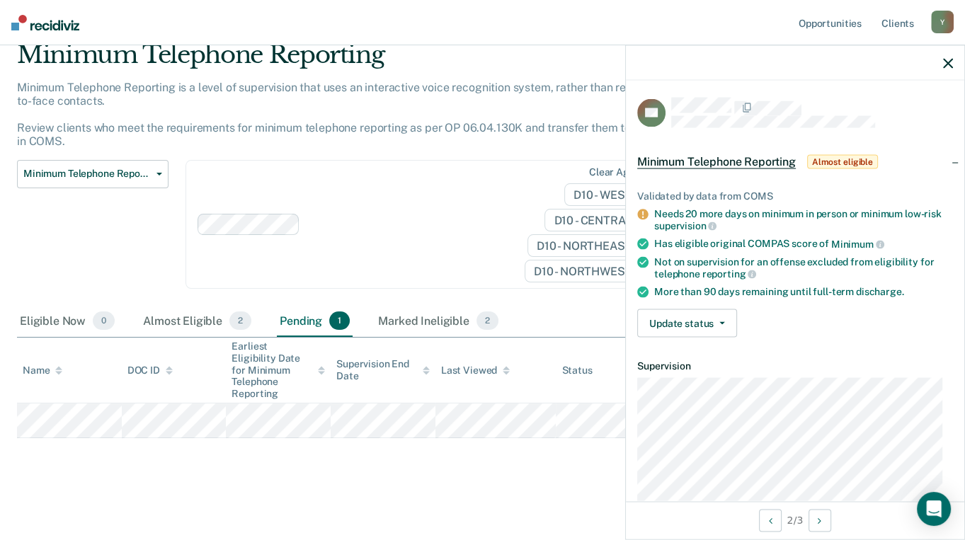
scroll to position [55, 0]
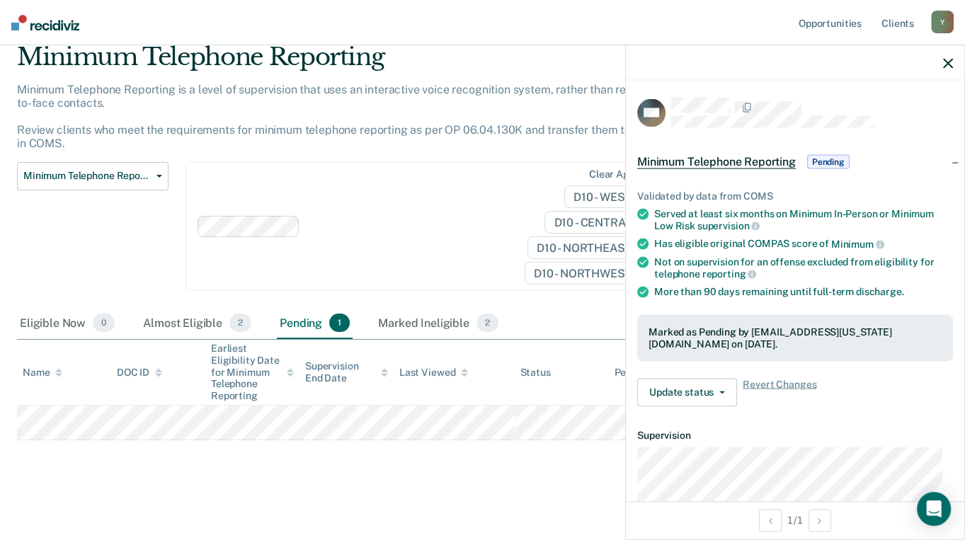
click at [943, 64] on icon "button" at bounding box center [948, 63] width 10 height 10
